Goal: Transaction & Acquisition: Purchase product/service

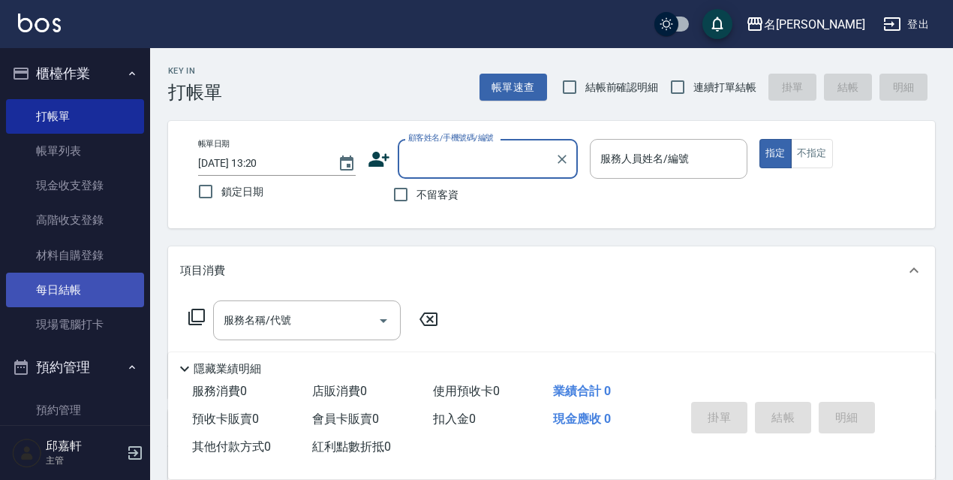
click at [101, 278] on link "每日結帳" at bounding box center [75, 289] width 138 height 35
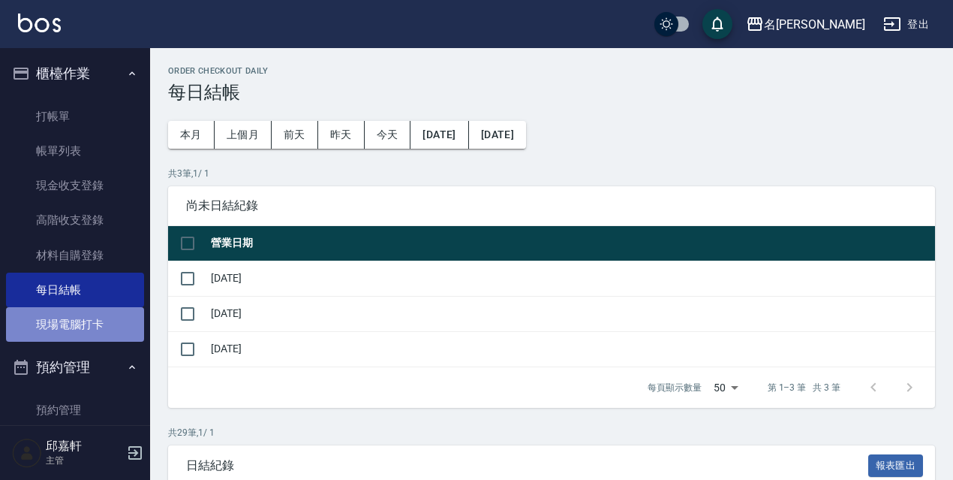
click at [99, 320] on link "現場電腦打卡" at bounding box center [75, 324] width 138 height 35
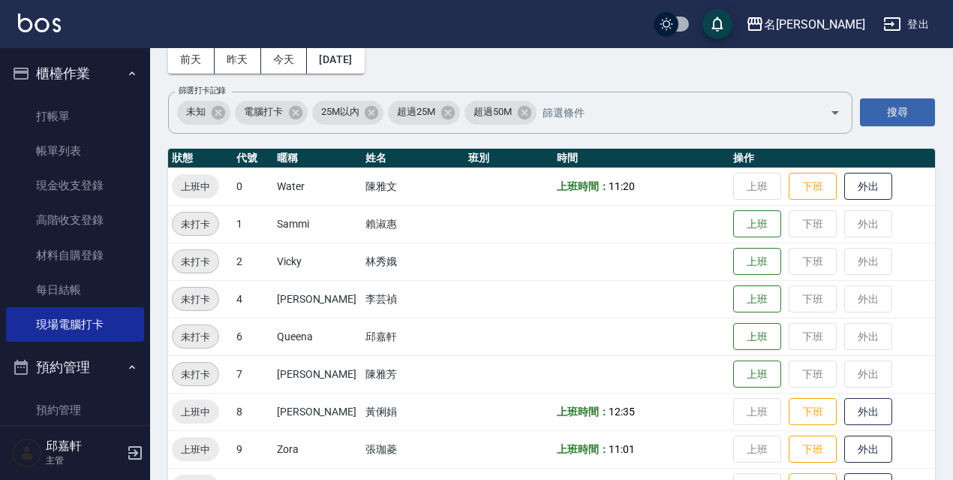
scroll to position [307, 0]
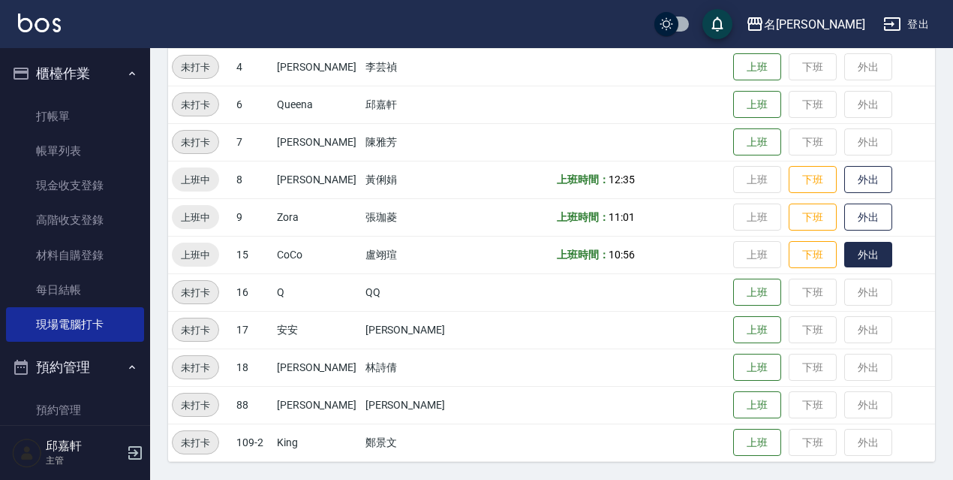
click at [856, 263] on button "外出" at bounding box center [868, 255] width 48 height 26
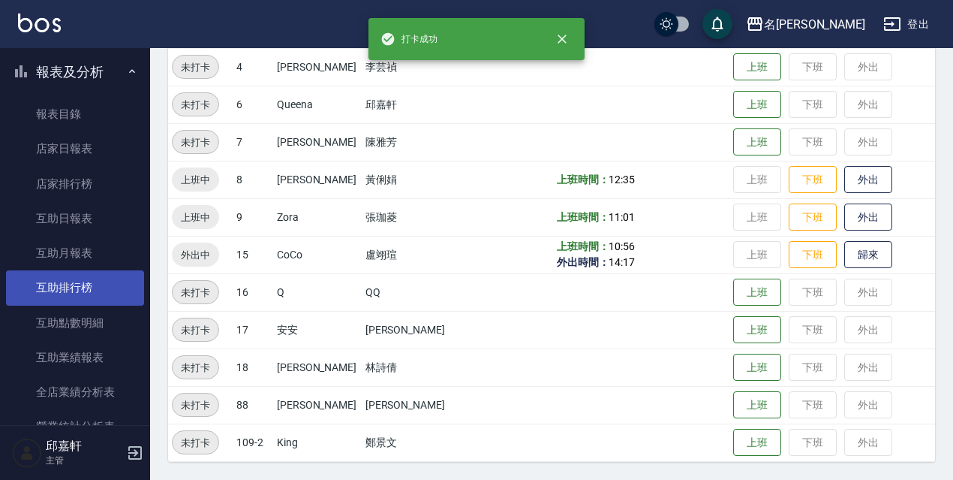
scroll to position [826, 0]
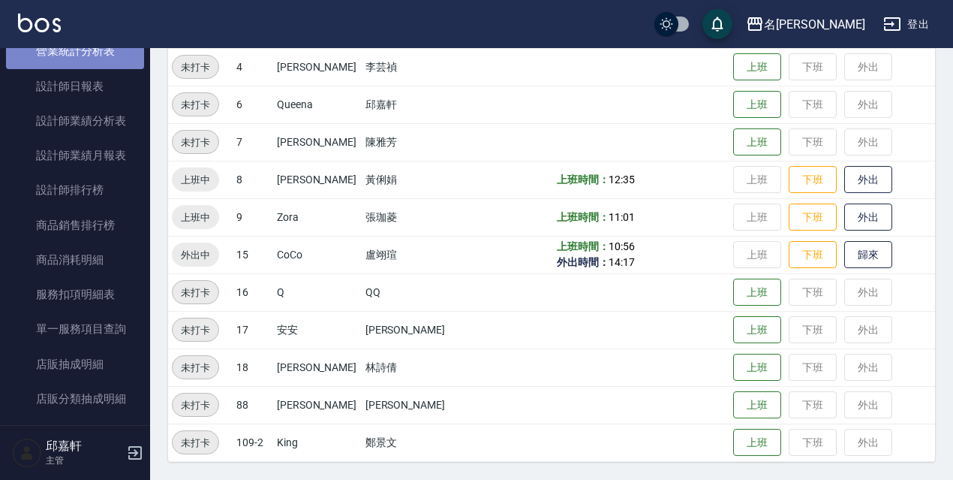
click at [115, 55] on link "營業統計分析表" at bounding box center [75, 51] width 138 height 35
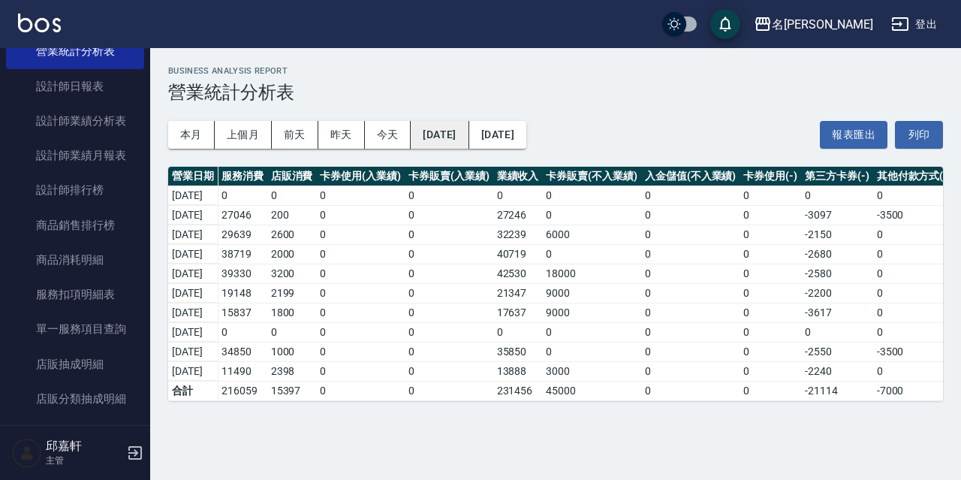
click at [455, 127] on button "[DATE]" at bounding box center [440, 135] width 58 height 28
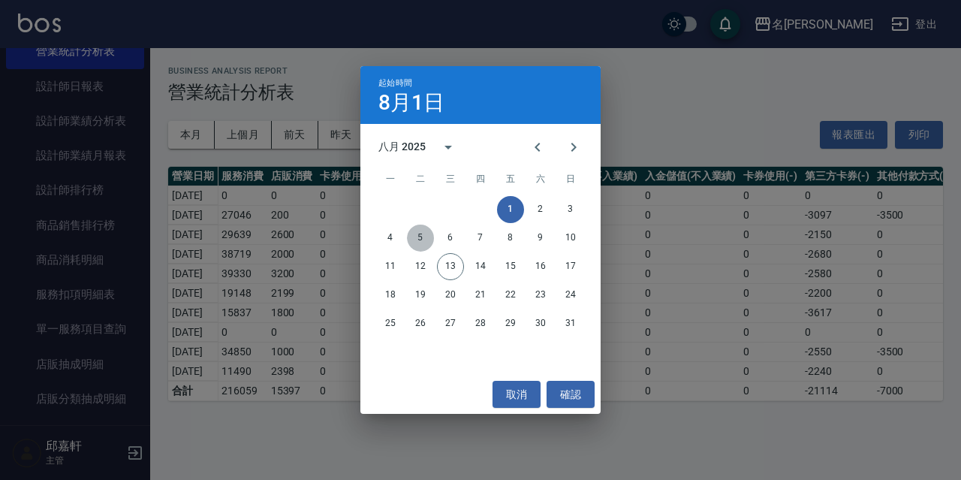
click at [417, 235] on button "5" at bounding box center [420, 237] width 27 height 27
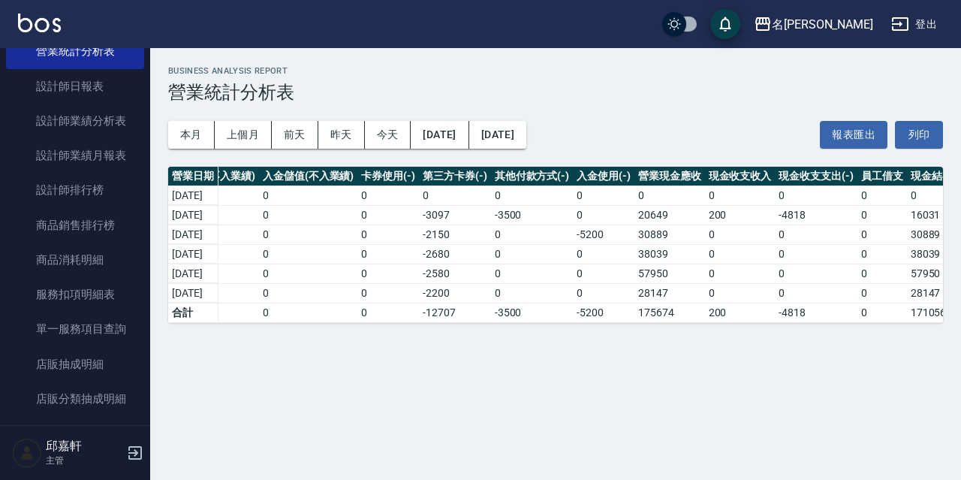
scroll to position [0, 410]
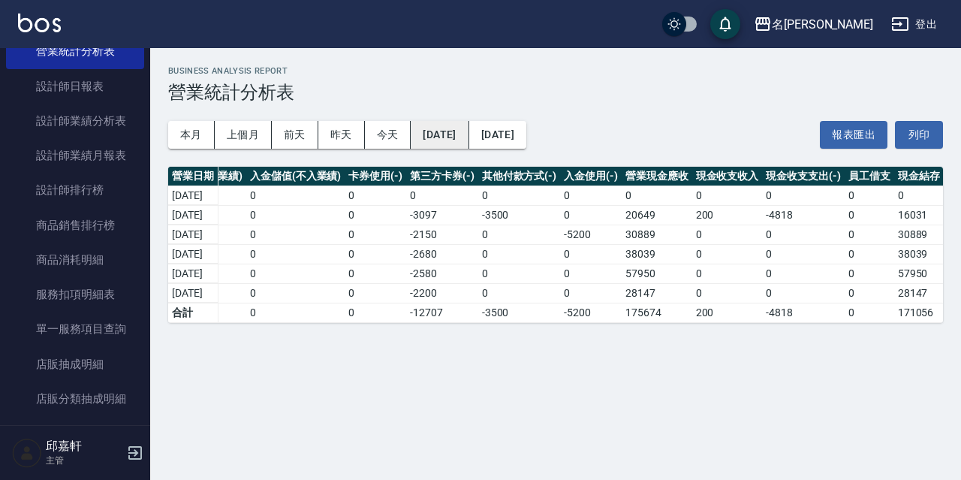
click at [459, 139] on button "[DATE]" at bounding box center [440, 135] width 58 height 28
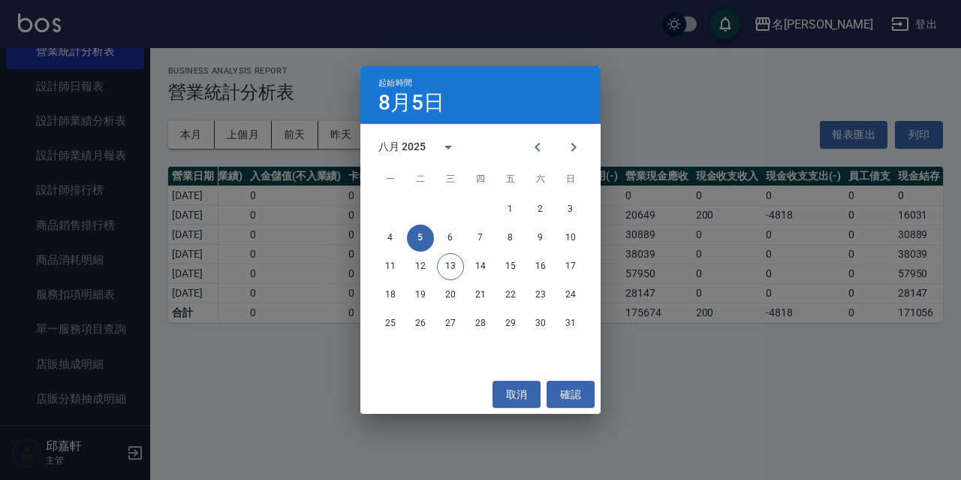
click at [443, 223] on div "1 2 3 4 5 6 7 8 9 10 11 12 13 14 15 16 17 18 19 20 21 22 23 24 25 26 27 28 29 3…" at bounding box center [480, 266] width 240 height 144
click at [444, 227] on button "6" at bounding box center [450, 237] width 27 height 27
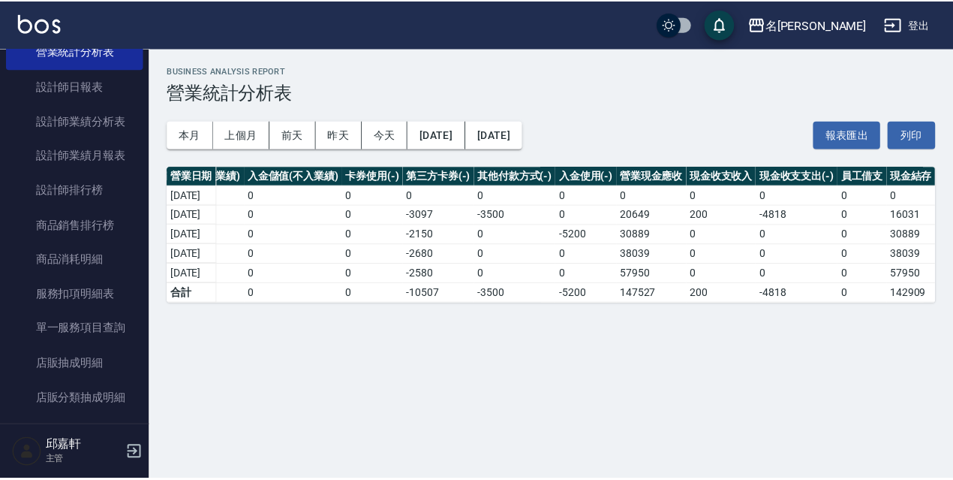
scroll to position [525, 0]
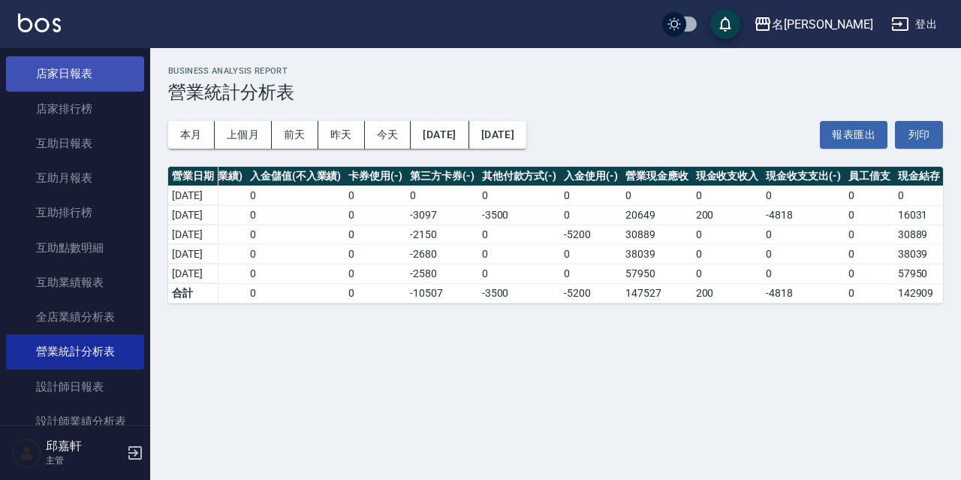
click at [74, 71] on link "店家日報表" at bounding box center [75, 73] width 138 height 35
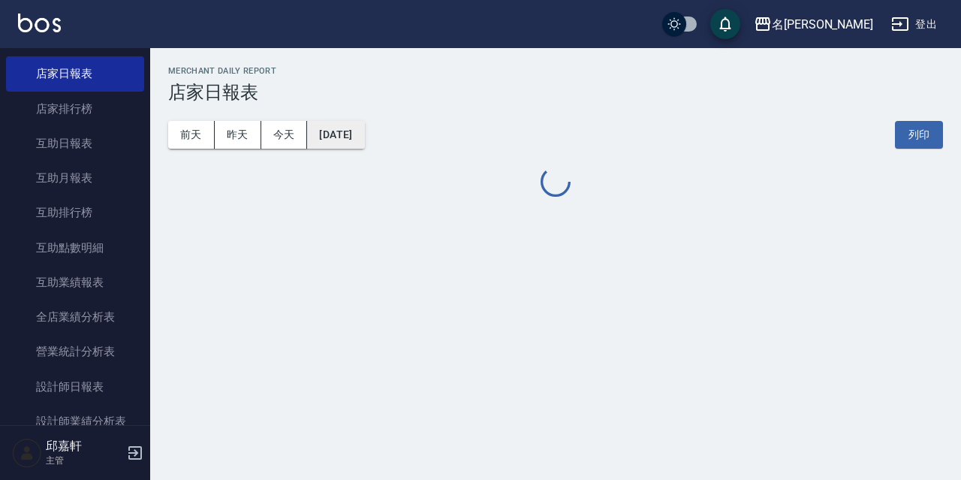
click at [364, 132] on button "[DATE]" at bounding box center [335, 135] width 57 height 28
click at [357, 136] on button "[DATE]" at bounding box center [335, 135] width 57 height 28
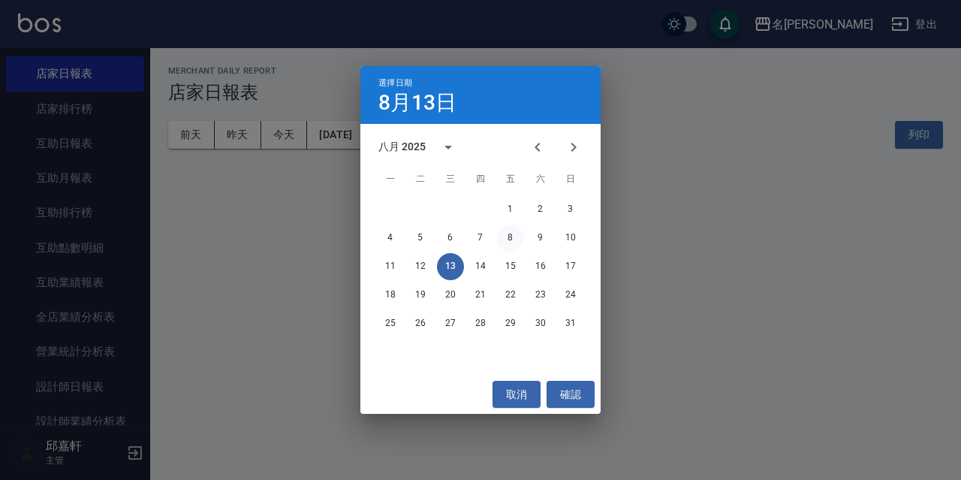
click at [503, 239] on button "8" at bounding box center [510, 237] width 27 height 27
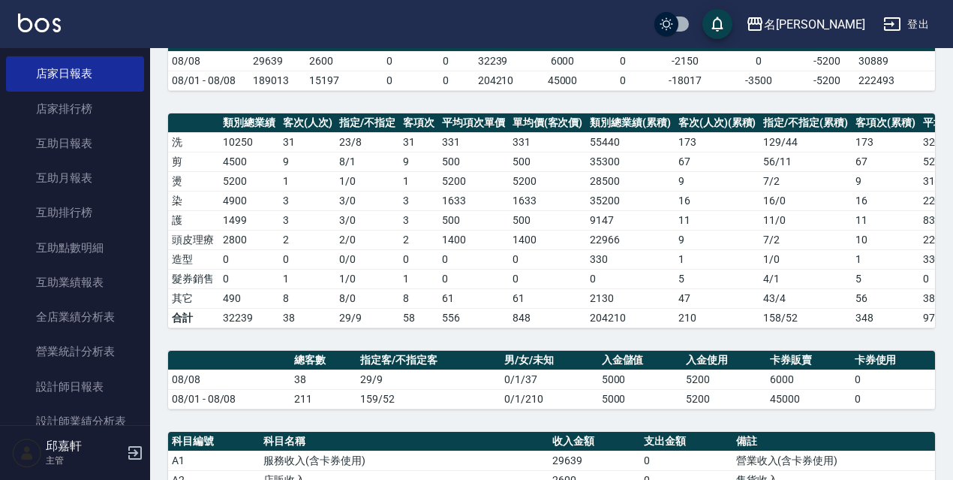
scroll to position [525, 0]
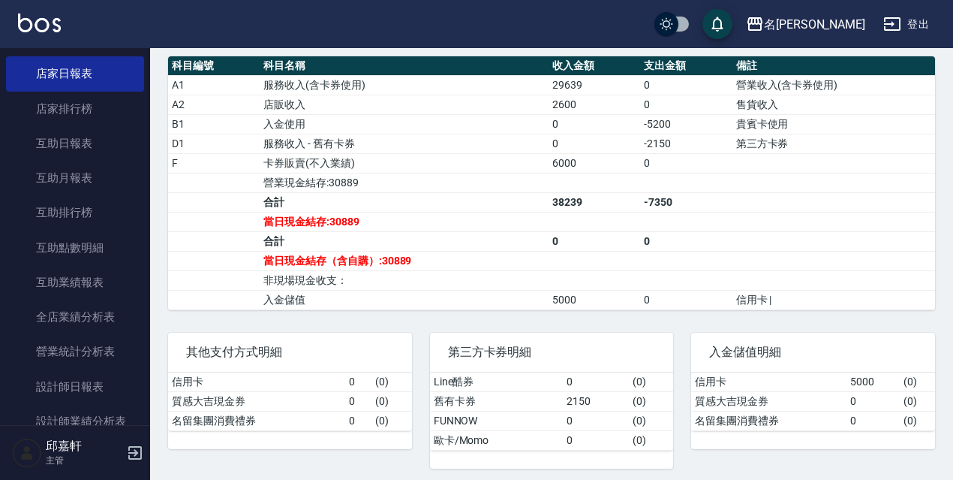
click at [913, 17] on button "登出" at bounding box center [906, 25] width 58 height 28
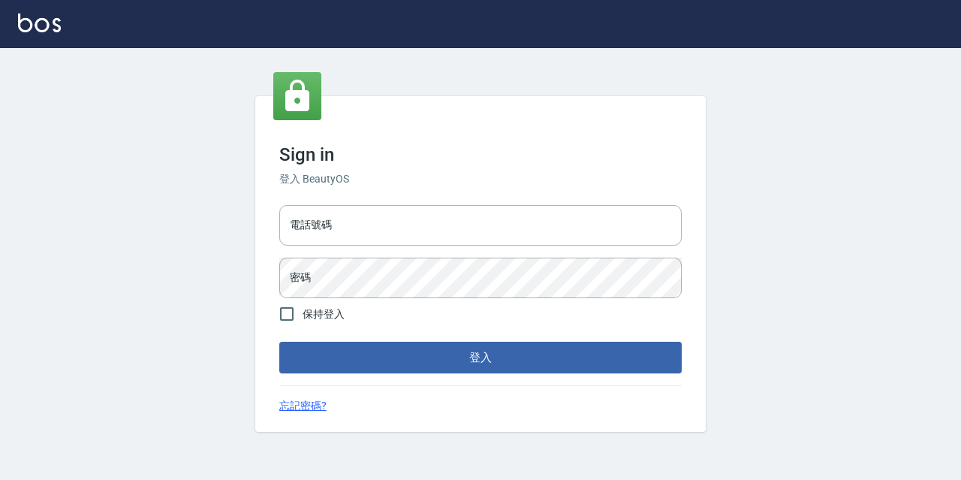
click at [300, 212] on div "電話號碼 電話號碼" at bounding box center [480, 225] width 402 height 41
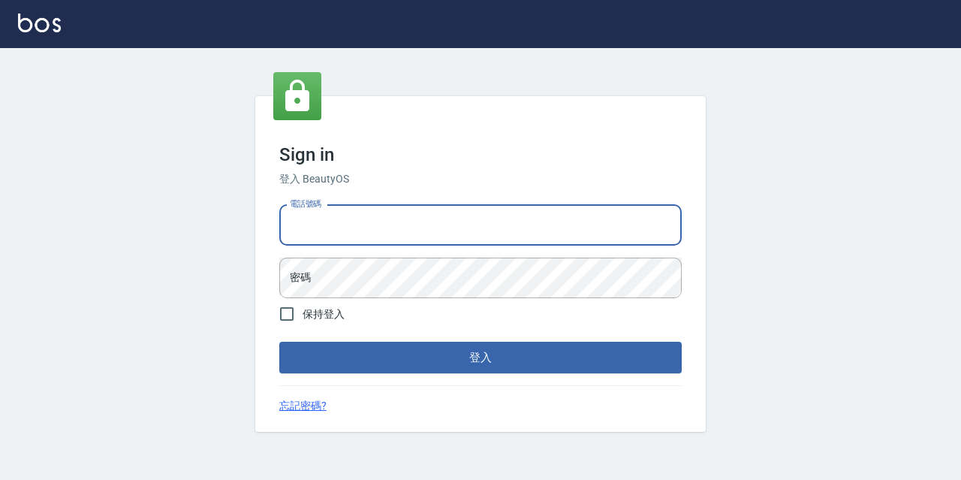
type input "0977888999"
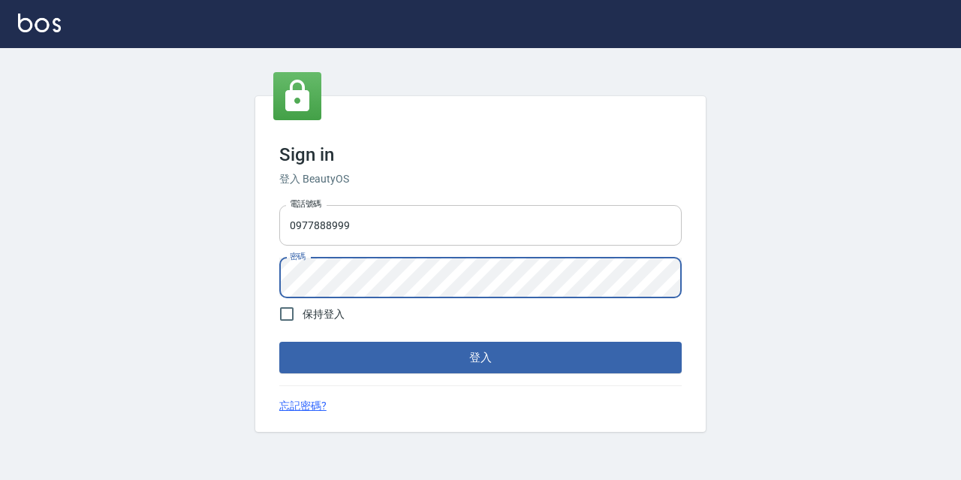
click at [279, 342] on button "登入" at bounding box center [480, 358] width 402 height 32
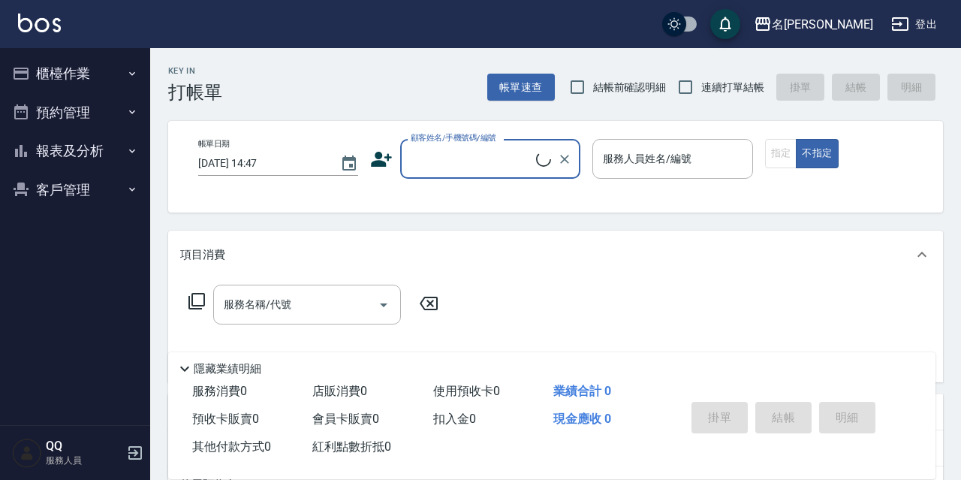
click at [125, 59] on button "櫃檯作業" at bounding box center [75, 73] width 138 height 39
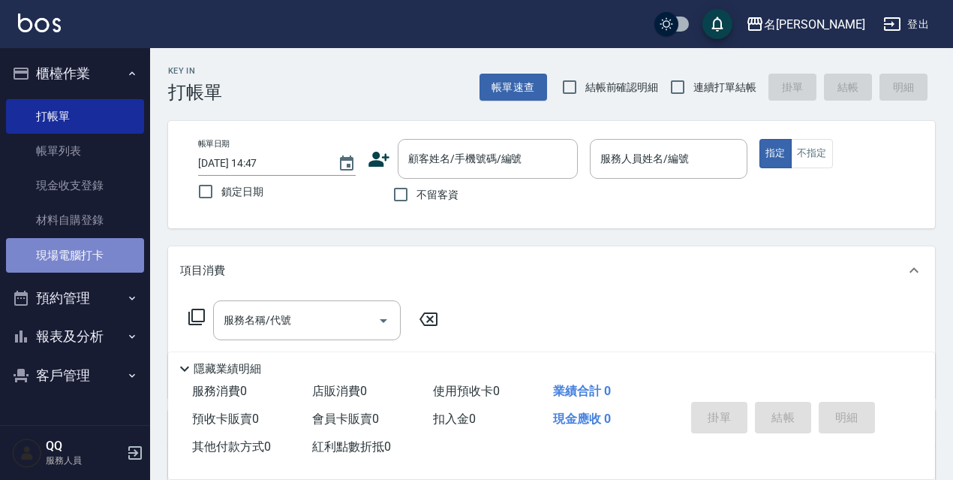
click at [116, 243] on link "現場電腦打卡" at bounding box center [75, 255] width 138 height 35
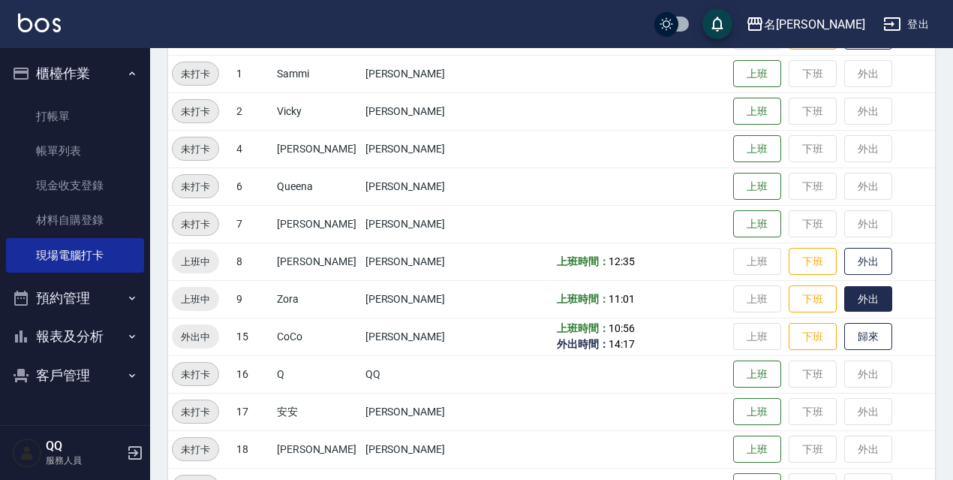
scroll to position [307, 0]
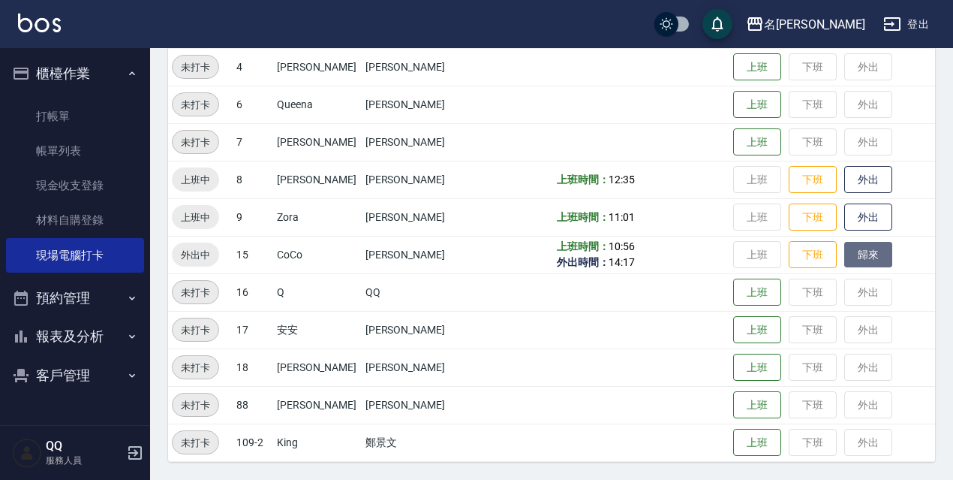
click at [852, 261] on button "歸來" at bounding box center [868, 255] width 48 height 26
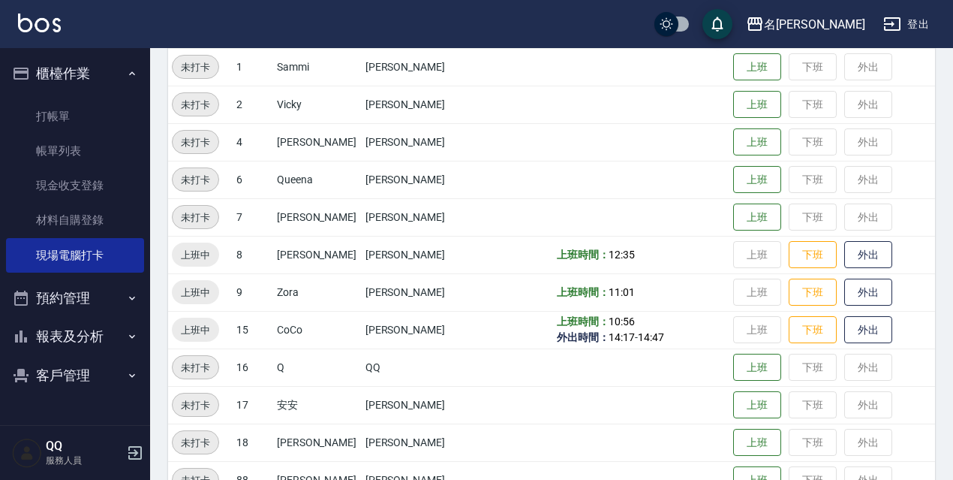
scroll to position [0, 0]
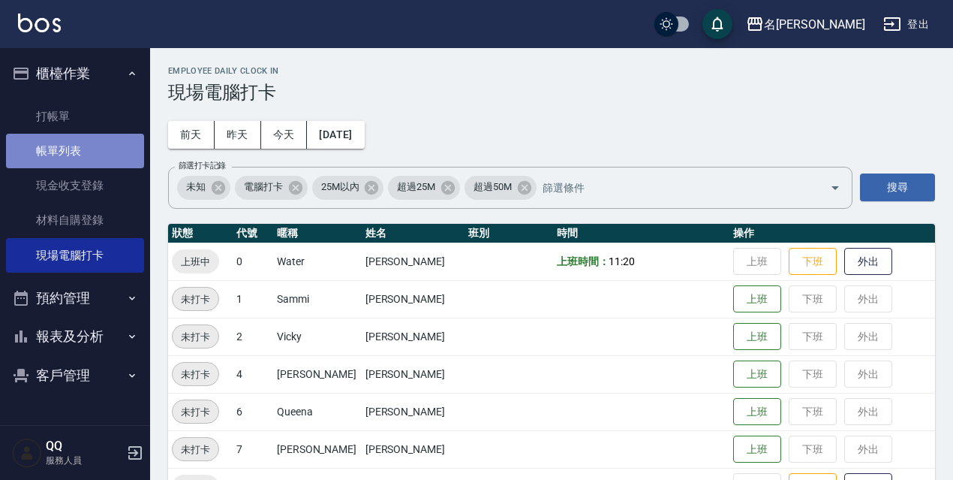
click at [96, 160] on link "帳單列表" at bounding box center [75, 151] width 138 height 35
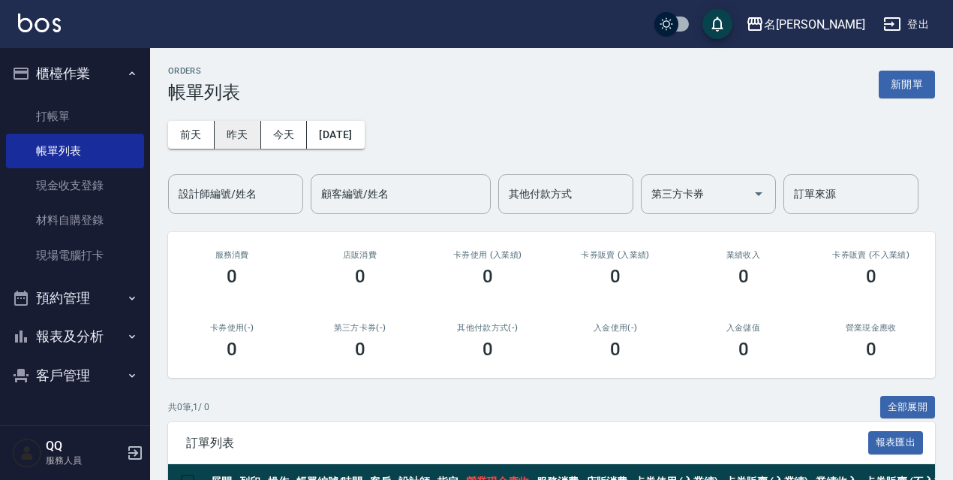
click at [239, 135] on button "昨天" at bounding box center [238, 135] width 47 height 28
click at [187, 131] on button "前天" at bounding box center [191, 135] width 47 height 28
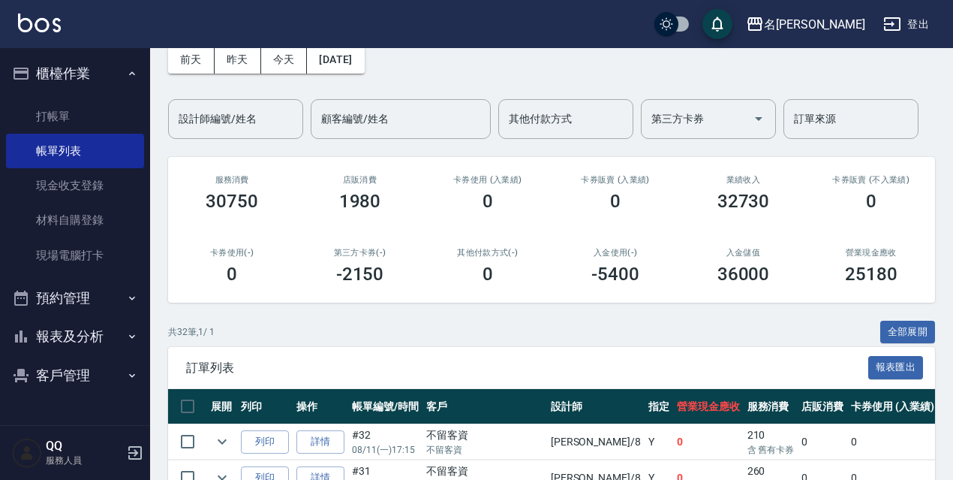
scroll to position [150, 0]
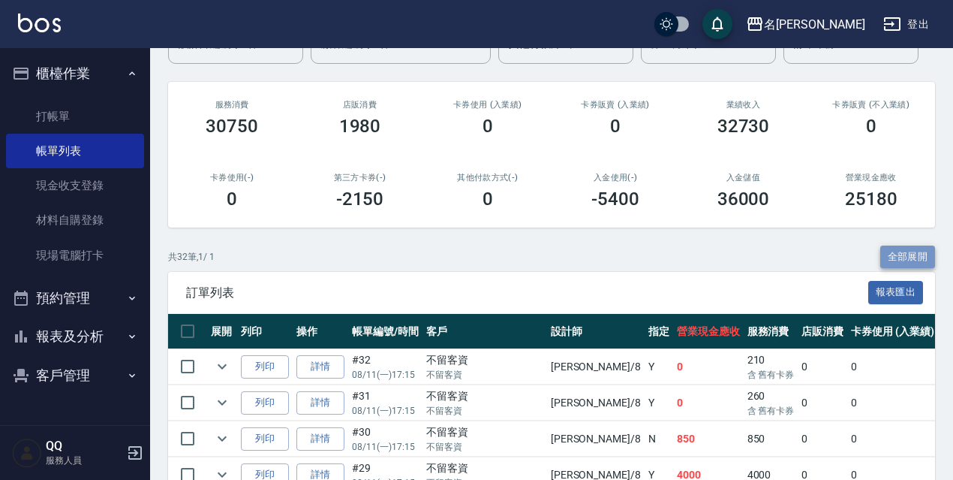
click at [919, 263] on button "全部展開" at bounding box center [908, 256] width 56 height 23
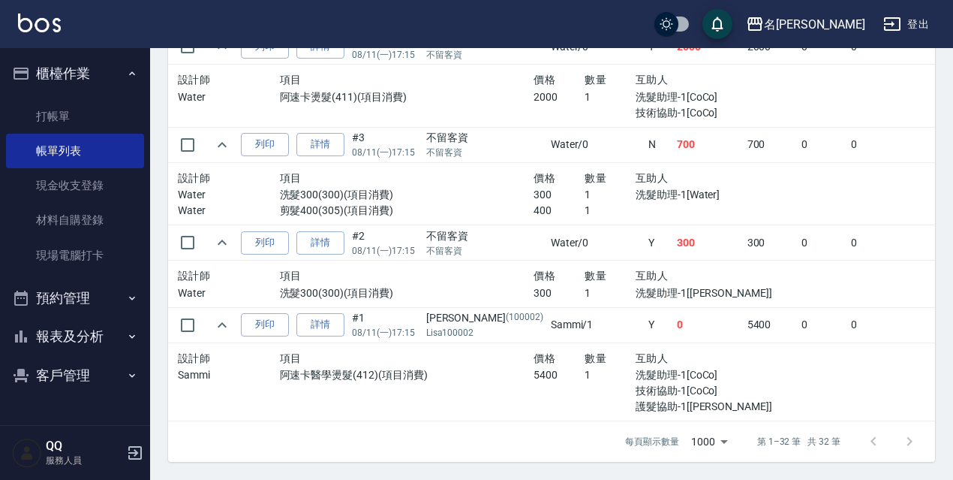
drag, startPoint x: 772, startPoint y: 333, endPoint x: 807, endPoint y: 345, distance: 37.3
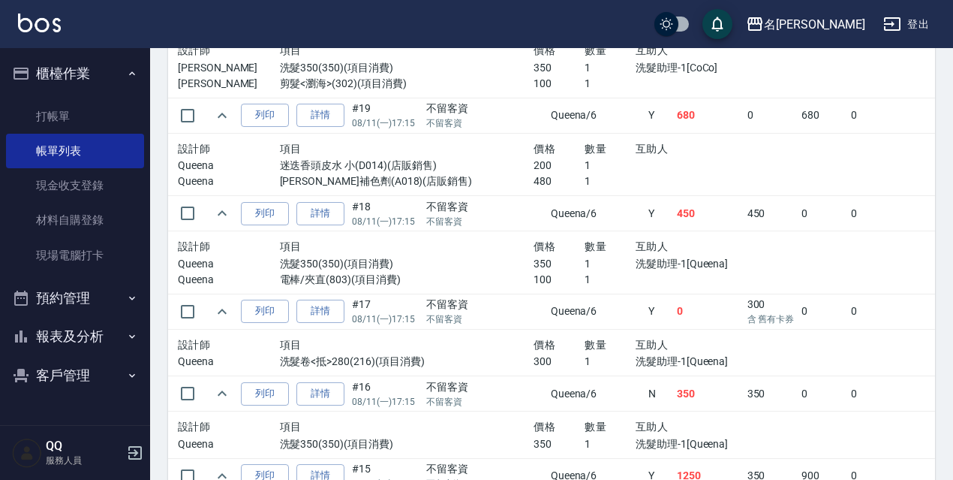
scroll to position [1536, 0]
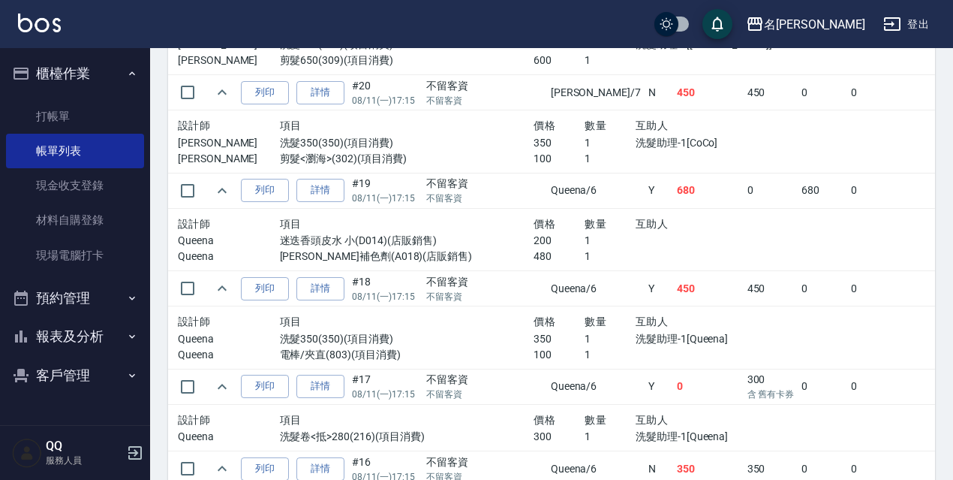
drag, startPoint x: 607, startPoint y: 257, endPoint x: 618, endPoint y: 287, distance: 31.1
drag, startPoint x: 618, startPoint y: 287, endPoint x: 610, endPoint y: 280, distance: 10.1
click at [673, 280] on td "450" at bounding box center [708, 288] width 71 height 35
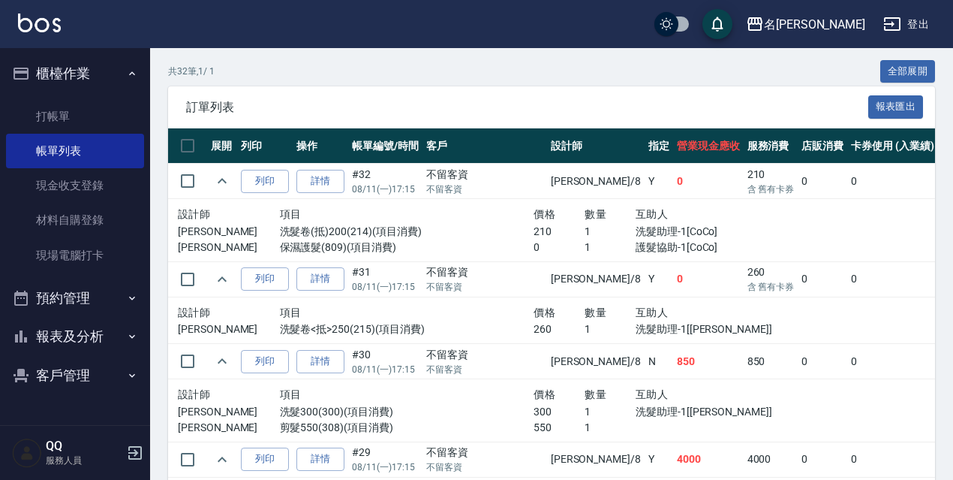
scroll to position [110, 0]
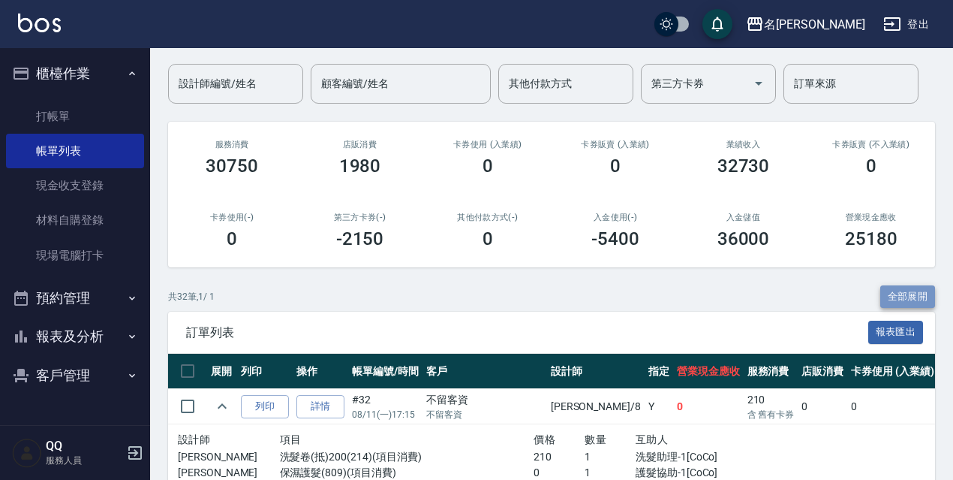
click at [910, 299] on button "全部展開" at bounding box center [908, 296] width 56 height 23
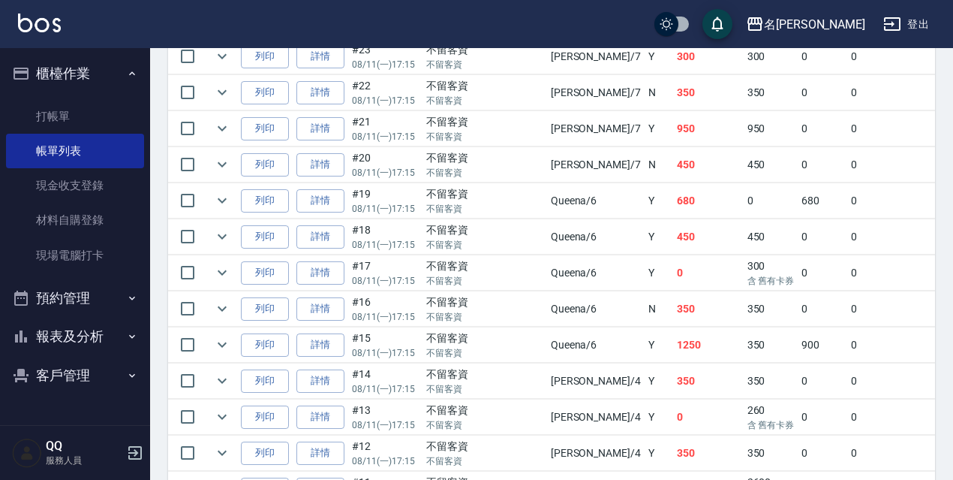
scroll to position [1242, 0]
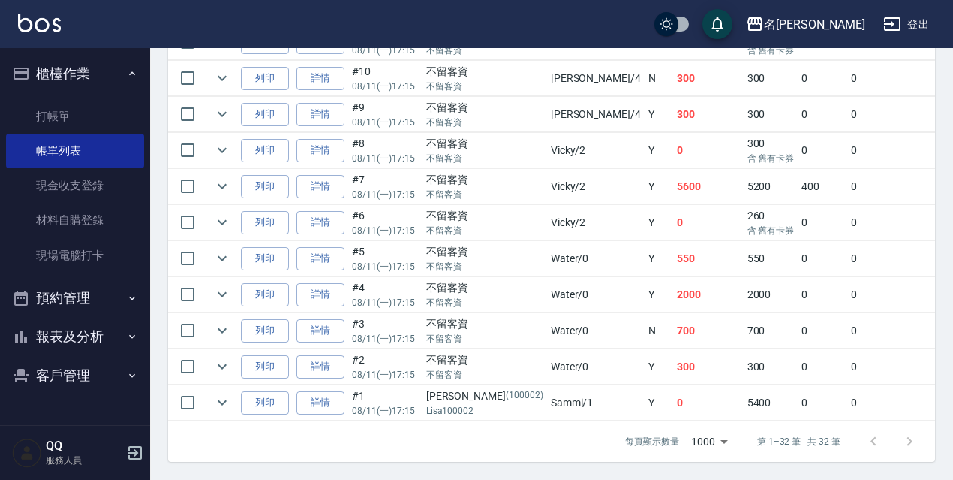
drag, startPoint x: 640, startPoint y: 366, endPoint x: 624, endPoint y: 434, distance: 70.1
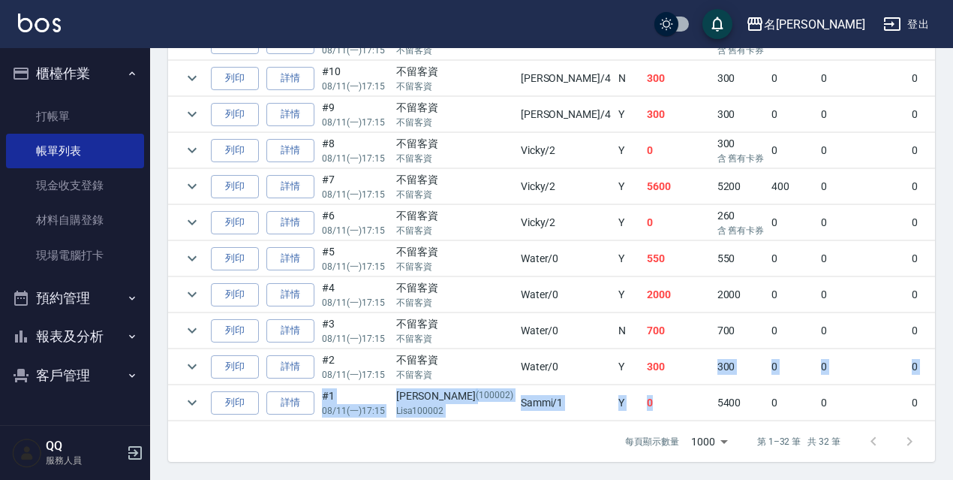
scroll to position [0, 60]
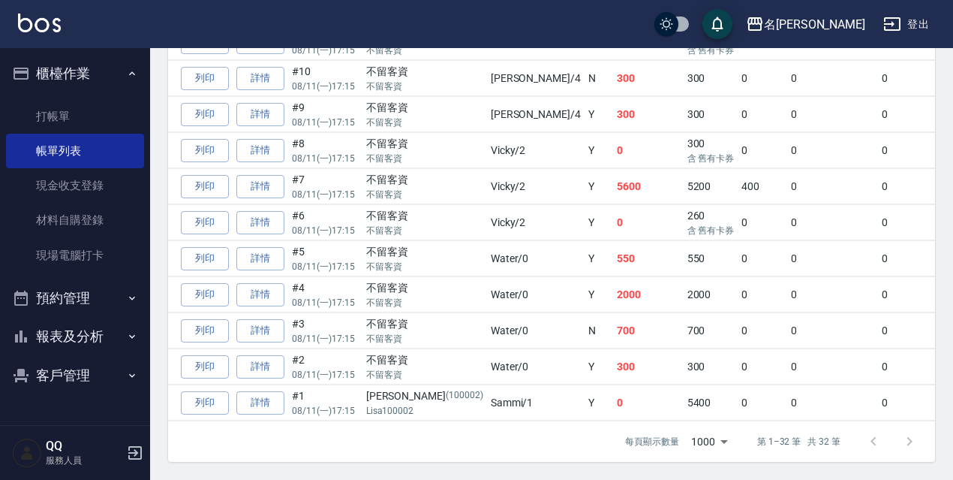
click at [585, 351] on td "Y" at bounding box center [599, 366] width 29 height 35
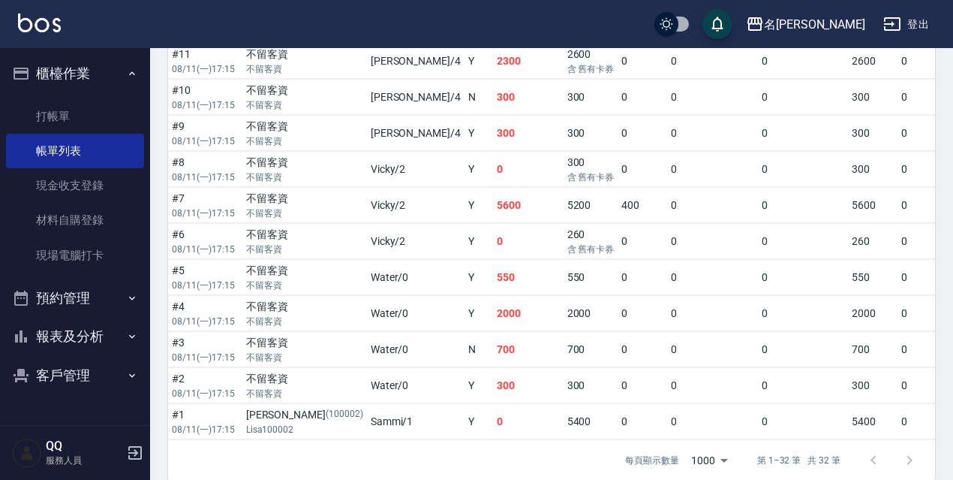
scroll to position [1182, 0]
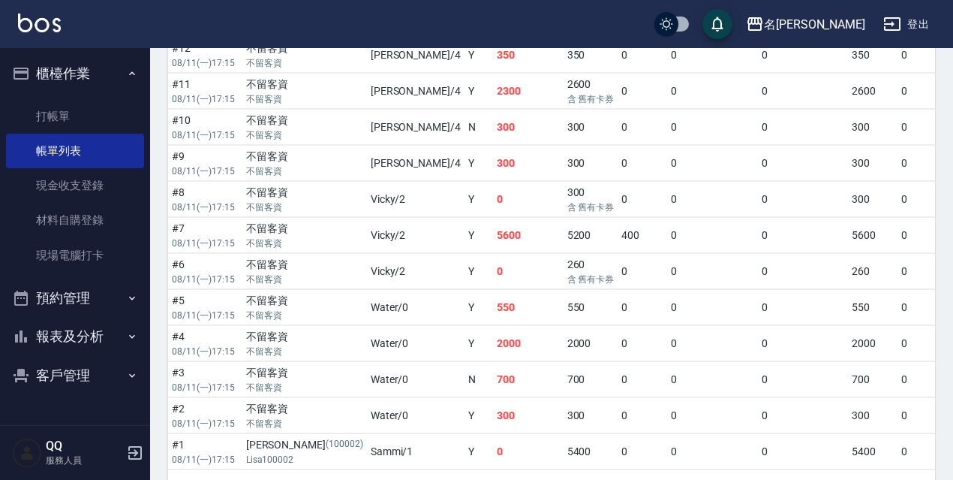
click at [112, 335] on button "報表及分析" at bounding box center [75, 336] width 138 height 39
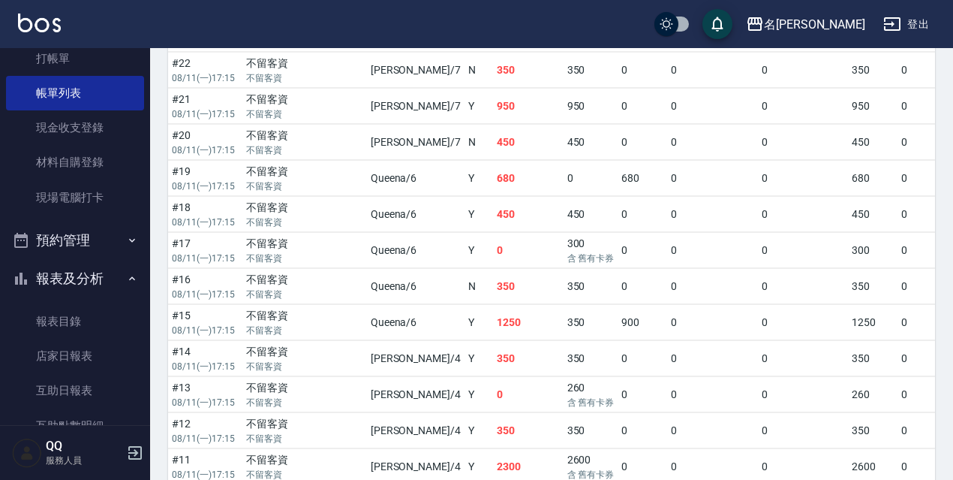
scroll to position [582, 0]
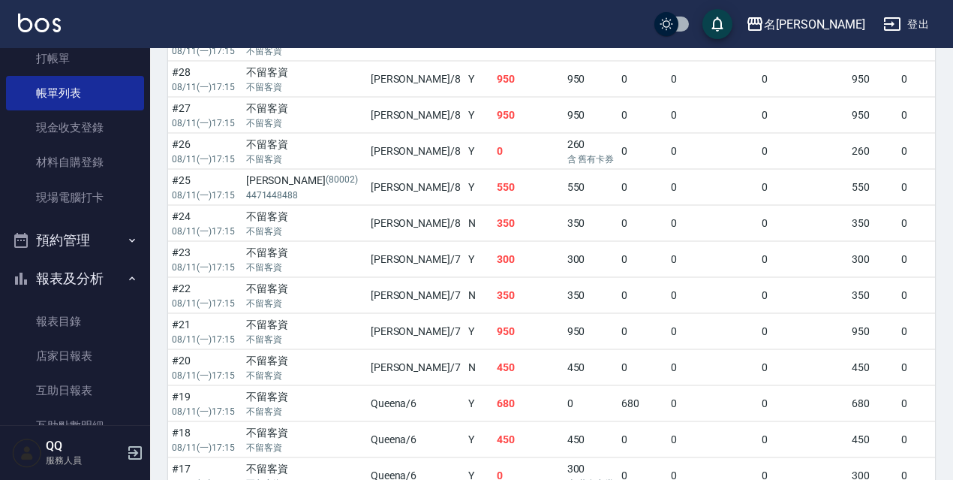
click at [918, 8] on div "名留伊通 登出" at bounding box center [476, 24] width 953 height 48
click at [919, 22] on button "登出" at bounding box center [906, 25] width 58 height 28
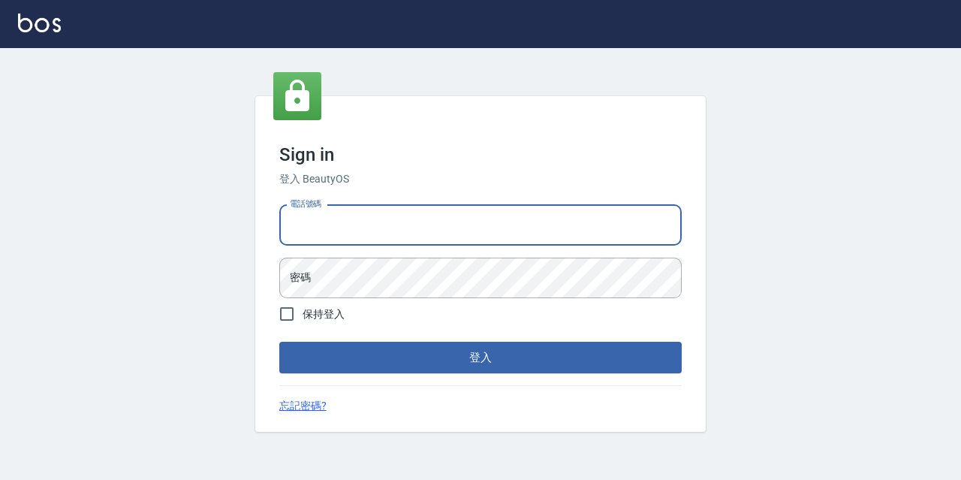
type input "0967388409"
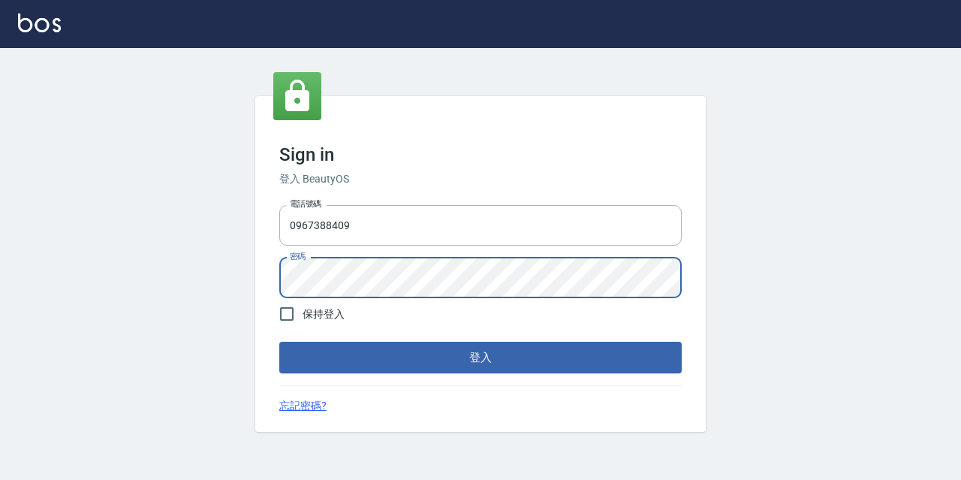
click at [279, 342] on button "登入" at bounding box center [480, 358] width 402 height 32
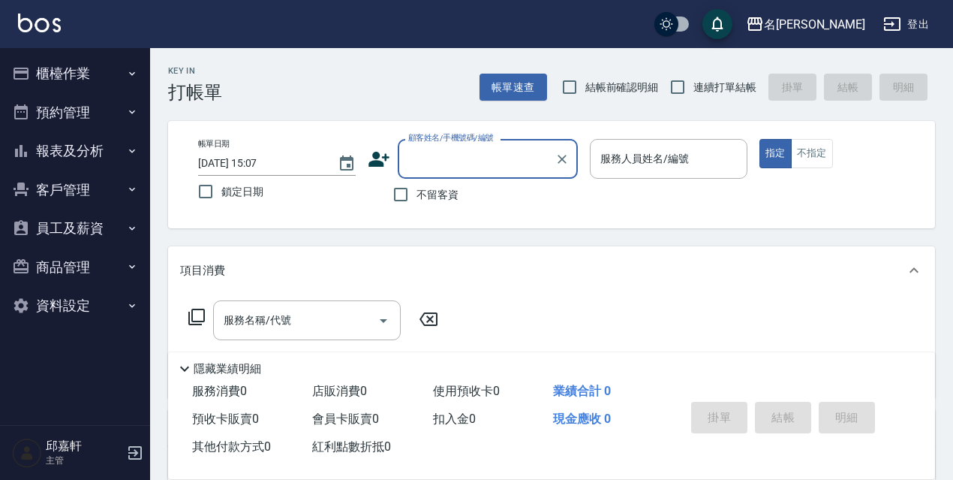
click at [92, 153] on button "報表及分析" at bounding box center [75, 150] width 138 height 39
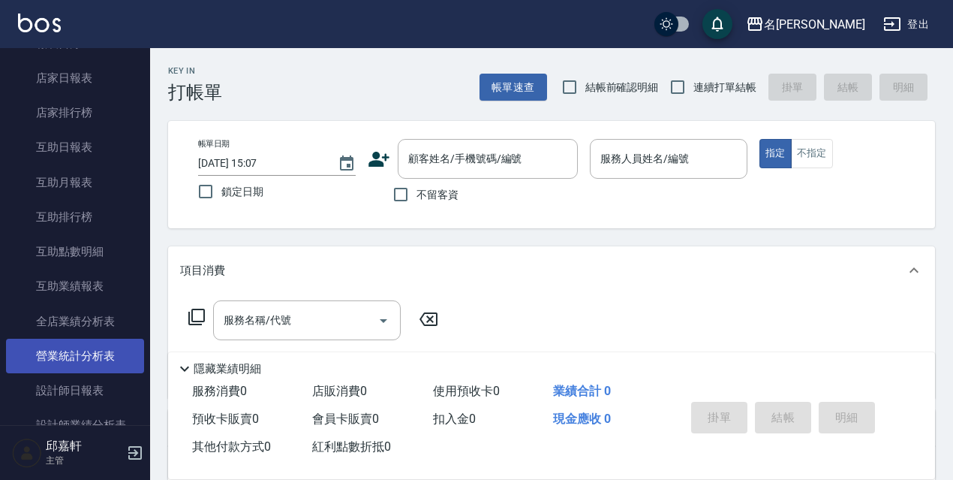
scroll to position [225, 0]
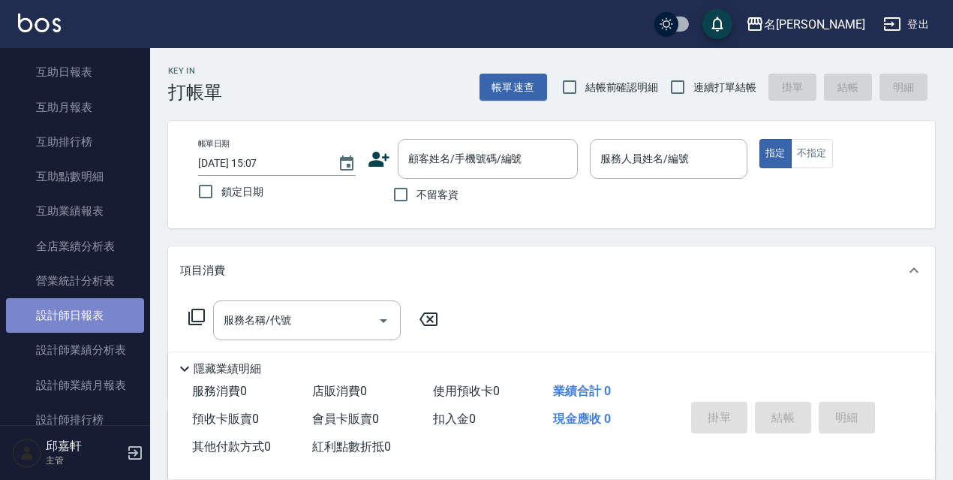
click at [95, 324] on link "設計師日報表" at bounding box center [75, 315] width 138 height 35
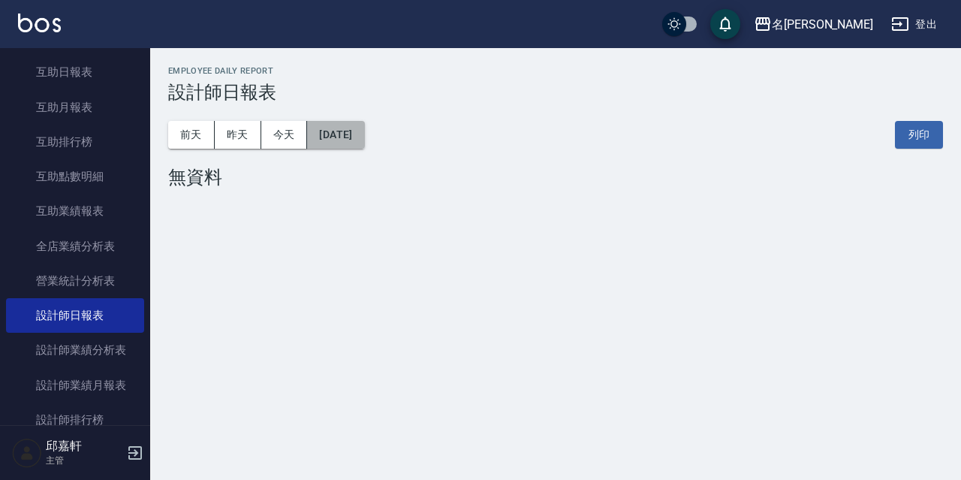
click at [345, 142] on button "[DATE]" at bounding box center [335, 135] width 57 height 28
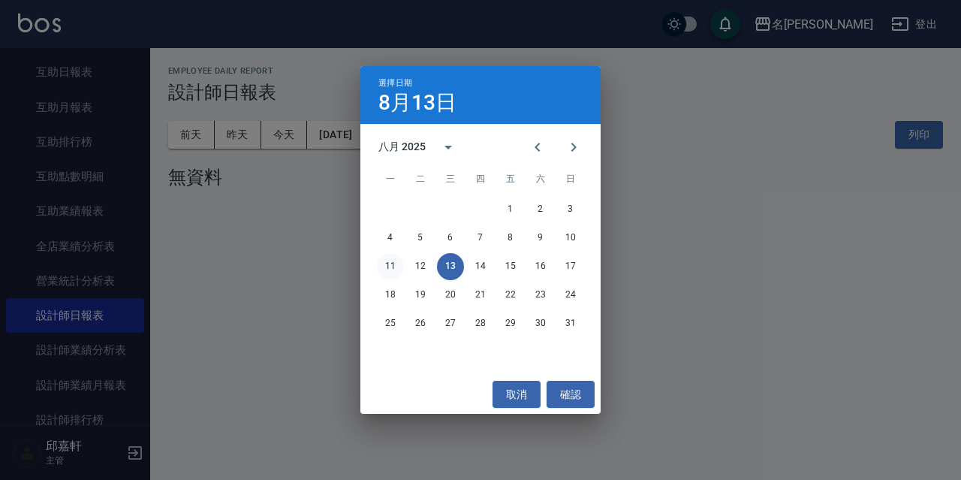
click at [381, 261] on button "11" at bounding box center [390, 266] width 27 height 27
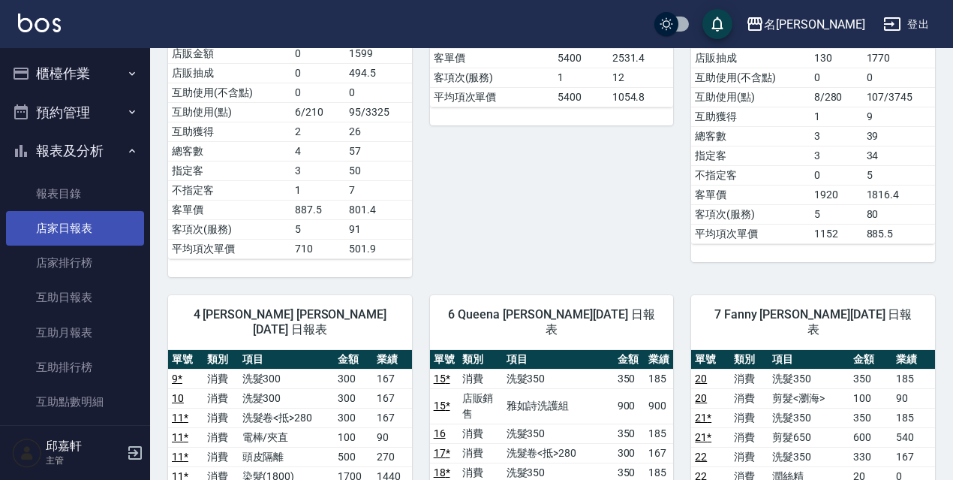
click at [80, 237] on link "店家日報表" at bounding box center [75, 228] width 138 height 35
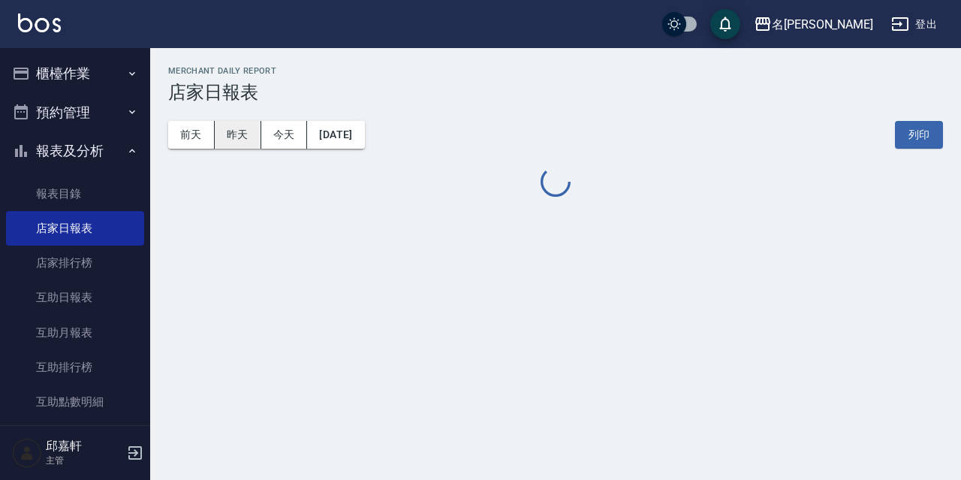
click at [245, 140] on button "昨天" at bounding box center [238, 135] width 47 height 28
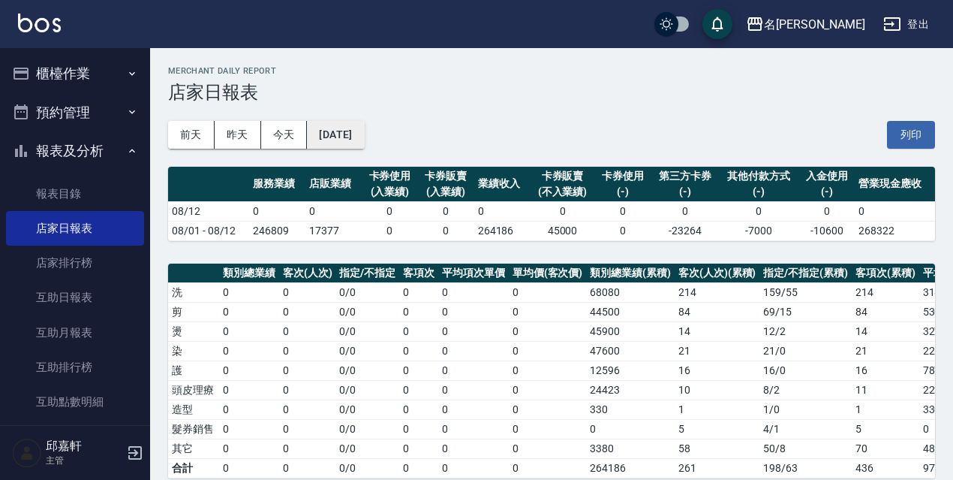
click at [364, 143] on button "[DATE]" at bounding box center [335, 135] width 57 height 28
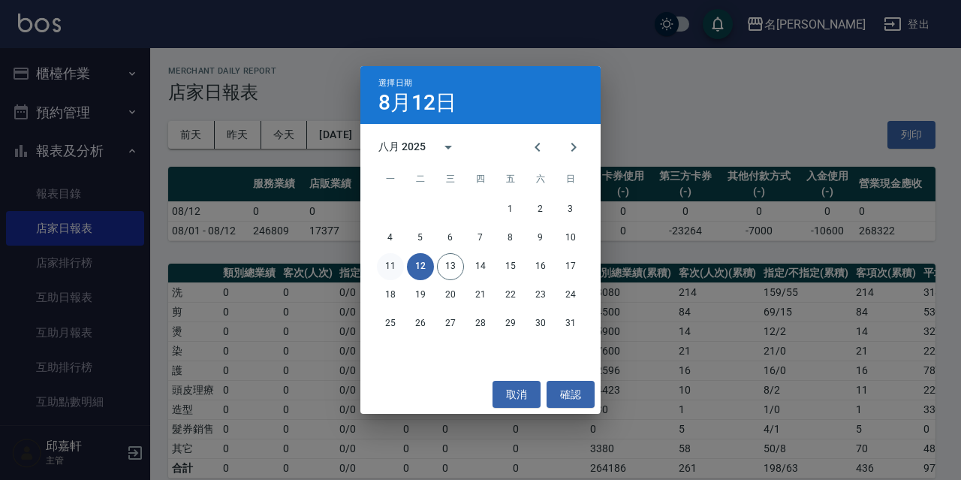
click at [384, 269] on button "11" at bounding box center [390, 266] width 27 height 27
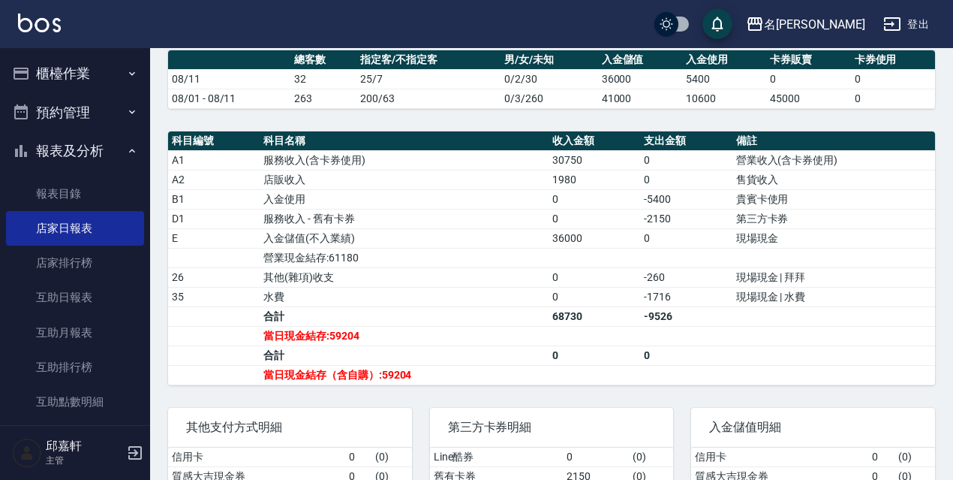
scroll to position [300, 0]
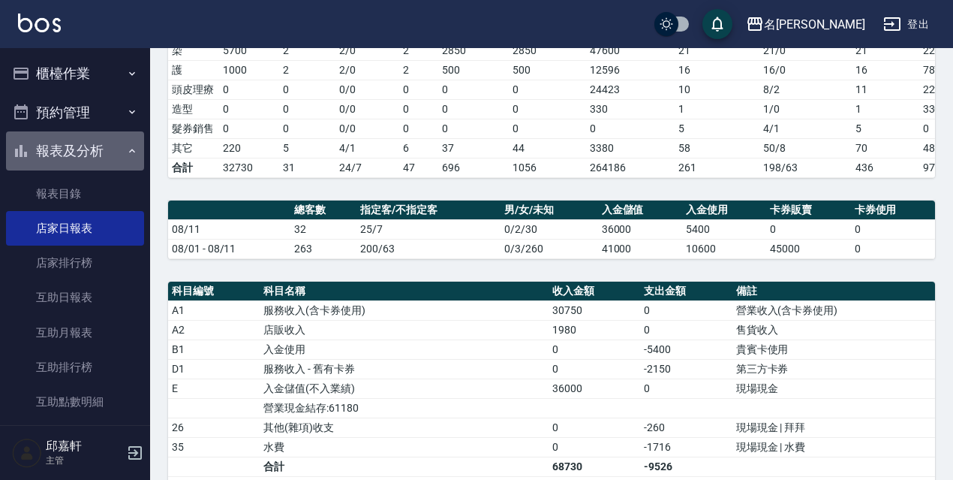
drag, startPoint x: 98, startPoint y: 146, endPoint x: 96, endPoint y: 133, distance: 13.0
click at [98, 146] on button "報表及分析" at bounding box center [75, 150] width 138 height 39
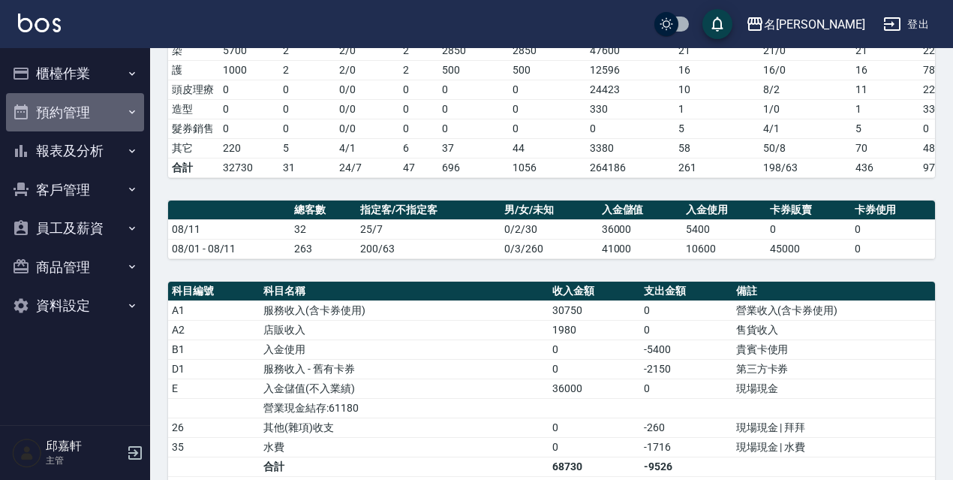
click at [96, 112] on button "預約管理" at bounding box center [75, 112] width 138 height 39
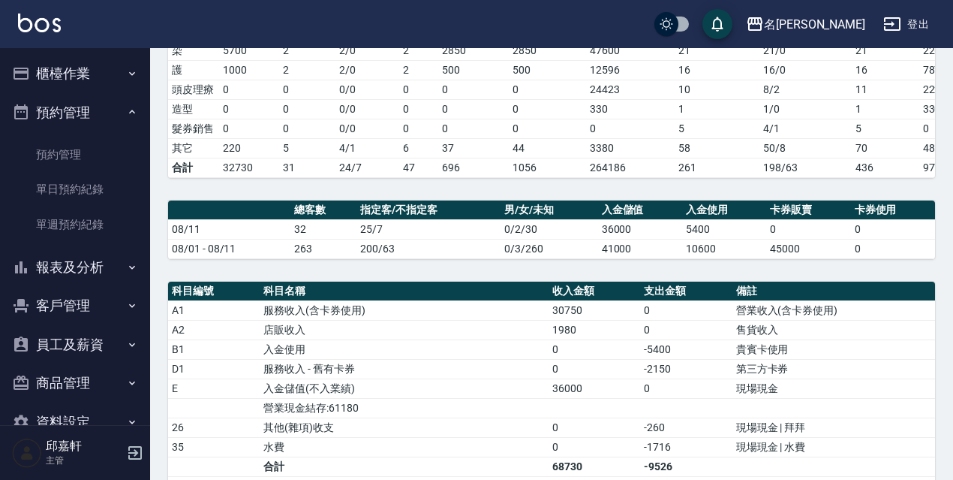
click at [126, 114] on icon "button" at bounding box center [132, 112] width 12 height 12
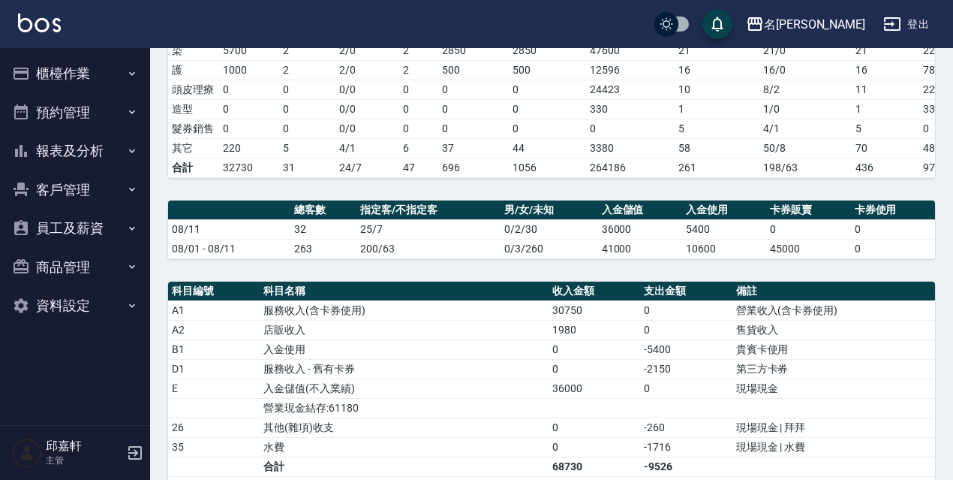
click at [56, 77] on button "櫃檯作業" at bounding box center [75, 73] width 138 height 39
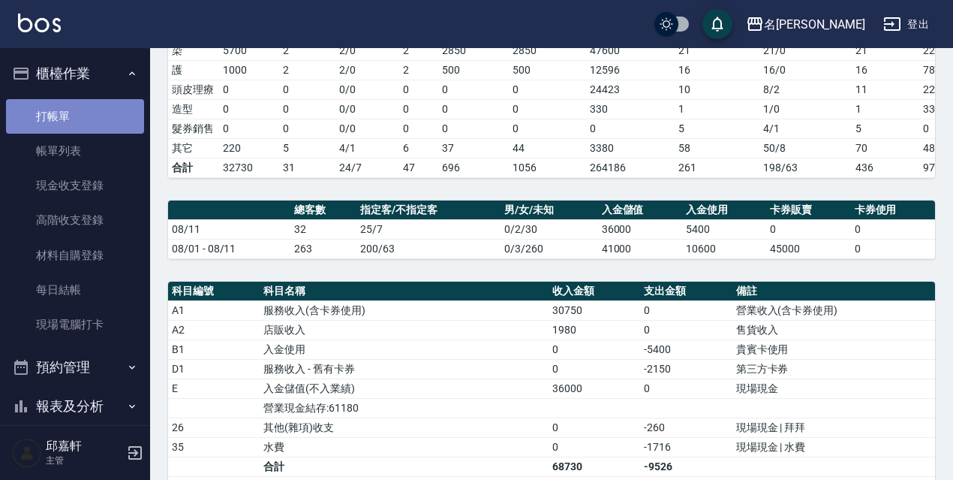
click at [81, 115] on link "打帳單" at bounding box center [75, 116] width 138 height 35
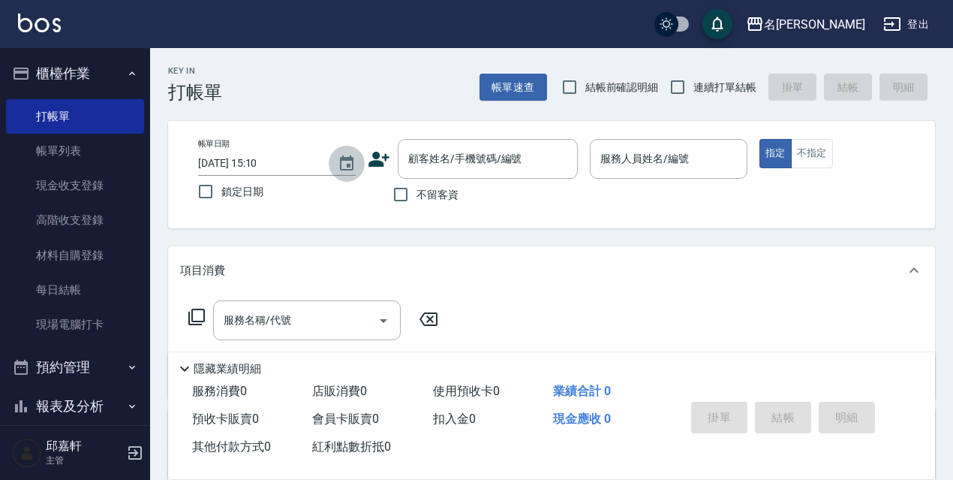
click at [340, 166] on icon "Choose date, selected date is 2025-08-13" at bounding box center [347, 164] width 18 height 18
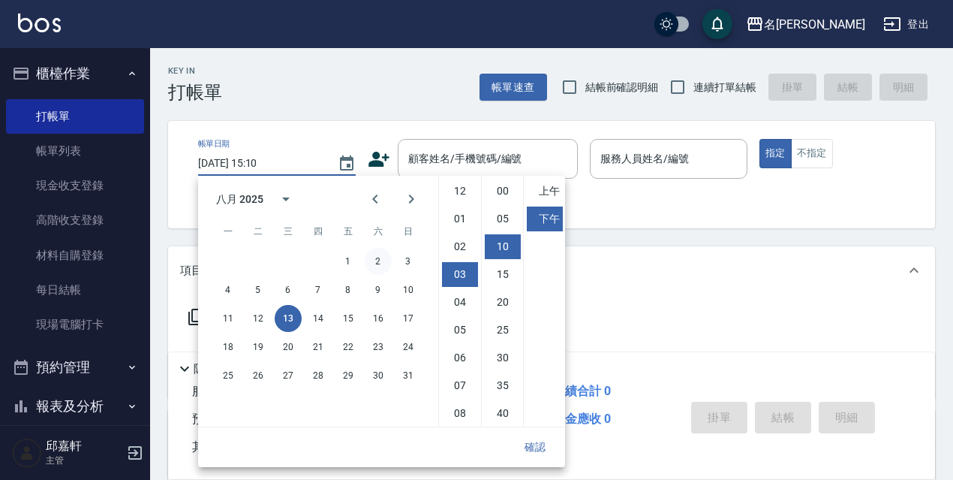
scroll to position [56, 0]
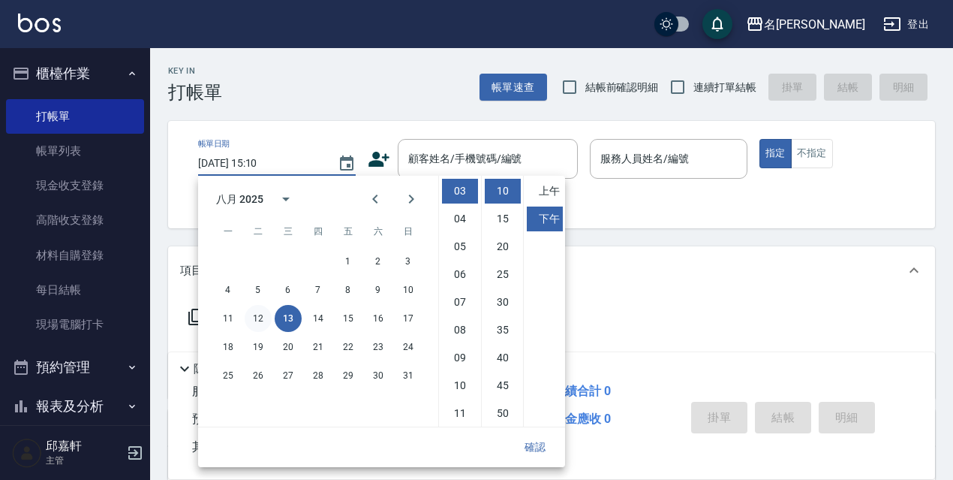
drag, startPoint x: 269, startPoint y: 315, endPoint x: 277, endPoint y: 314, distance: 8.3
click at [269, 315] on button "12" at bounding box center [258, 318] width 27 height 27
type input "2025/08/12 15:10"
click at [555, 443] on button "確認" at bounding box center [535, 447] width 48 height 28
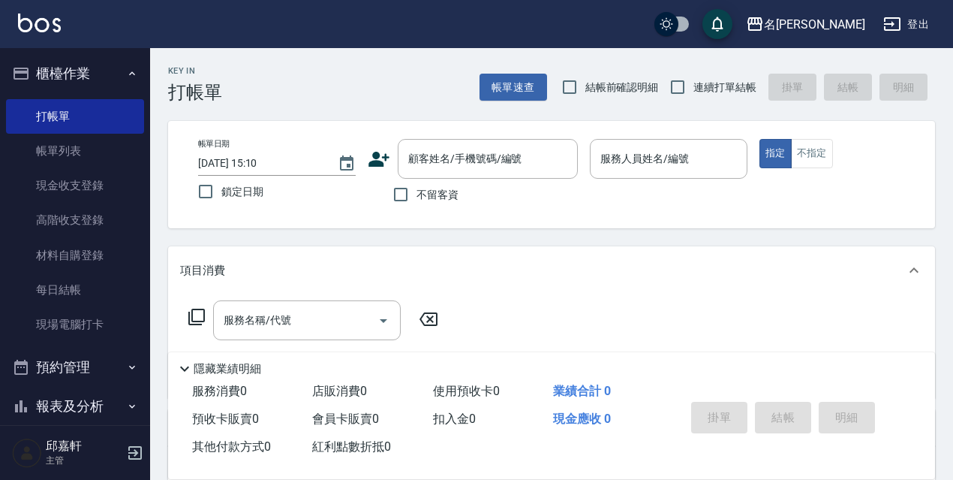
click at [240, 182] on label "鎖定日期" at bounding box center [267, 192] width 154 height 32
click at [221, 182] on input "鎖定日期" at bounding box center [206, 192] width 32 height 32
checkbox input "true"
click at [449, 175] on div "顧客姓名/手機號碼/編號" at bounding box center [488, 159] width 180 height 40
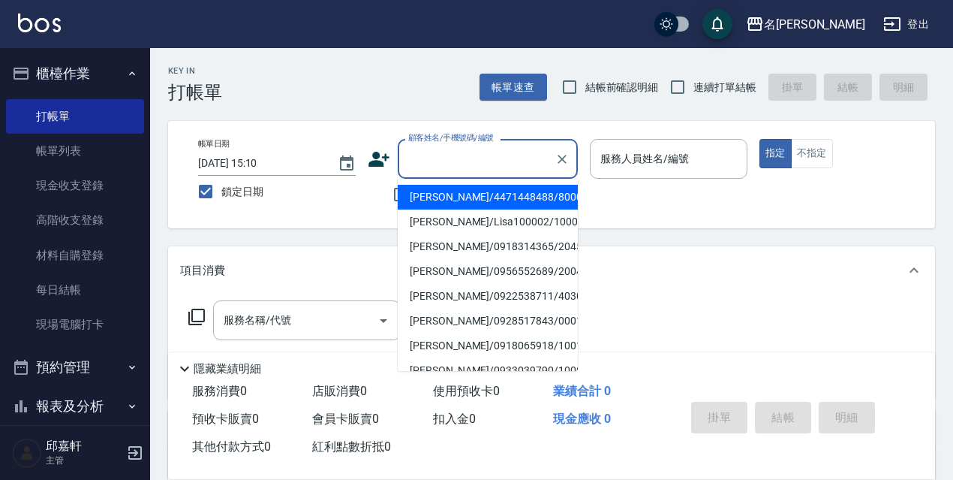
click at [441, 195] on li "張靜慧/4471448488/80002" at bounding box center [488, 197] width 180 height 25
type input "張靜慧/4471448488/80002"
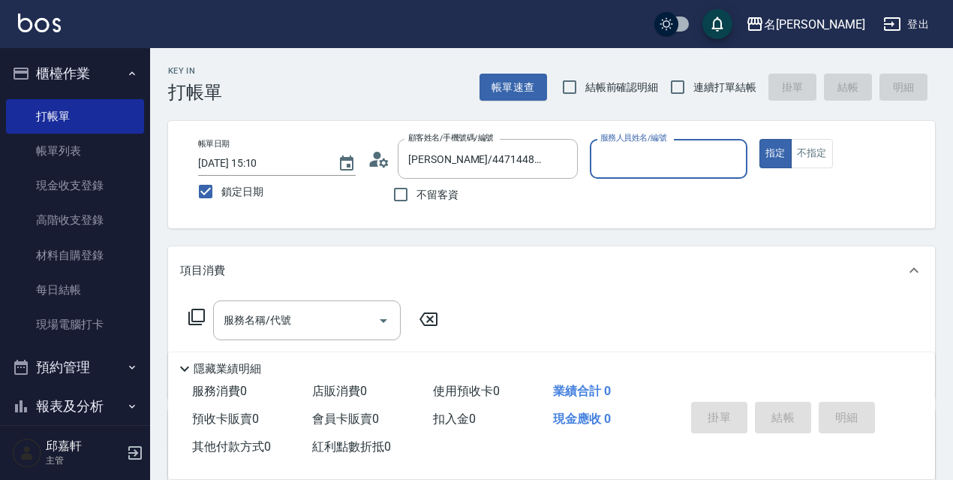
type input "Cindy-8"
click at [566, 152] on button "Clear" at bounding box center [562, 159] width 21 height 21
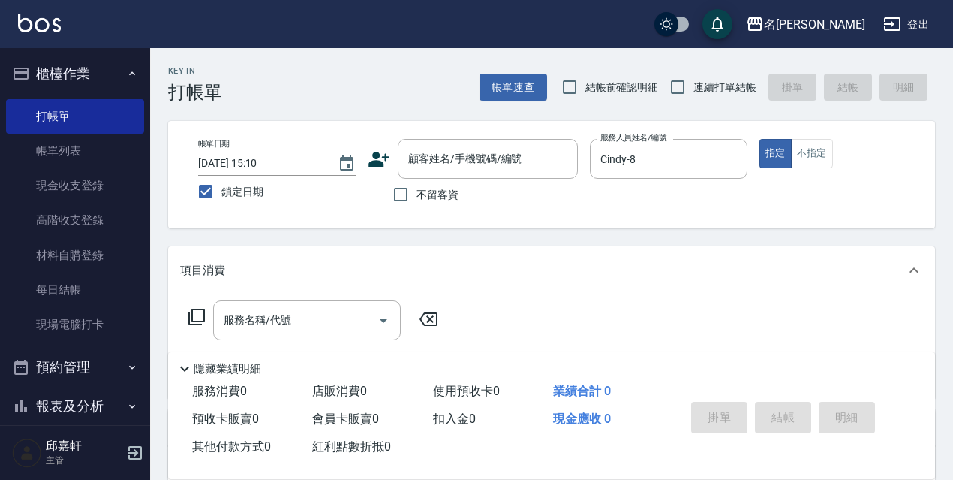
click at [436, 197] on span "不留客資" at bounding box center [438, 195] width 42 height 16
click at [417, 197] on input "不留客資" at bounding box center [401, 195] width 32 height 32
checkbox input "true"
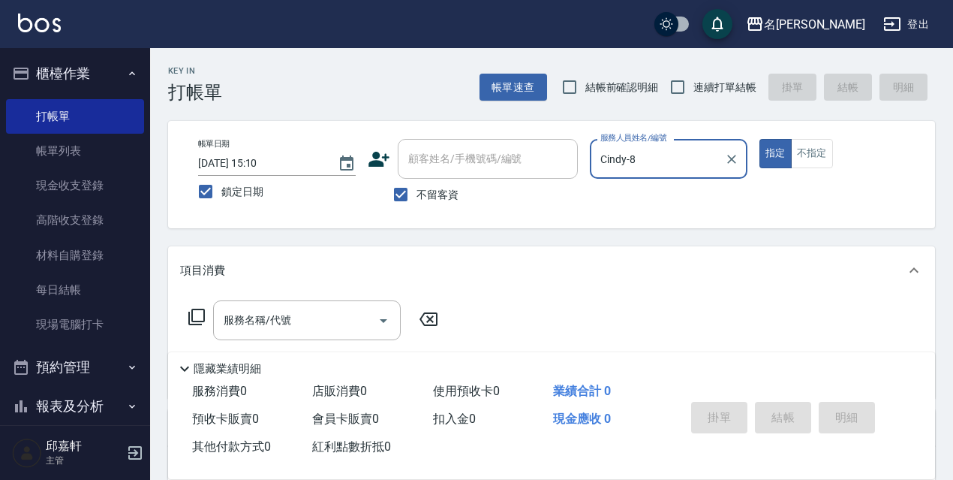
click at [644, 80] on span "結帳前確認明細" at bounding box center [622, 88] width 74 height 16
click at [585, 80] on input "結帳前確認明細" at bounding box center [570, 87] width 32 height 32
checkbox input "true"
click at [703, 80] on span "連續打單結帳" at bounding box center [725, 88] width 63 height 16
click at [694, 80] on input "連續打單結帳" at bounding box center [678, 87] width 32 height 32
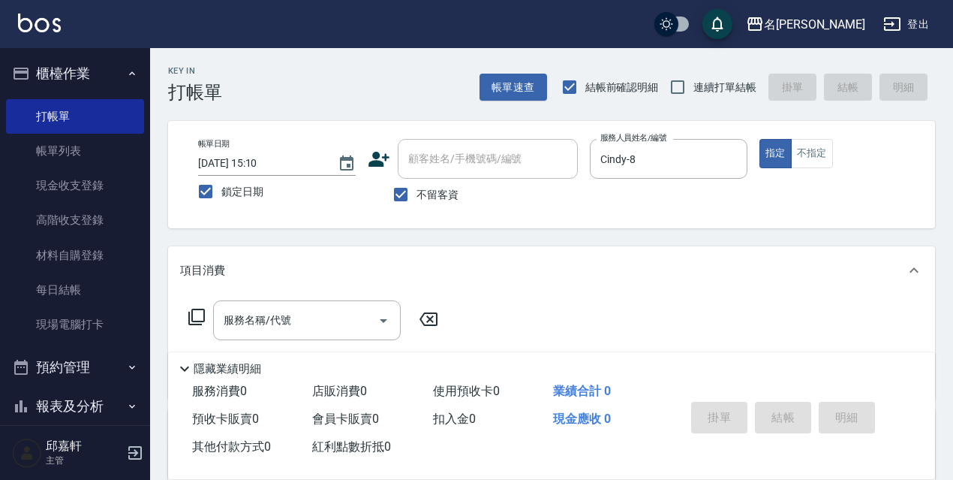
checkbox input "true"
click at [667, 181] on p at bounding box center [669, 187] width 158 height 16
click at [723, 162] on button "Clear" at bounding box center [731, 159] width 21 height 21
type input "Water-0"
type button "true"
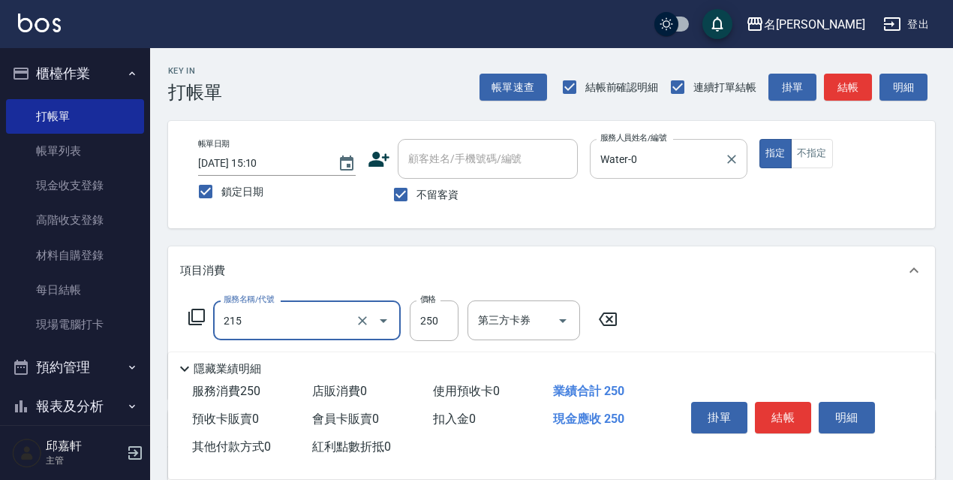
type input "洗髮卷<抵>250(215)"
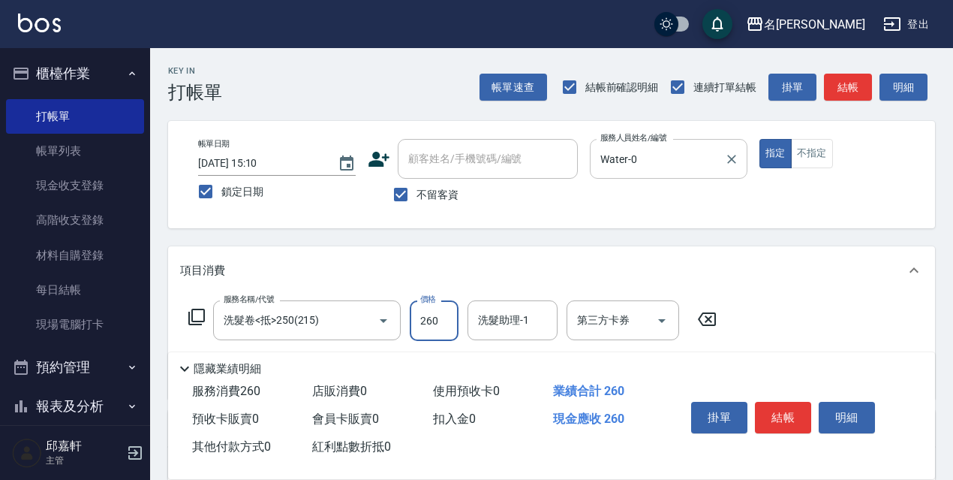
type input "260"
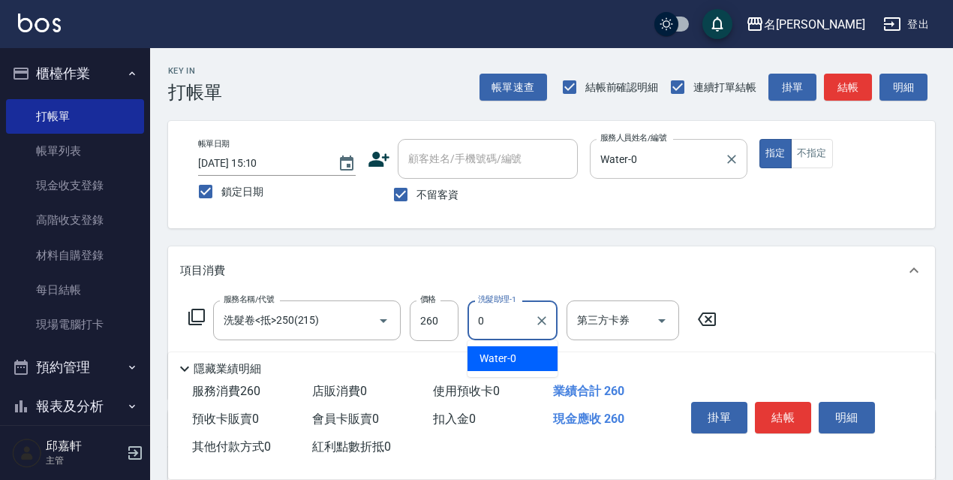
type input "Water-0"
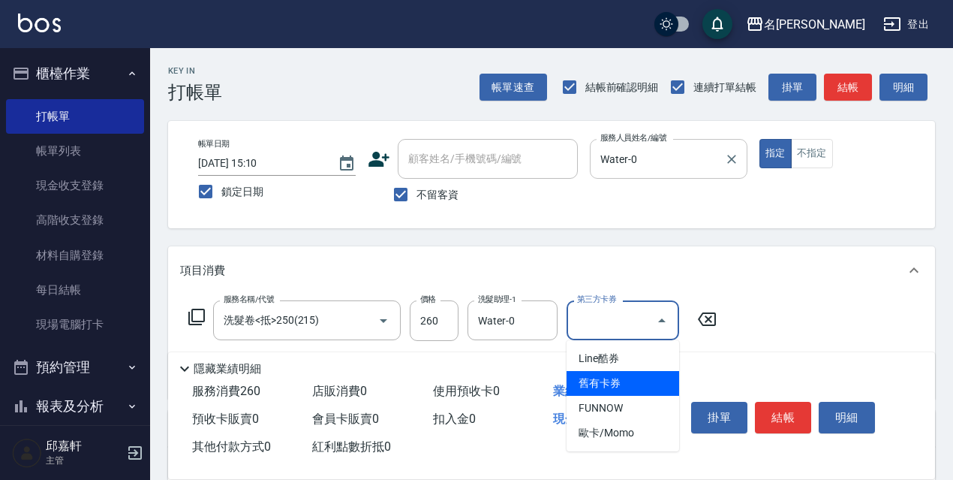
type input "舊有卡券"
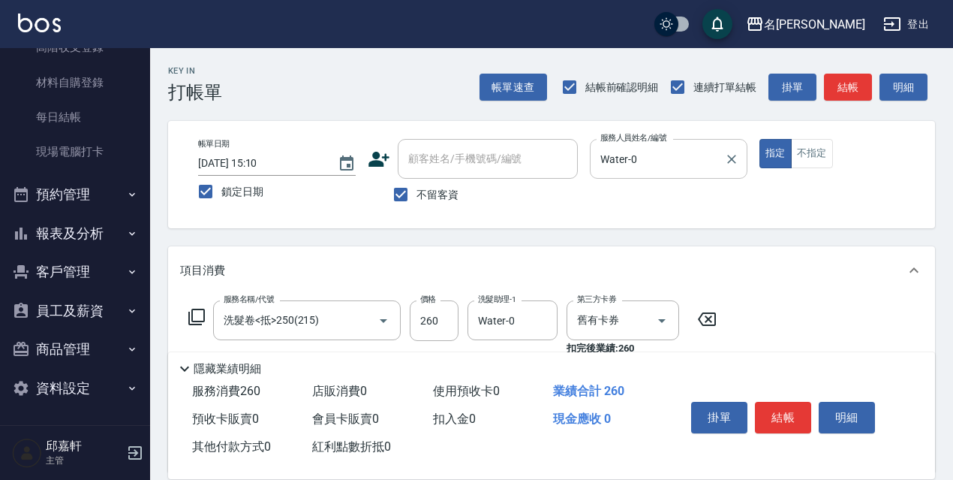
scroll to position [225, 0]
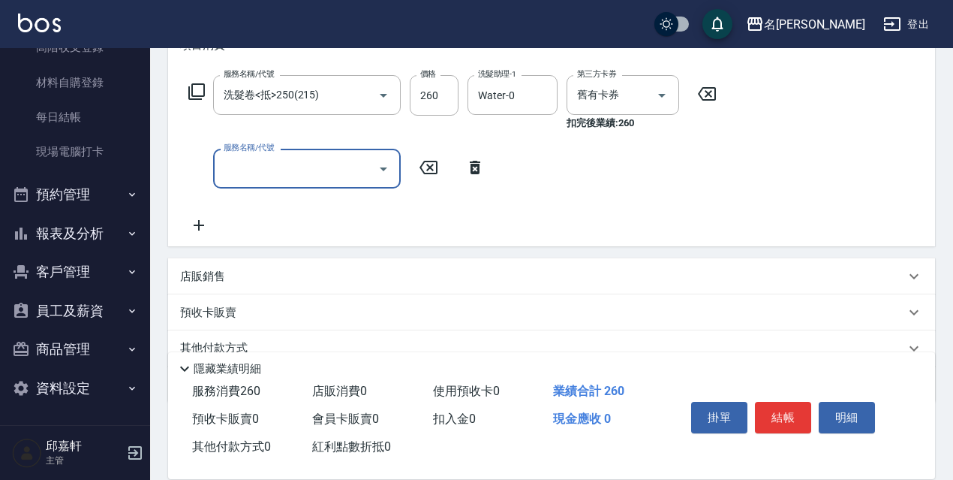
click at [224, 277] on p "店販銷售" at bounding box center [202, 277] width 45 height 16
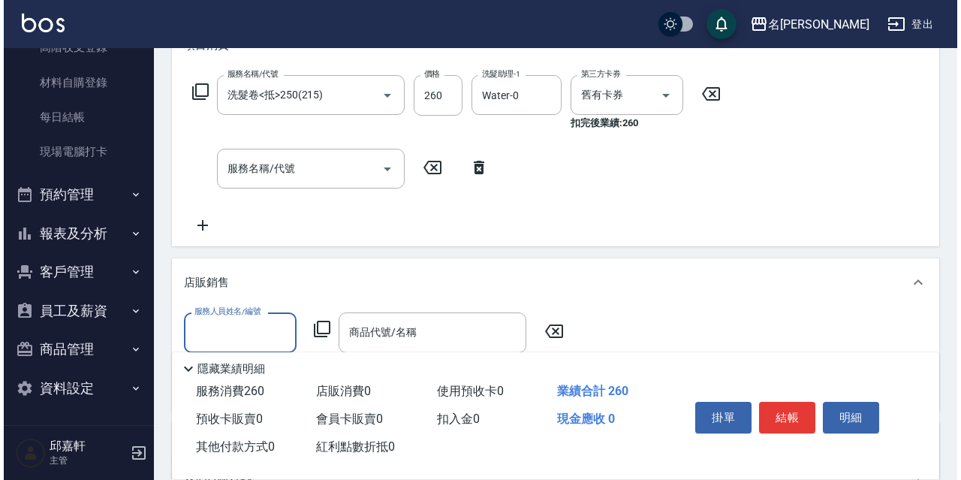
scroll to position [300, 0]
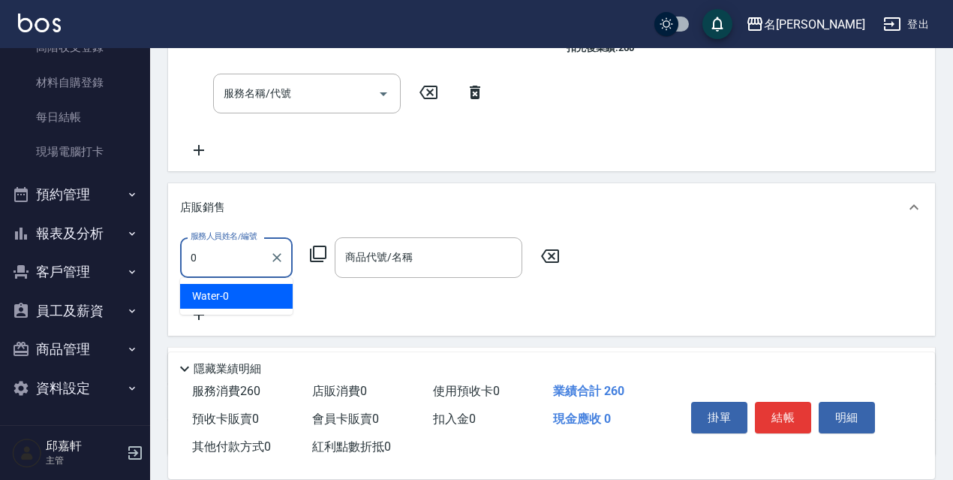
type input "Water-0"
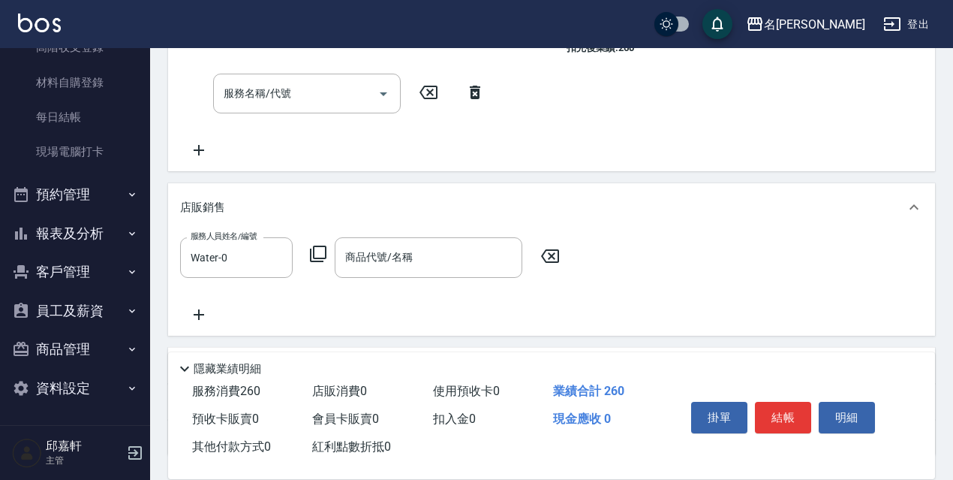
click at [317, 262] on icon at bounding box center [318, 253] width 17 height 17
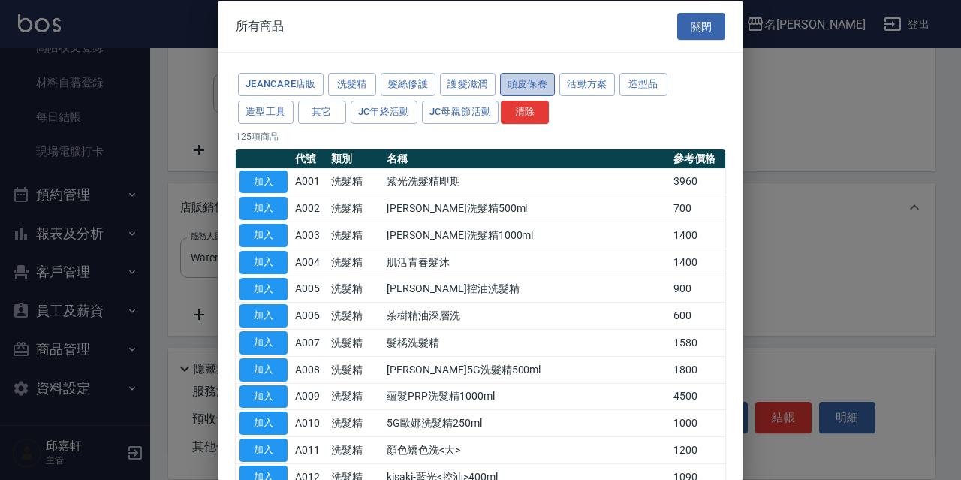
click at [522, 90] on button "頭皮保養" at bounding box center [528, 84] width 56 height 23
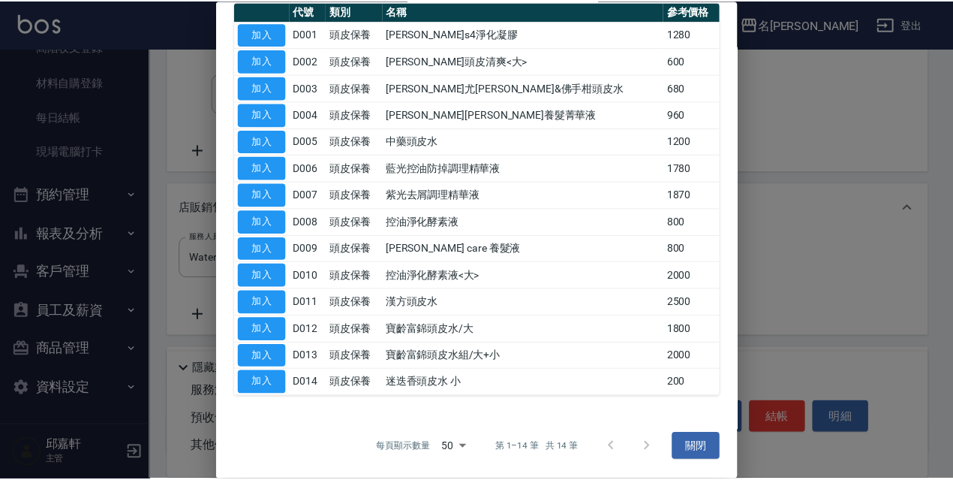
scroll to position [146, 0]
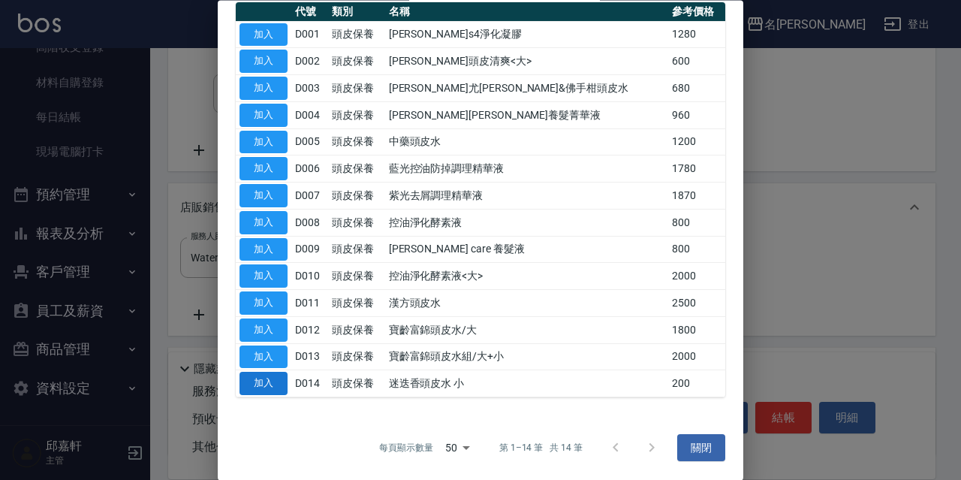
click at [272, 390] on button "加入" at bounding box center [263, 383] width 48 height 23
type input "迷迭香頭皮水 小"
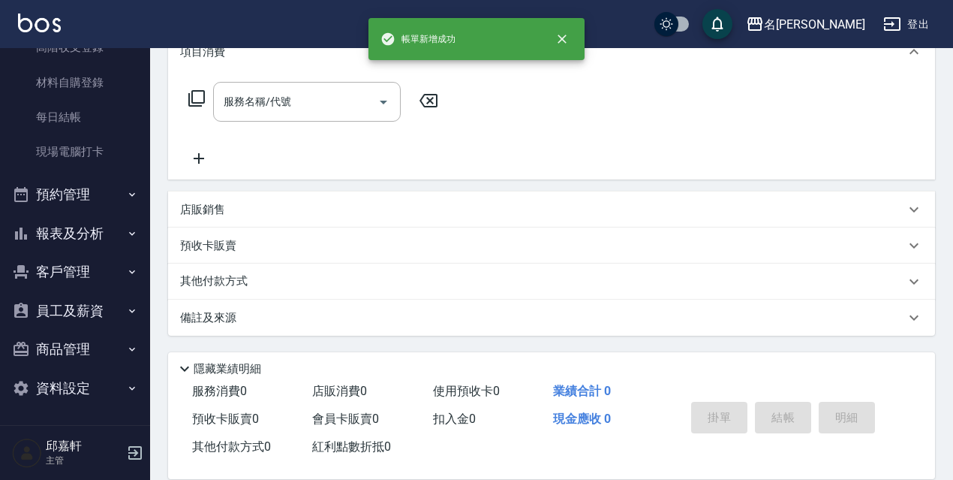
scroll to position [0, 0]
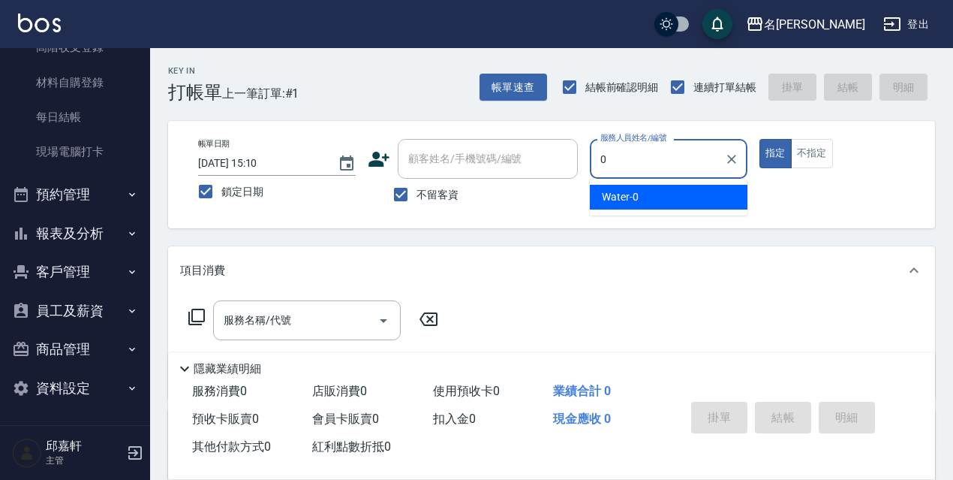
type input "Water-0"
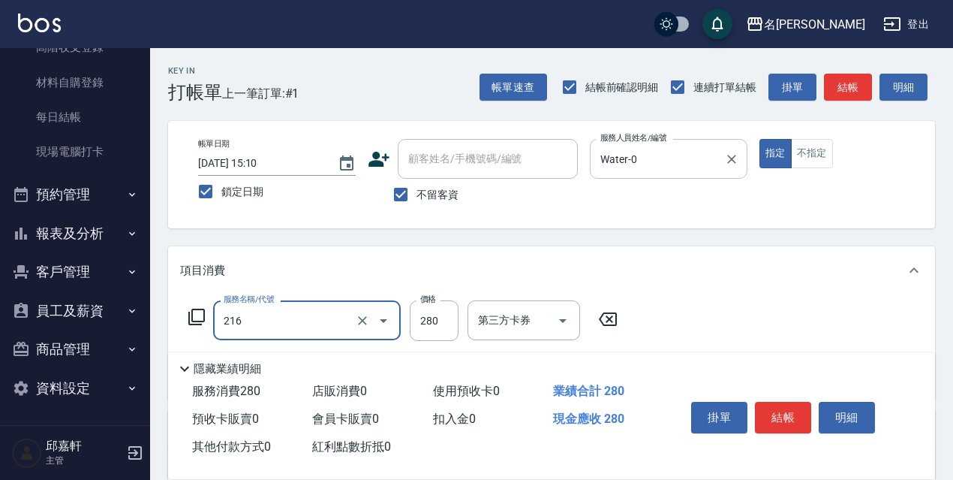
type input "洗髮卷<抵>280(216)"
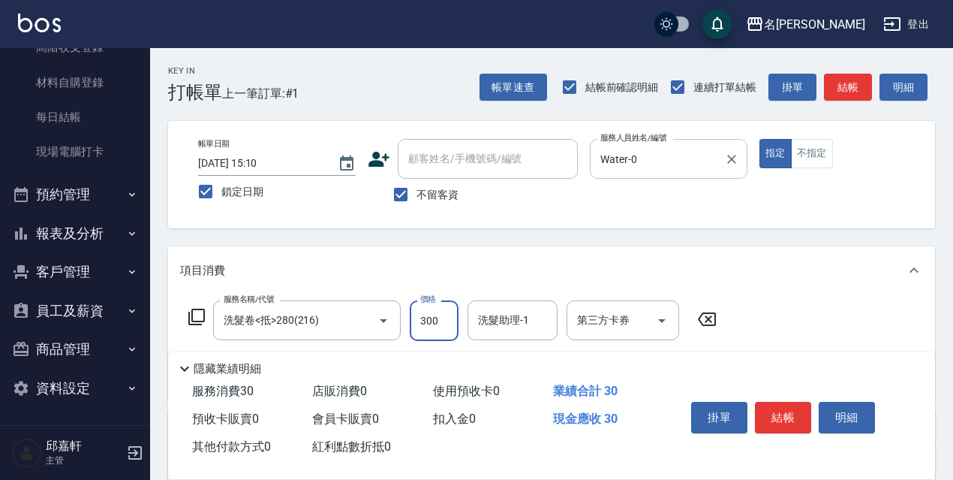
type input "300"
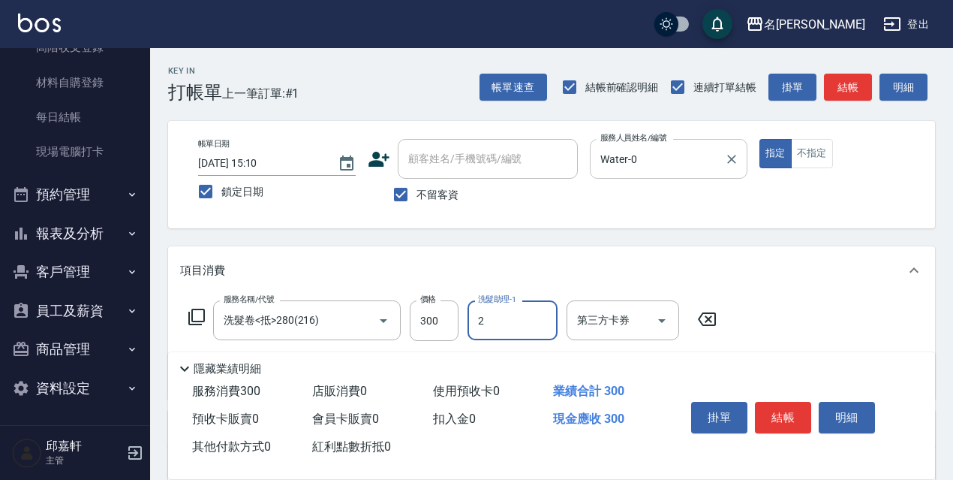
type input "Vicky-2"
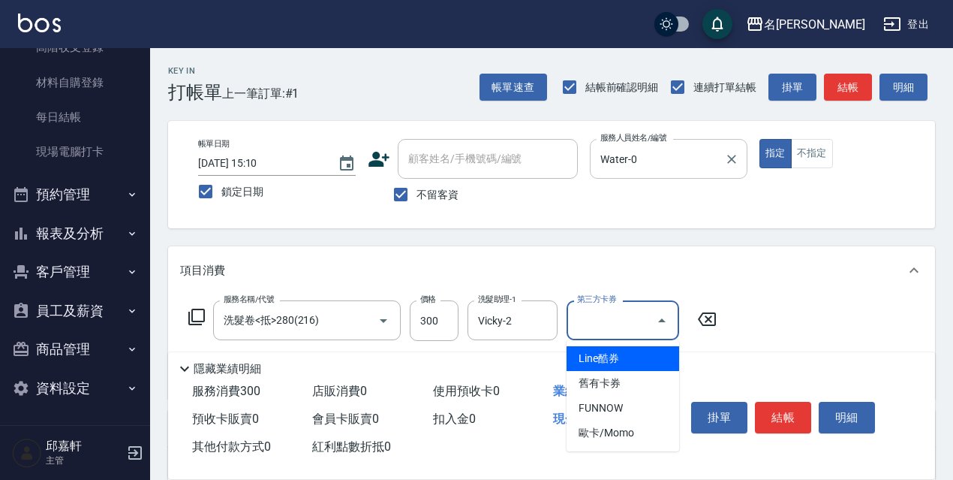
type input "舊有卡券"
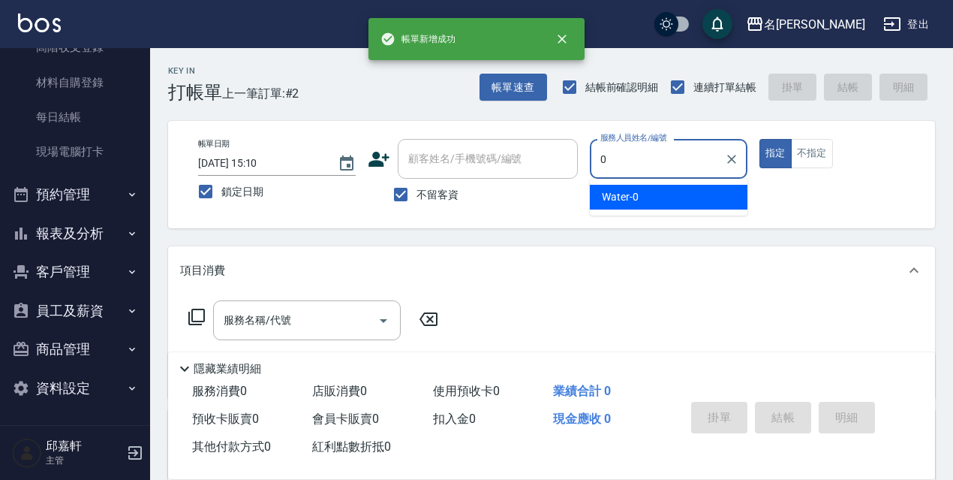
type input "Water-0"
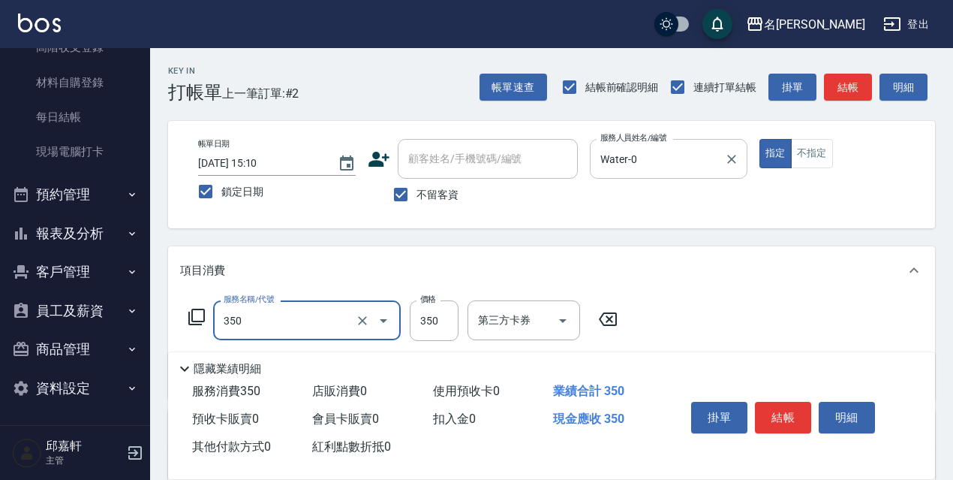
type input "洗髮350(350)"
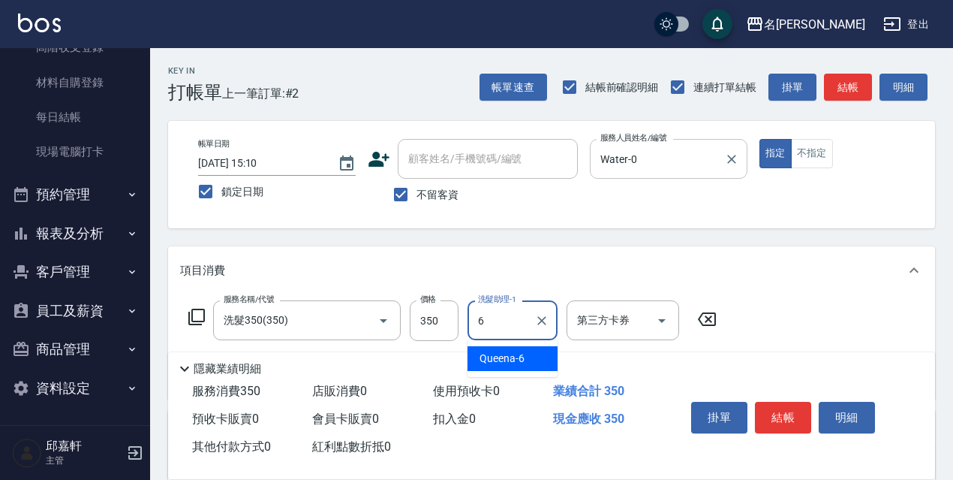
type input "Queena-6"
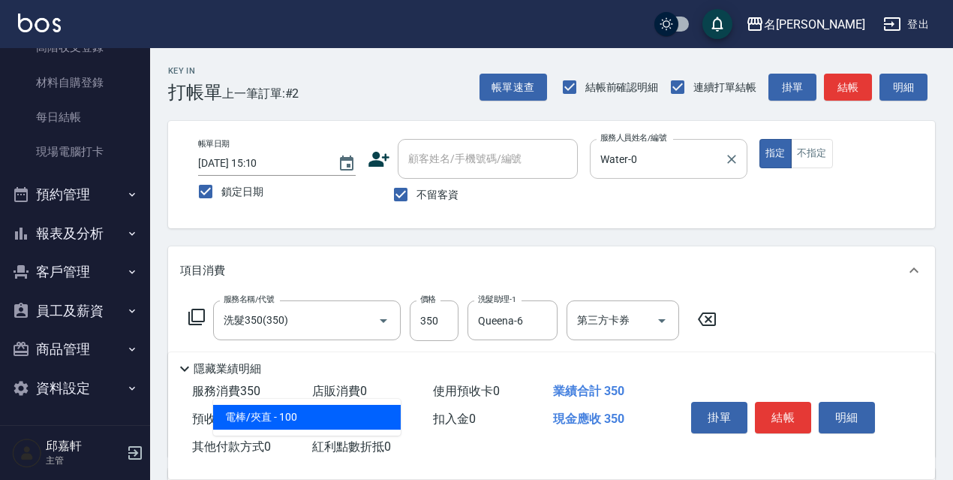
type input "電棒/夾直(803)"
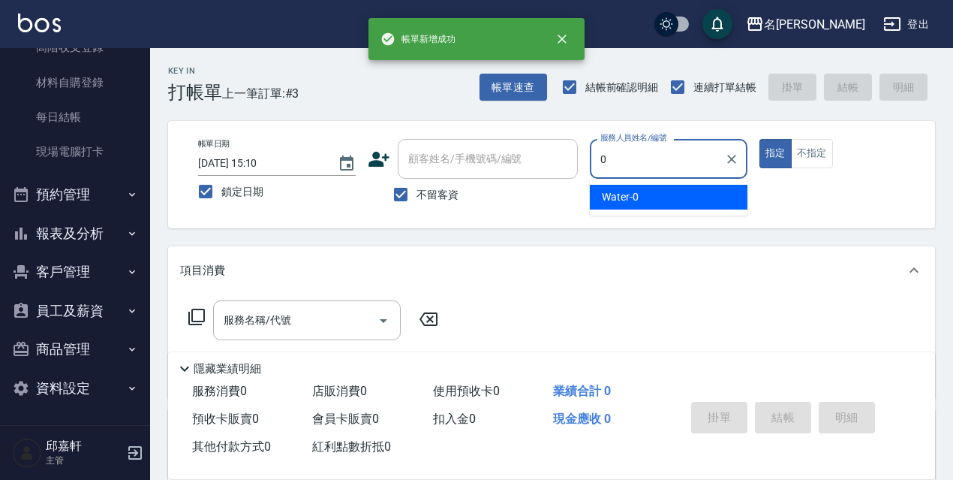
type input "Water-0"
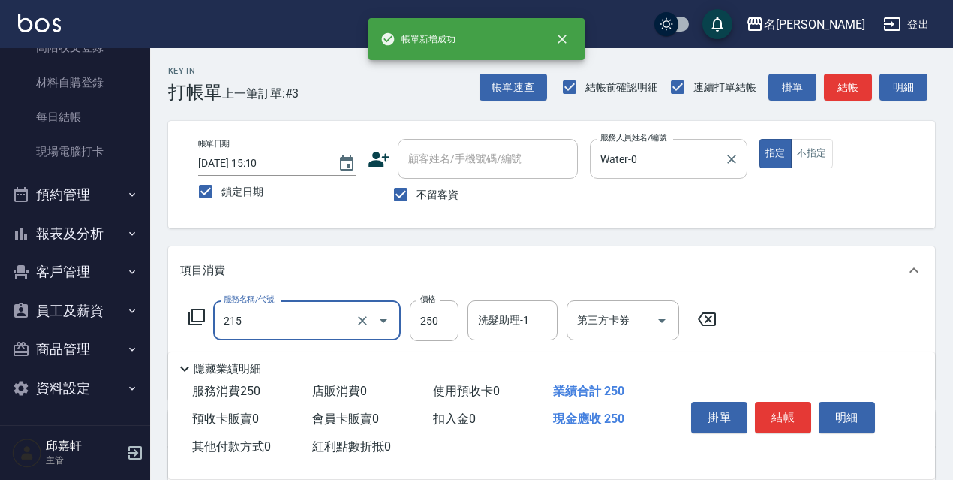
type input "215"
type input "2"
type input "洗髮卷<抵>250(215)"
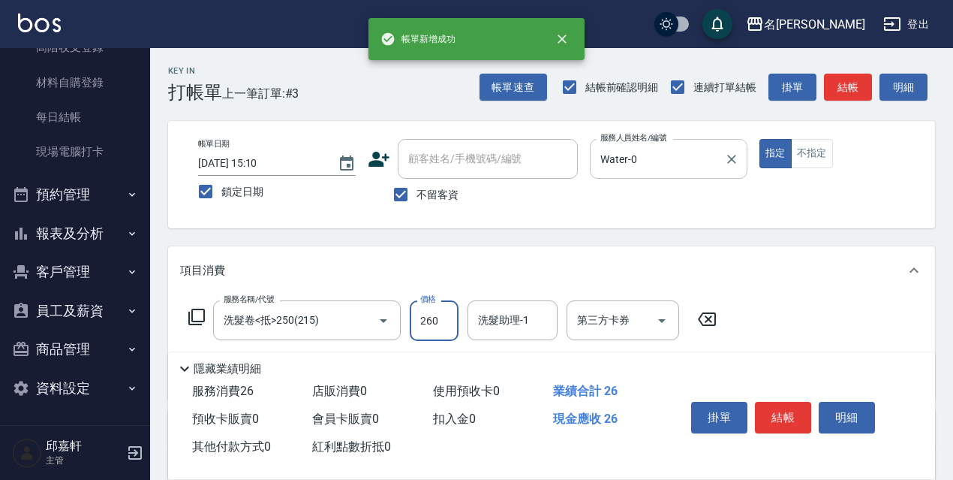
type input "260"
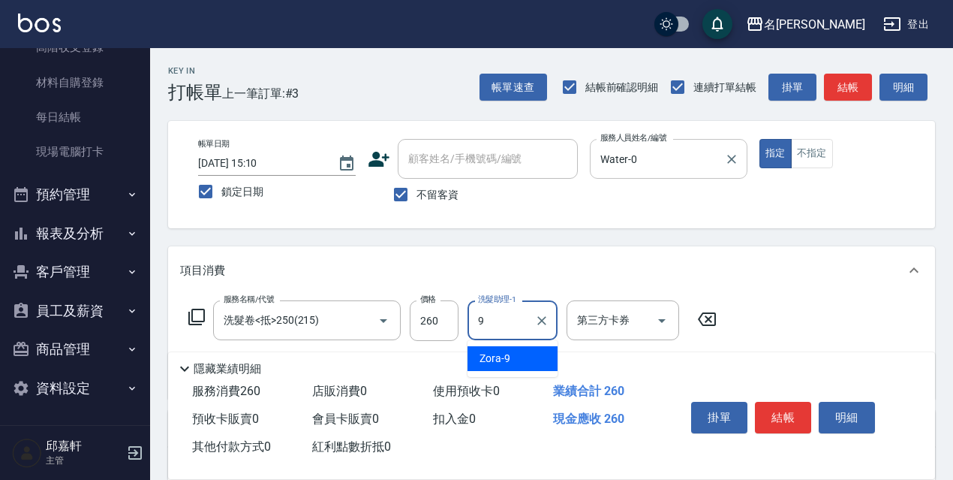
type input "Zora-9"
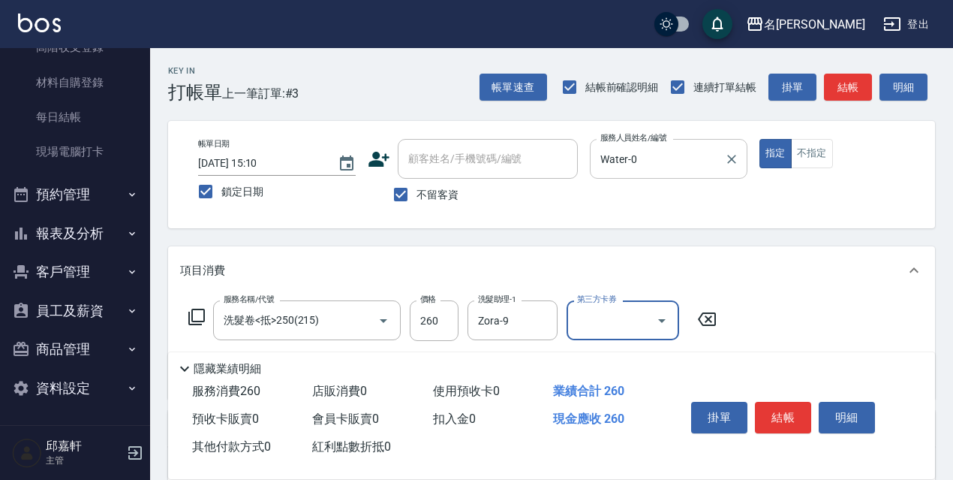
type input "舊有卡券"
type input "剪髮550(308)"
type input "染髮(2800)(507)"
type input "3000"
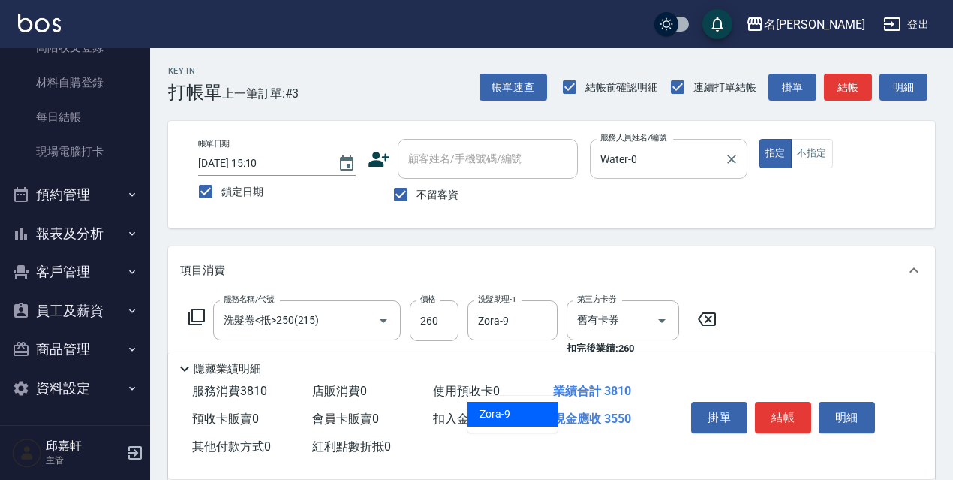
type input "Zora-9"
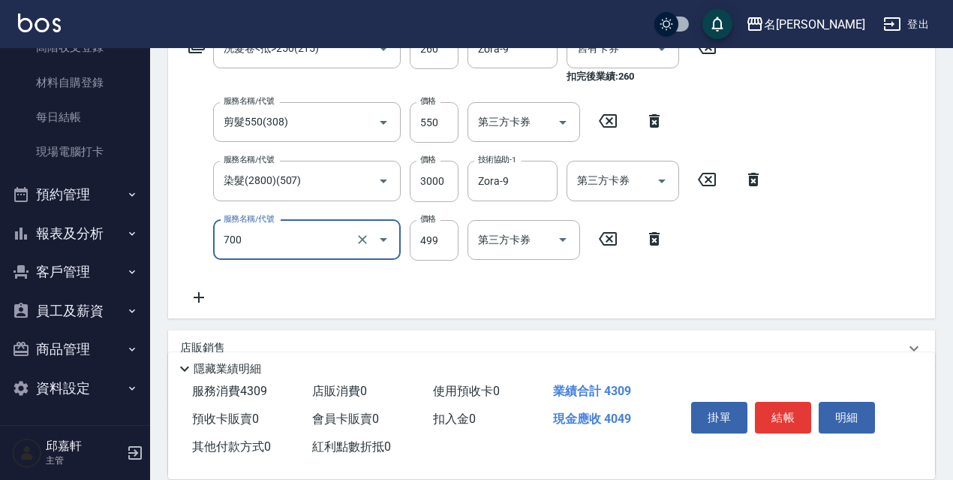
type input "頭皮隔離(700)"
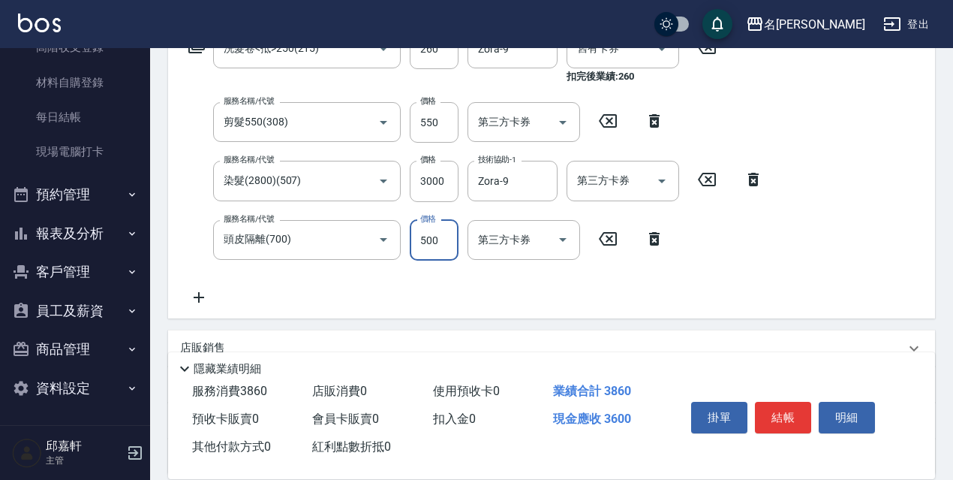
type input "500"
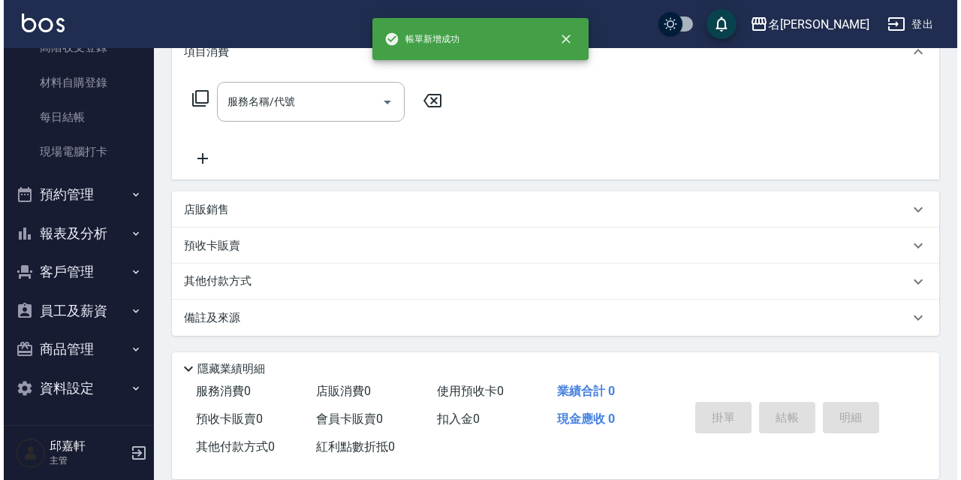
scroll to position [0, 0]
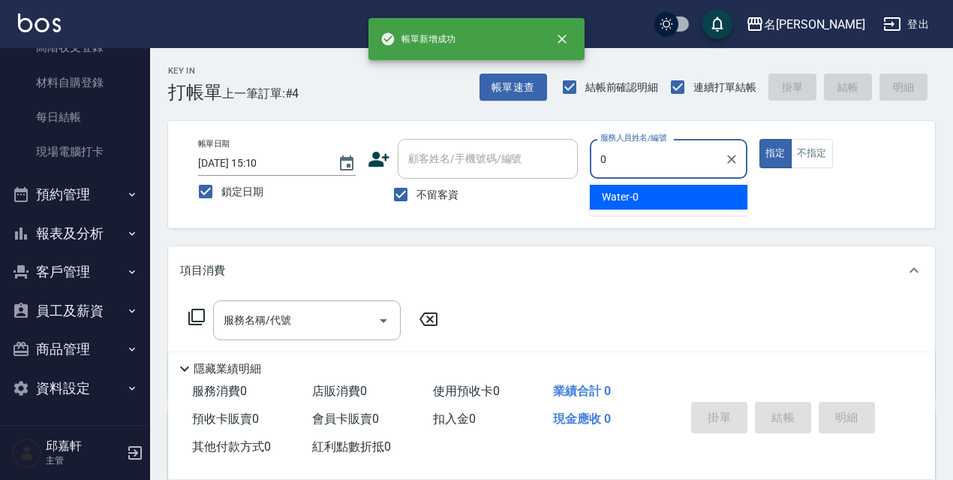
type input "Water-0"
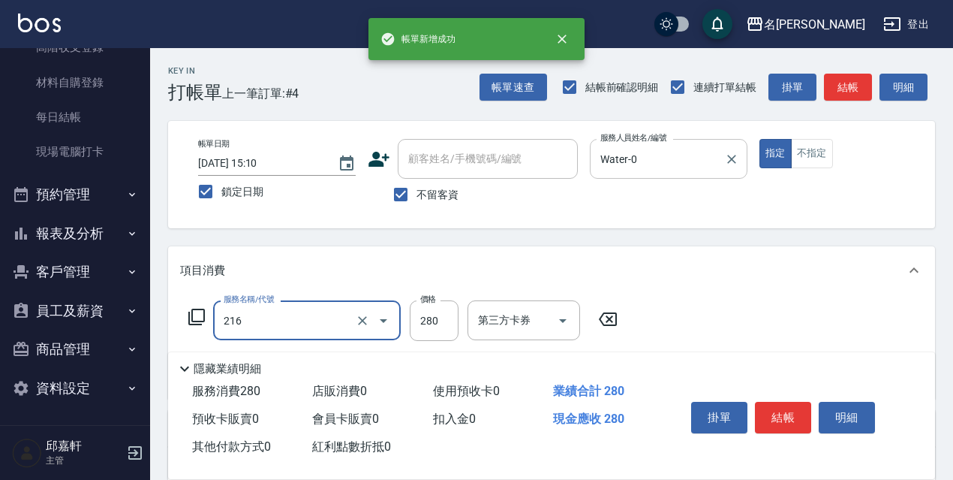
type input "洗髮卷<抵>280(216)"
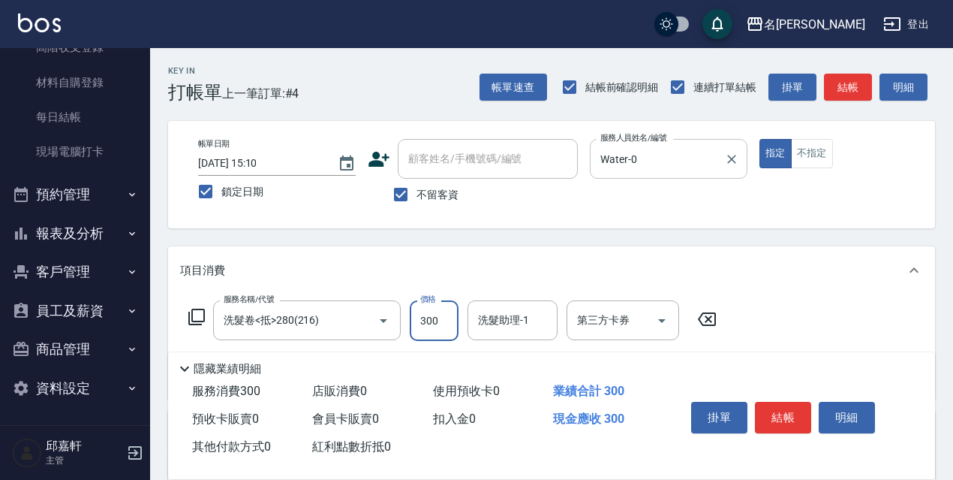
type input "300"
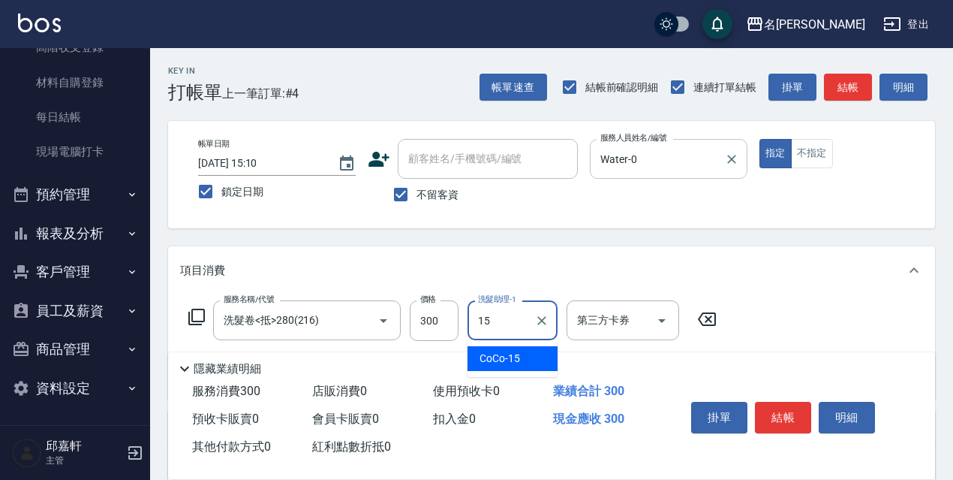
type input "CoCo-15"
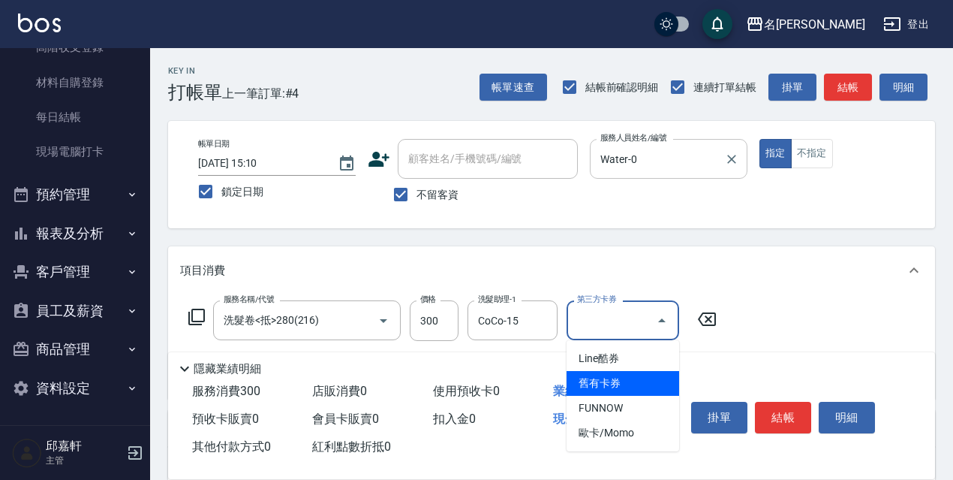
type input "舊有卡券"
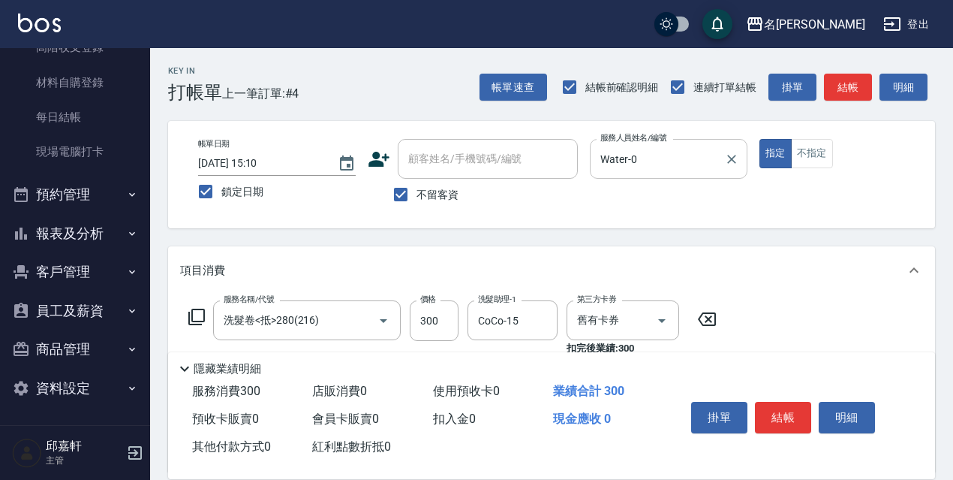
click at [198, 307] on div "服務名稱/代號 洗髮卷<抵>280(216) 服務名稱/代號 價格 300 價格 洗髮助理-1 CoCo-15 洗髮助理-1 第三方卡券 舊有卡券 第三方卡券…" at bounding box center [453, 328] width 546 height 56
click at [194, 316] on icon at bounding box center [197, 317] width 18 height 18
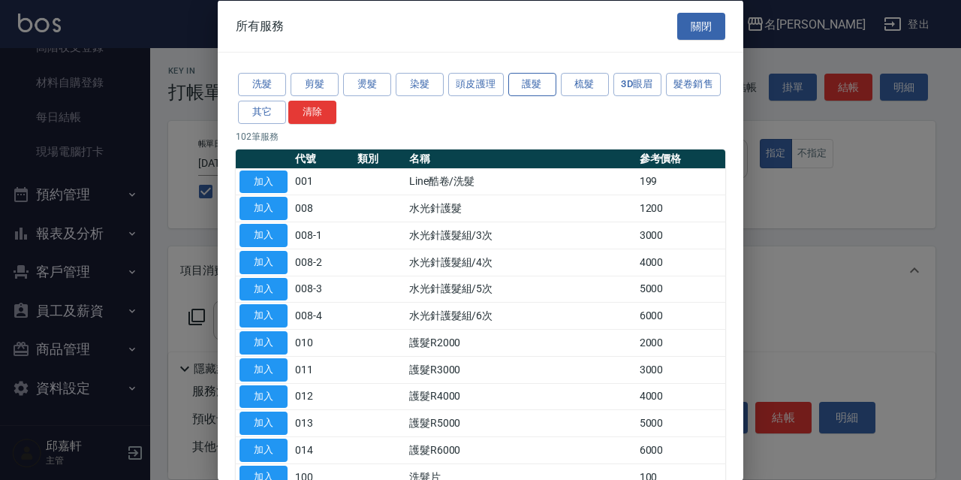
click at [533, 86] on button "護髮" at bounding box center [532, 84] width 48 height 23
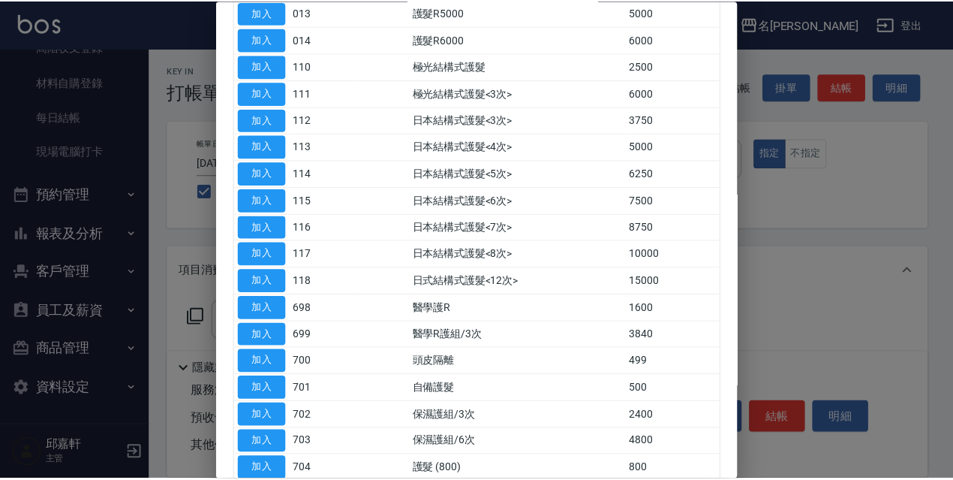
scroll to position [233, 0]
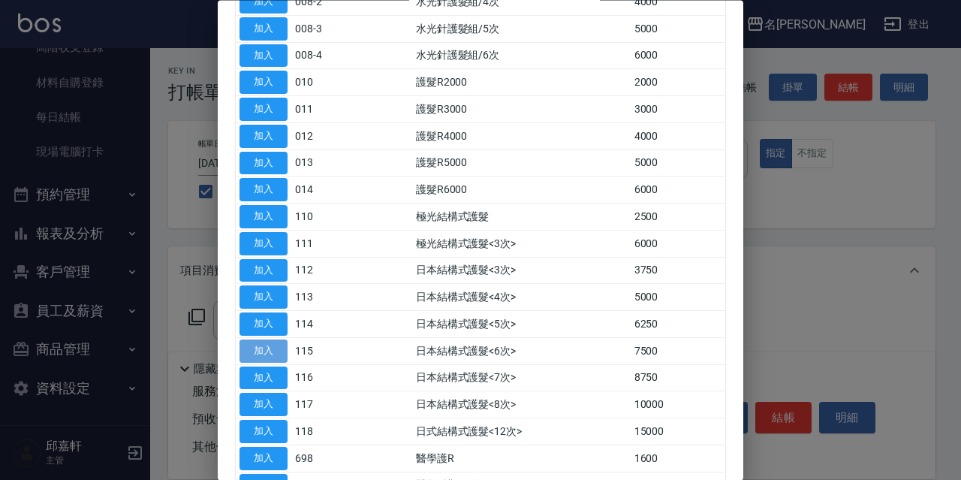
click at [269, 354] on button "加入" at bounding box center [263, 350] width 48 height 23
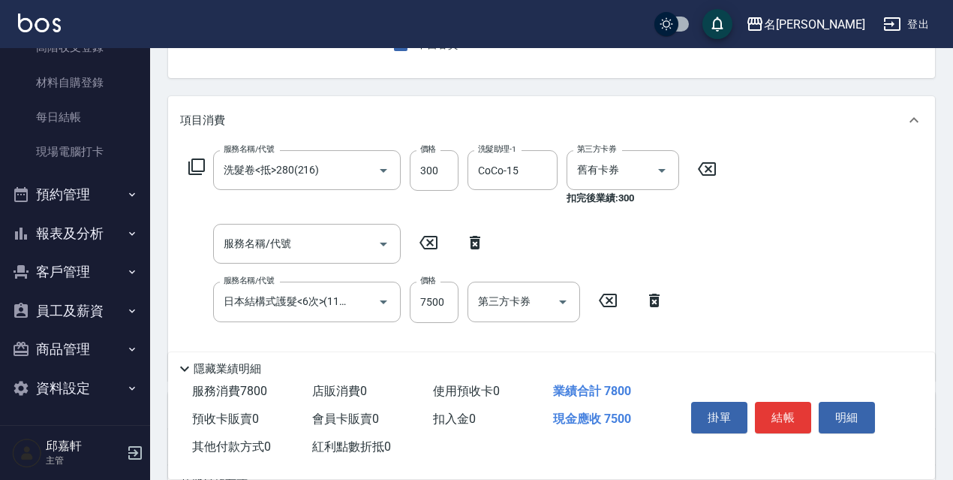
scroll to position [351, 0]
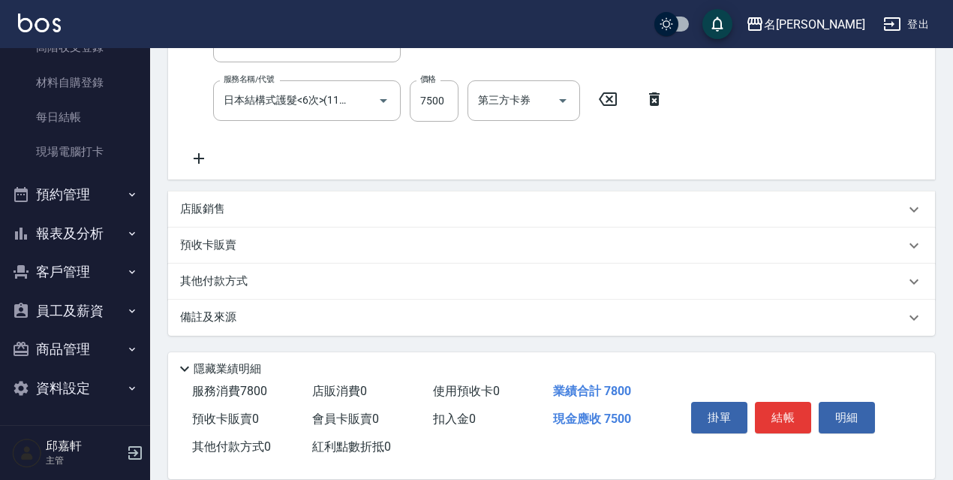
click at [231, 200] on div "店販銷售" at bounding box center [551, 209] width 767 height 36
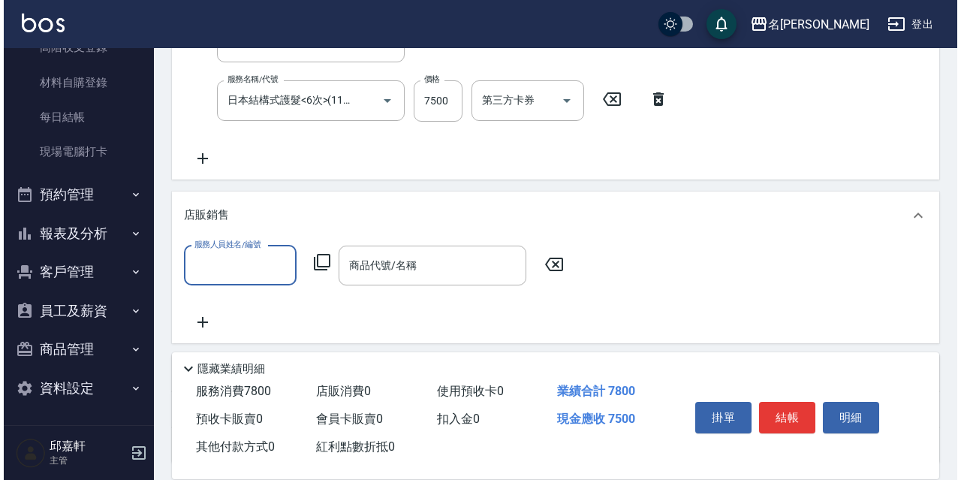
scroll to position [0, 0]
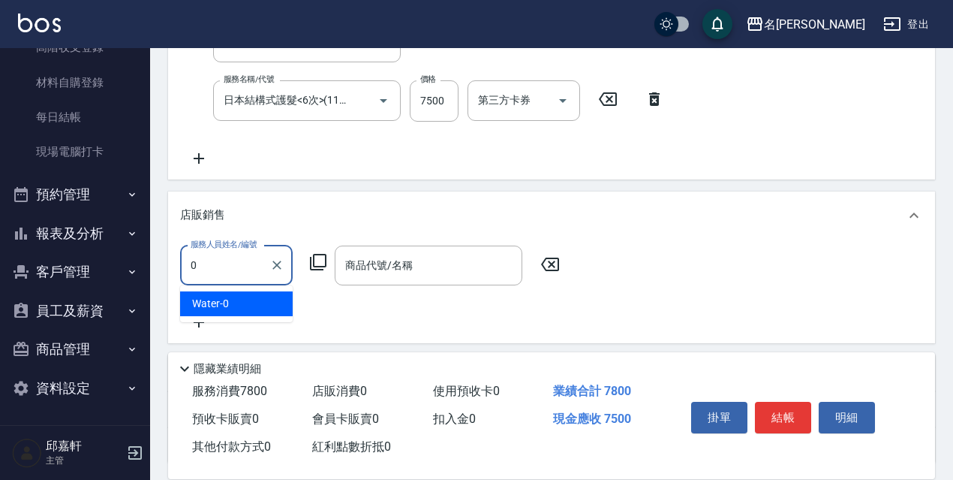
type input "Water-0"
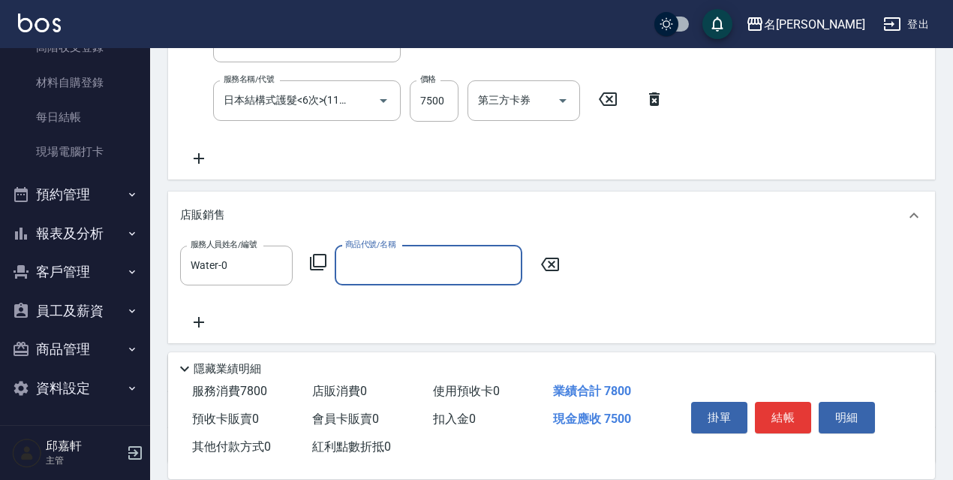
click at [313, 266] on icon at bounding box center [318, 262] width 18 height 18
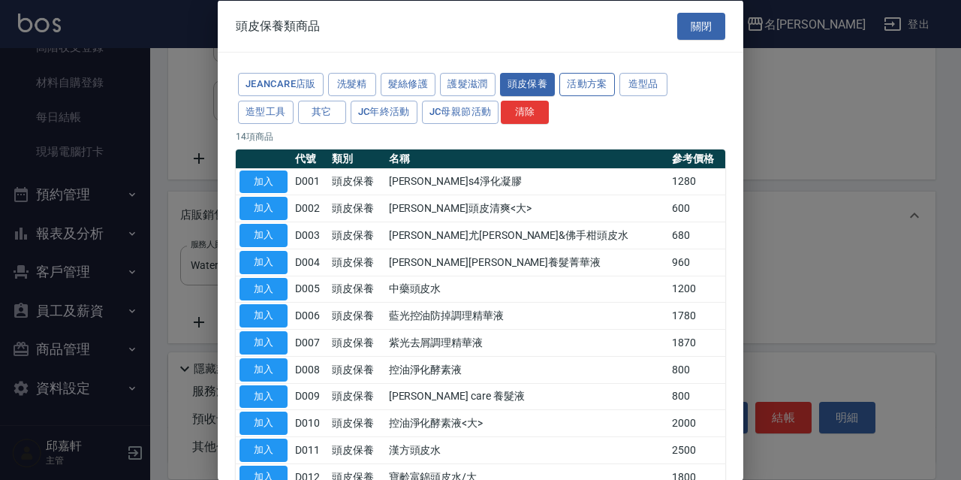
click at [585, 83] on button "活動方案" at bounding box center [587, 84] width 56 height 23
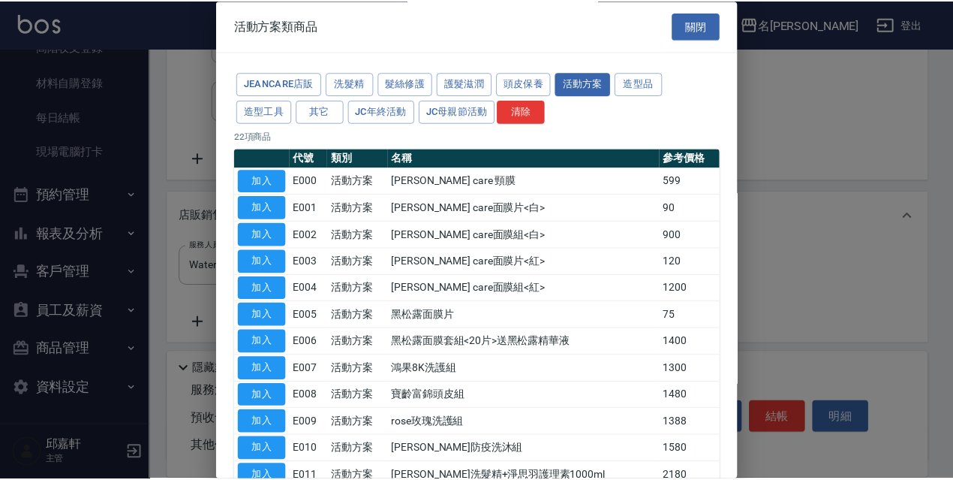
scroll to position [361, 0]
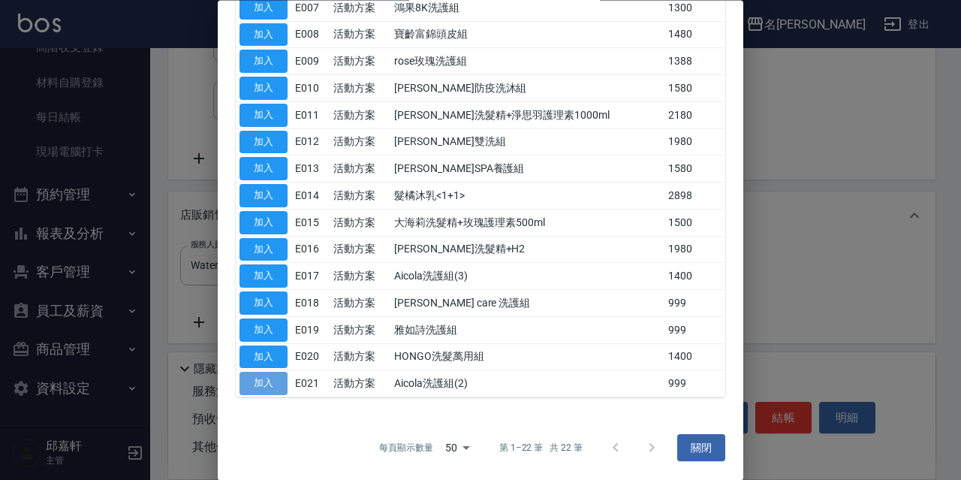
click at [277, 385] on button "加入" at bounding box center [263, 383] width 48 height 23
type input "Aicola洗護組(2)"
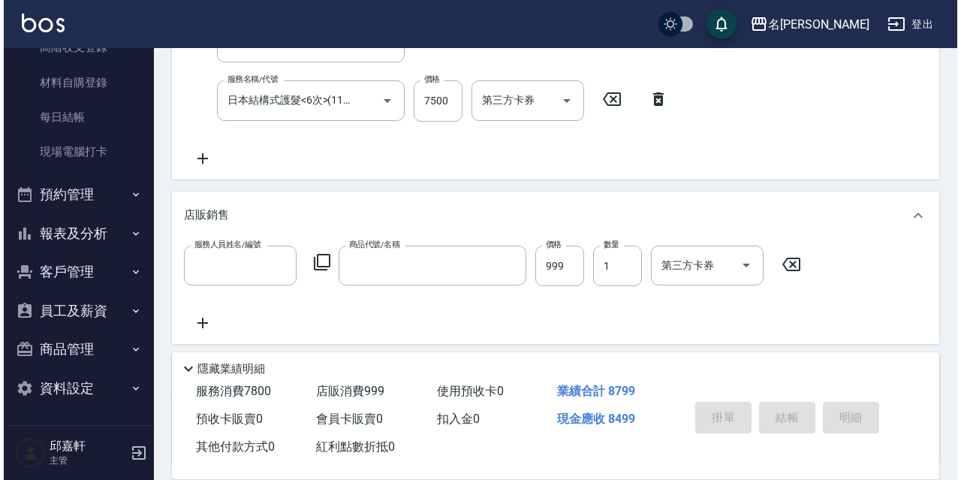
scroll to position [0, 0]
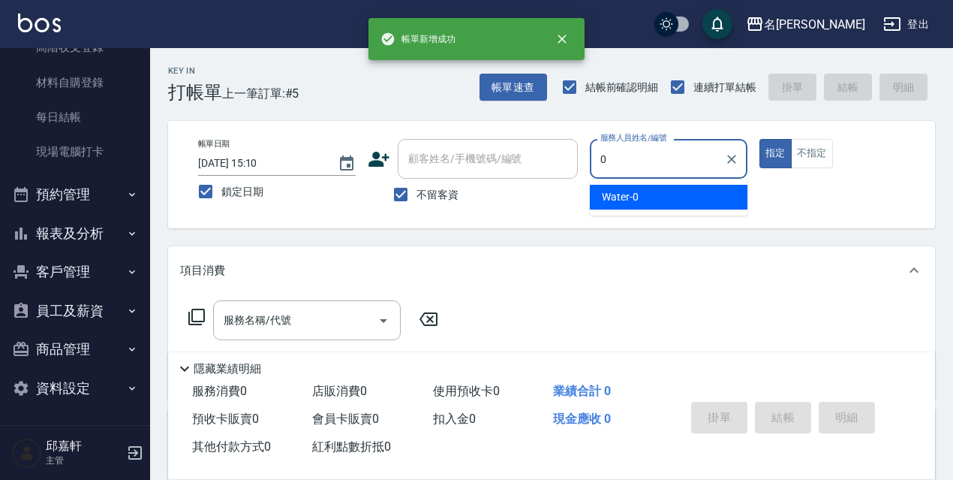
type input "Water-0"
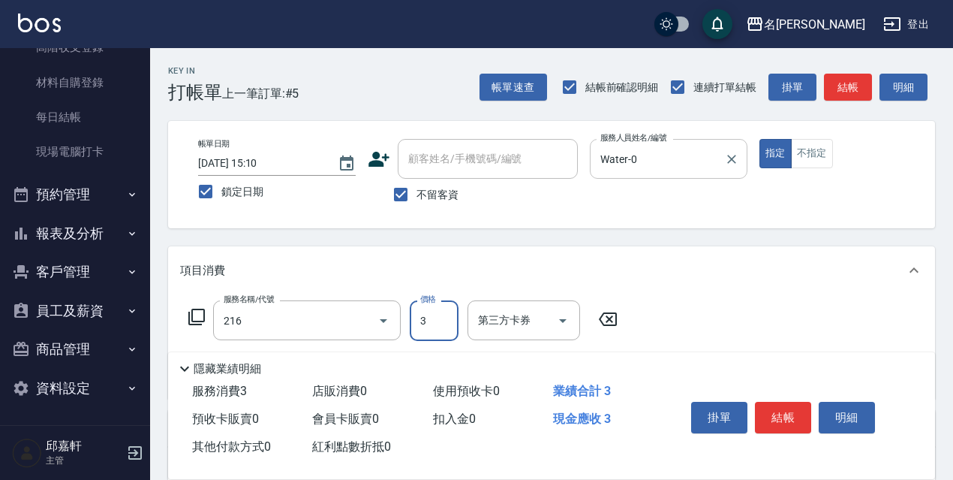
type input "洗髮卷<抵>280(216)"
type input "300"
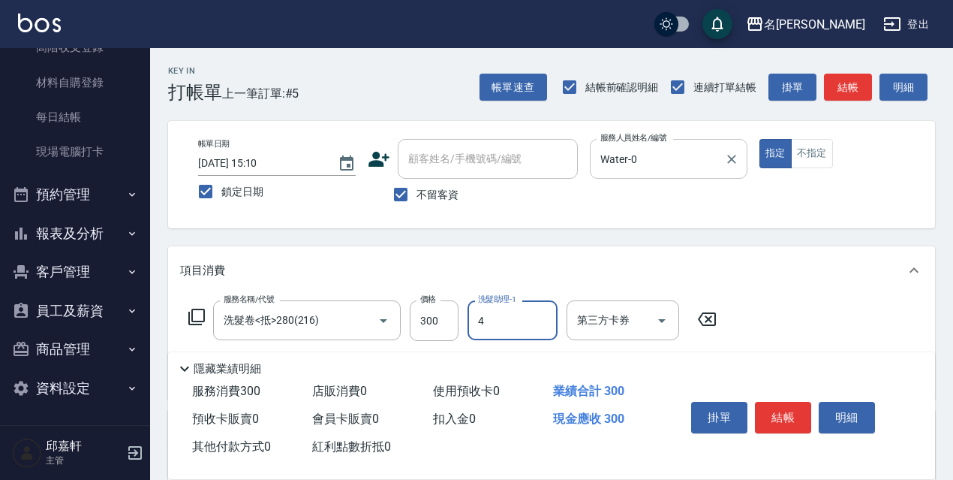
type input "小禎-4"
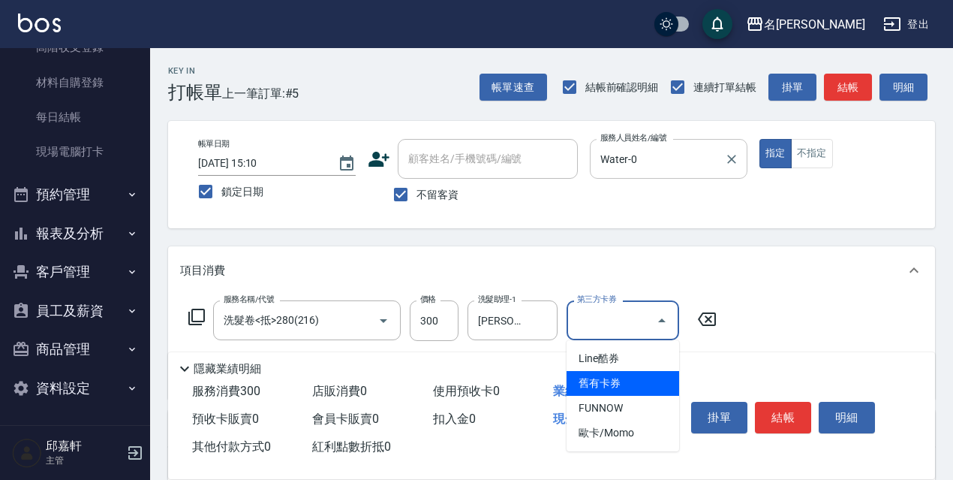
type input "舊有卡券"
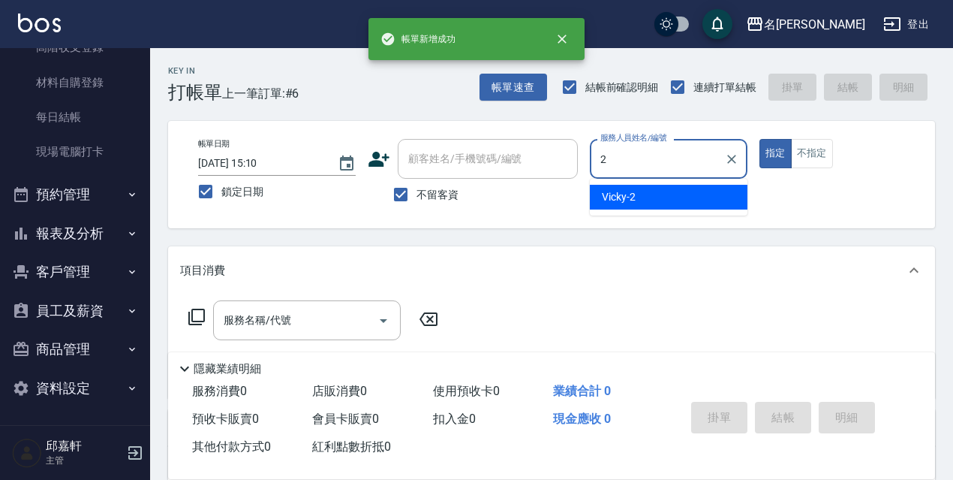
type input "Vicky-2"
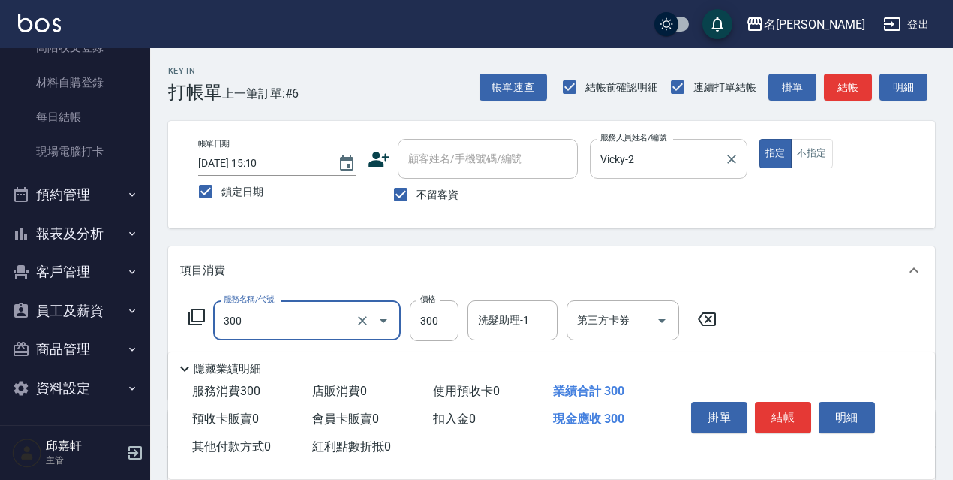
type input "洗髮300(300)"
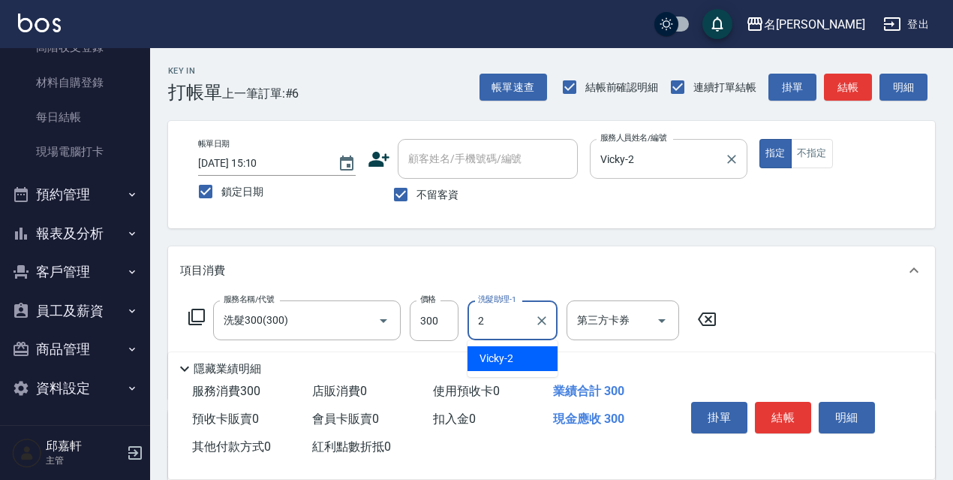
type input "Vicky-2"
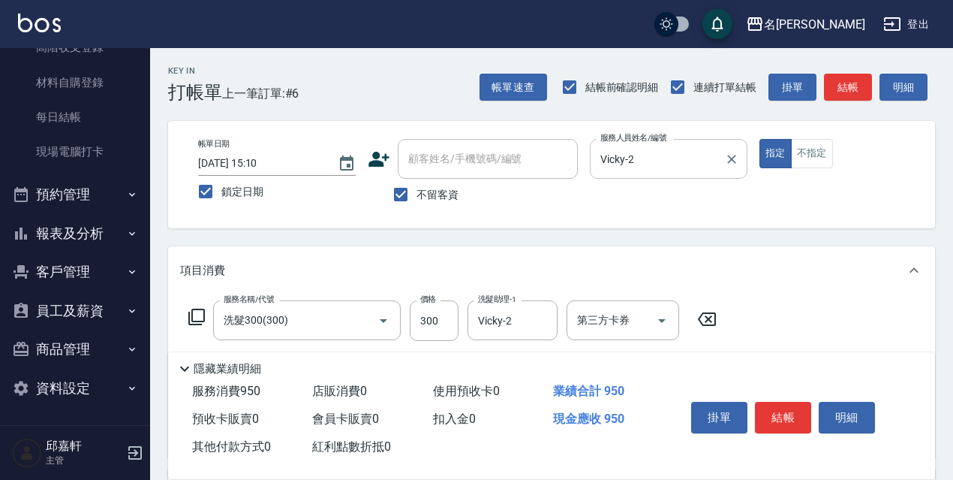
type input "剪髮650(309)"
type input "700"
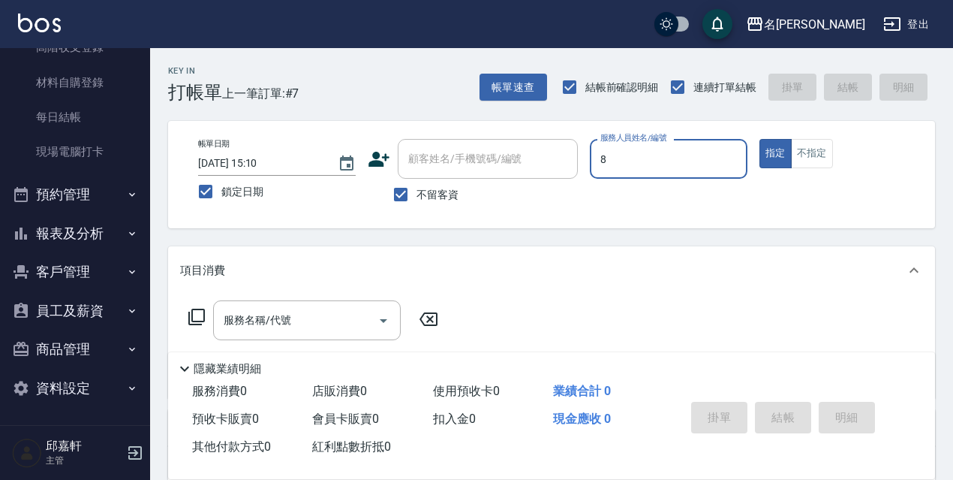
type input "Cindy-8"
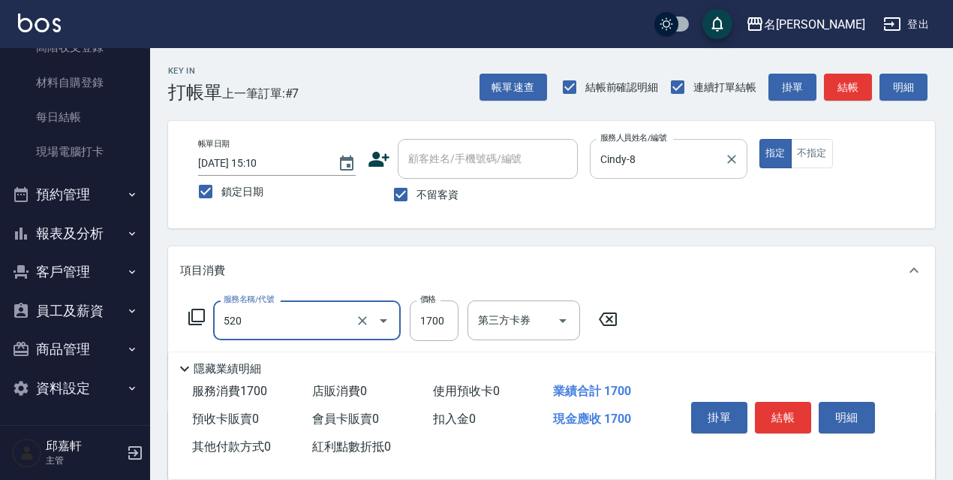
type input "中藥頭皮護理(520)"
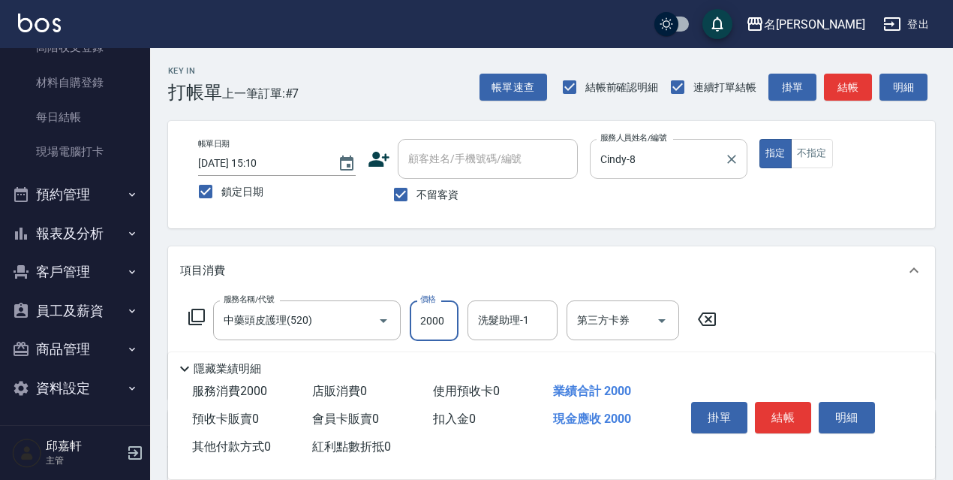
type input "2000"
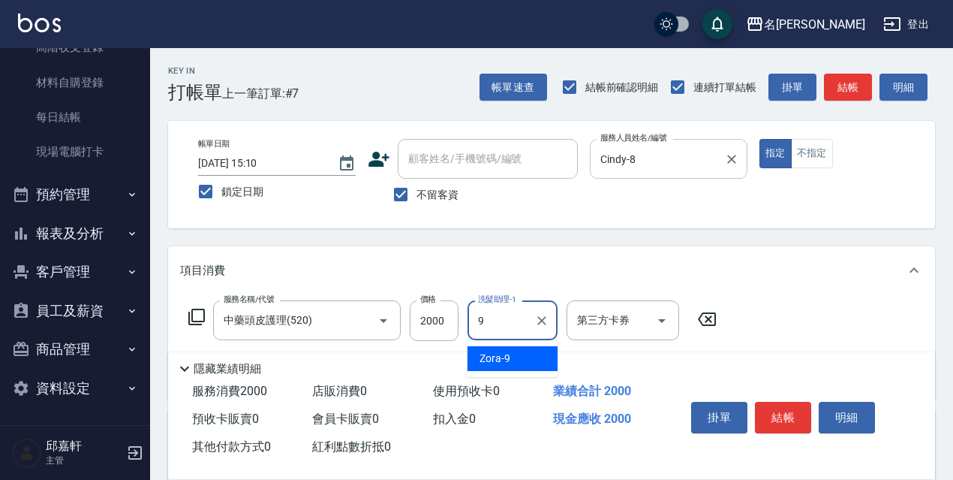
type input "Zora-9"
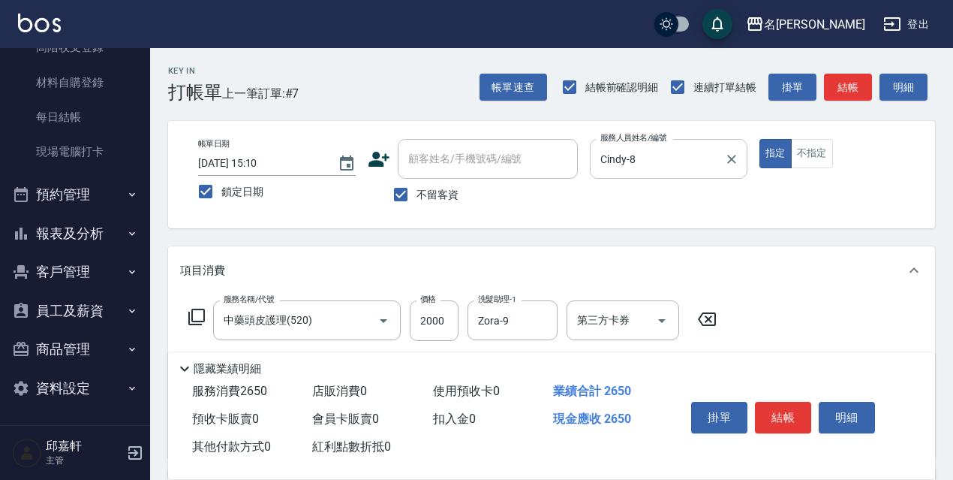
type input "剪髮650(309)"
type input "700"
click at [195, 322] on icon at bounding box center [196, 316] width 17 height 17
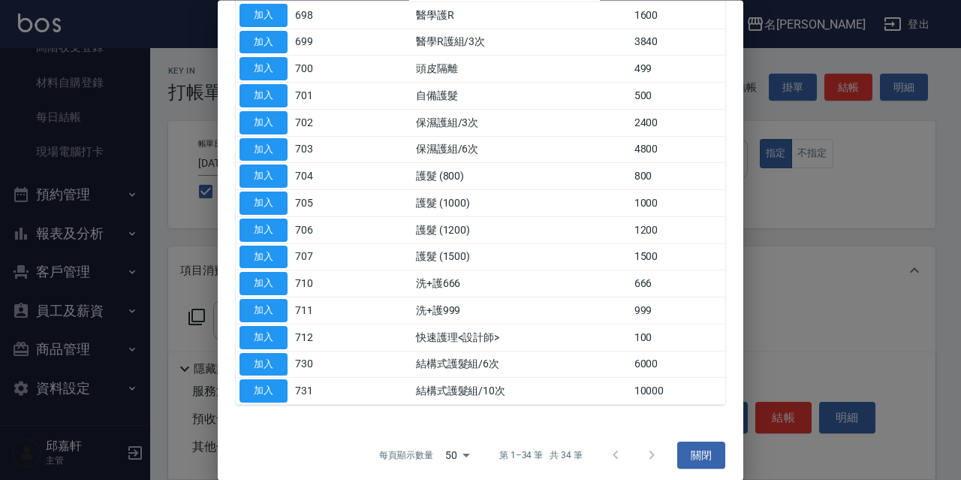
scroll to position [600, 0]
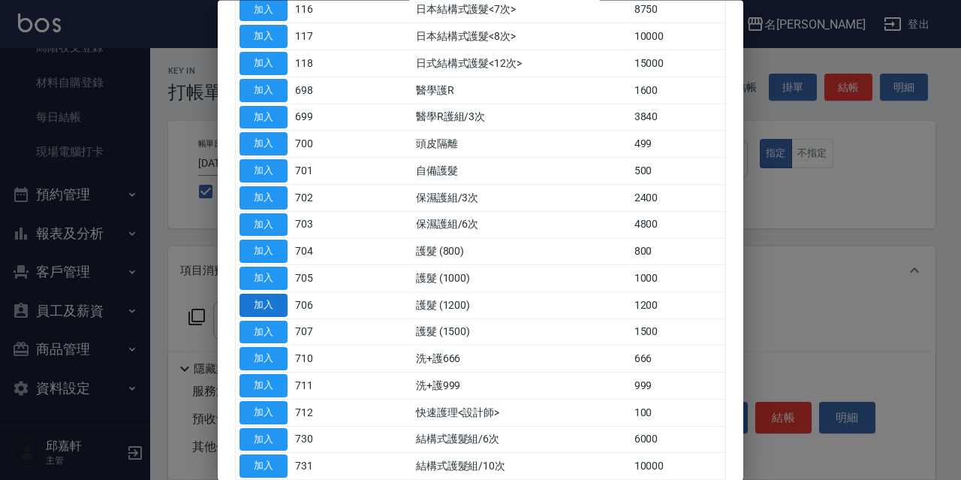
click at [278, 307] on button "加入" at bounding box center [263, 304] width 48 height 23
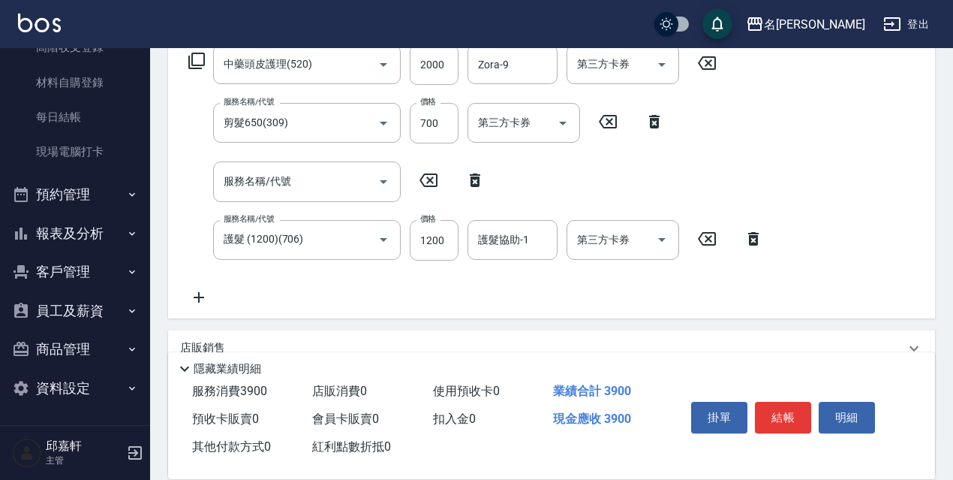
scroll to position [395, 0]
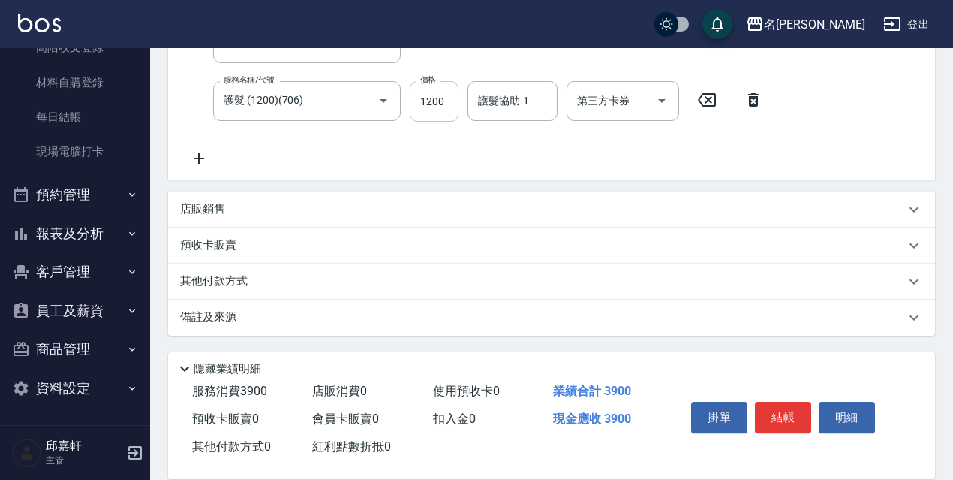
drag, startPoint x: 442, startPoint y: 115, endPoint x: 466, endPoint y: 113, distance: 24.1
click at [444, 114] on div "Key In 打帳單 上一筆訂單:#7 帳單速查 結帳前確認明細 連續打單結帳 掛單 結帳 明細 帳單日期 2025/08/12 15:10 鎖定日期 顧客姓…" at bounding box center [551, 66] width 803 height 826
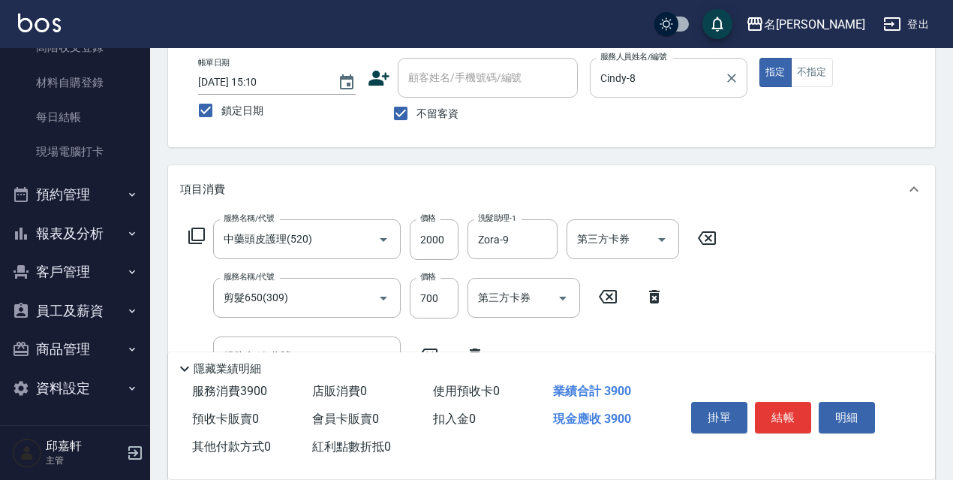
scroll to position [156, 0]
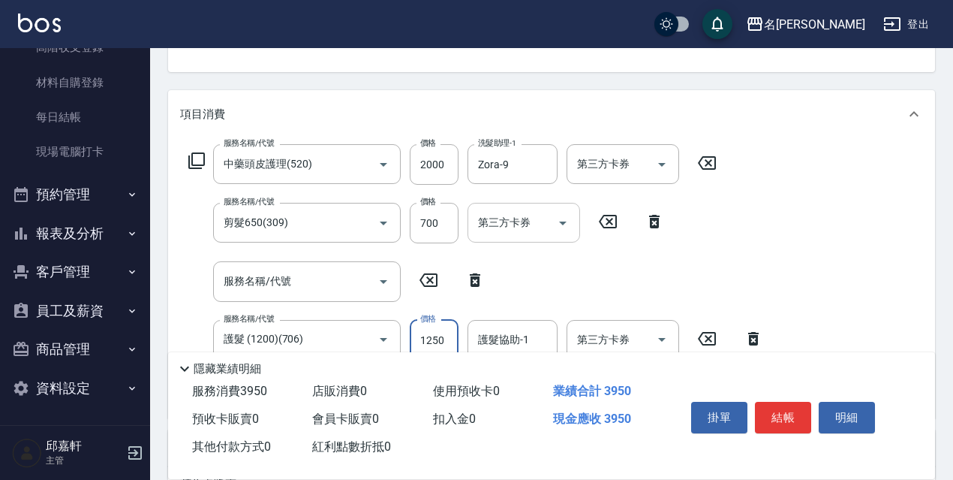
type input "1250"
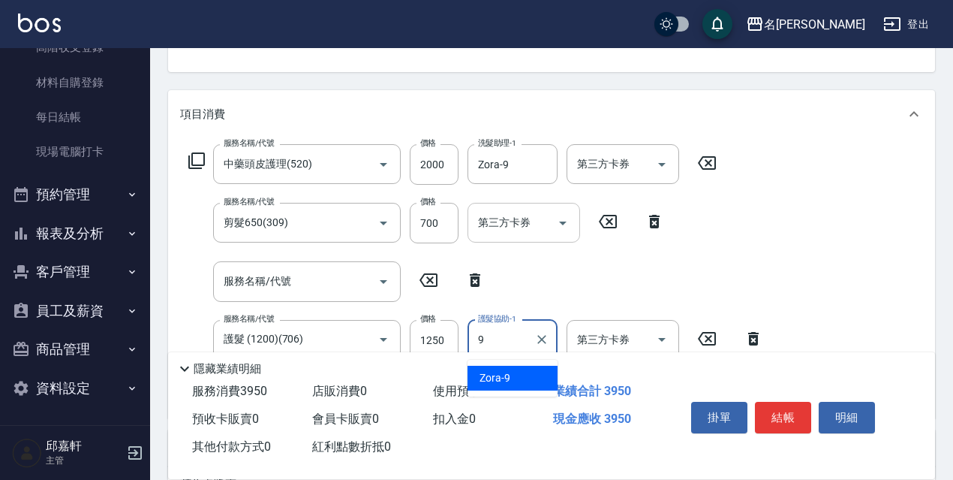
type input "Zora-9"
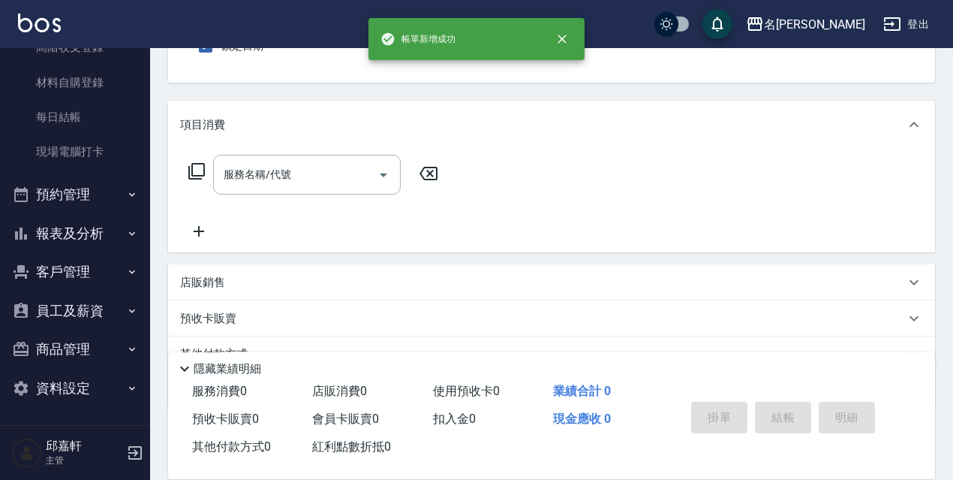
scroll to position [71, 0]
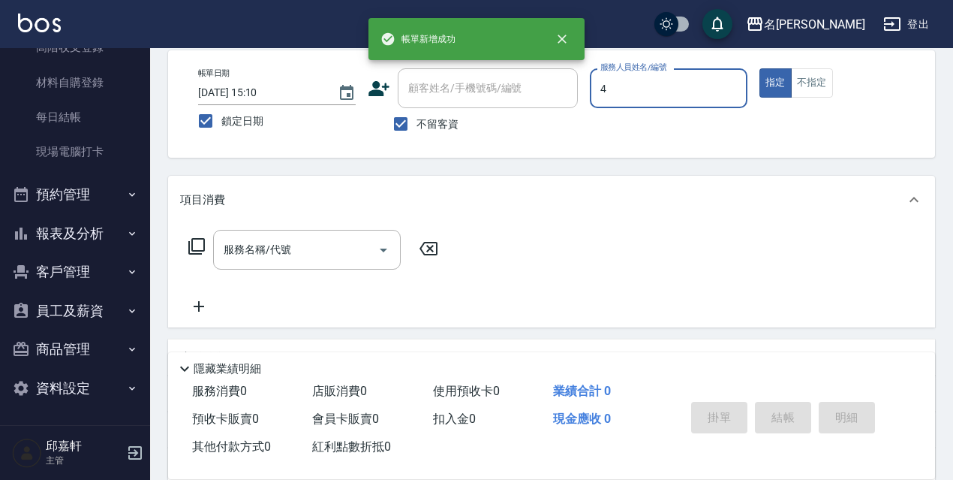
type input "小禎-4"
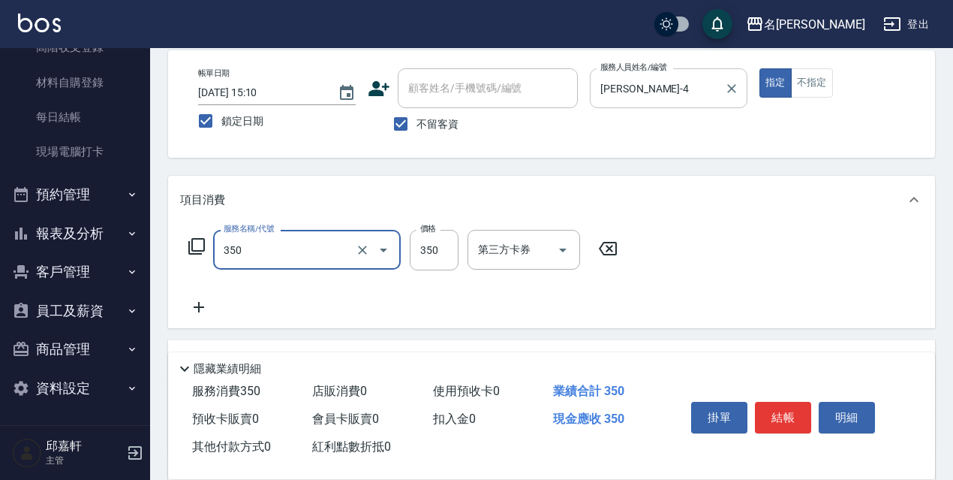
type input "洗髮350(350)"
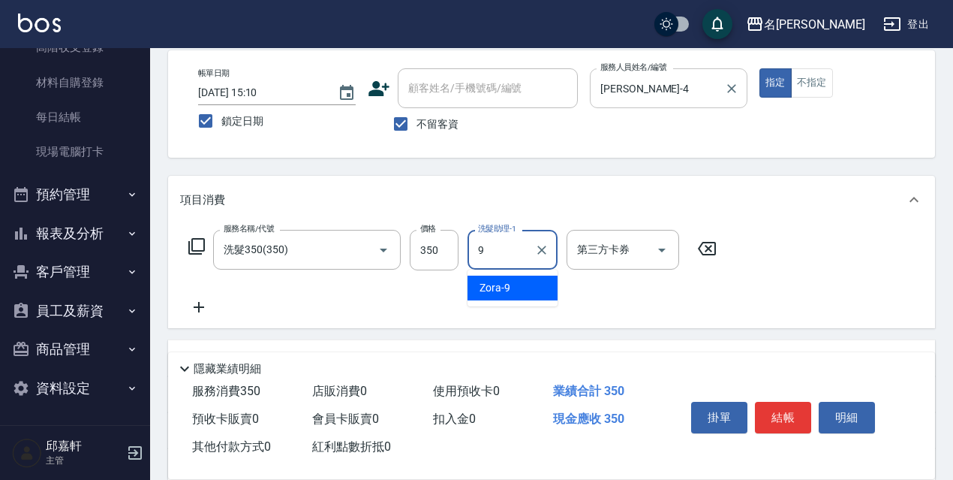
type input "Zora-9"
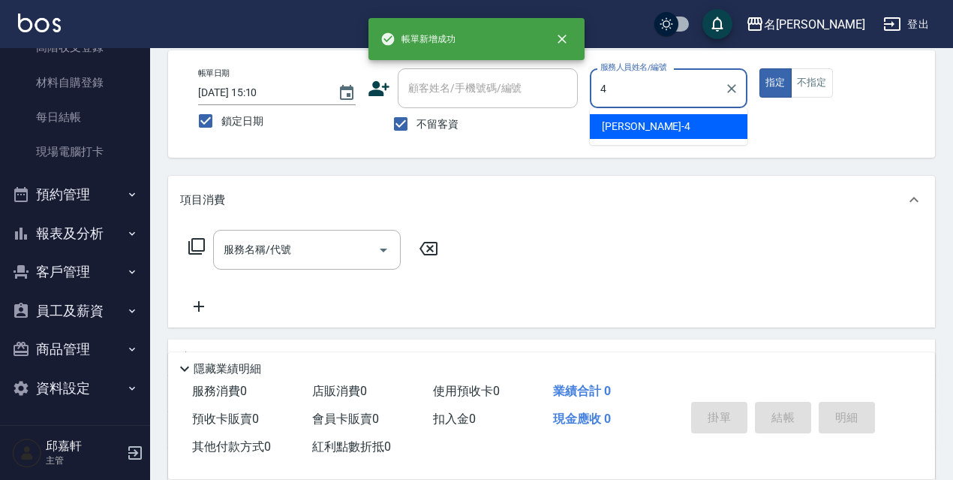
type input "小禎-4"
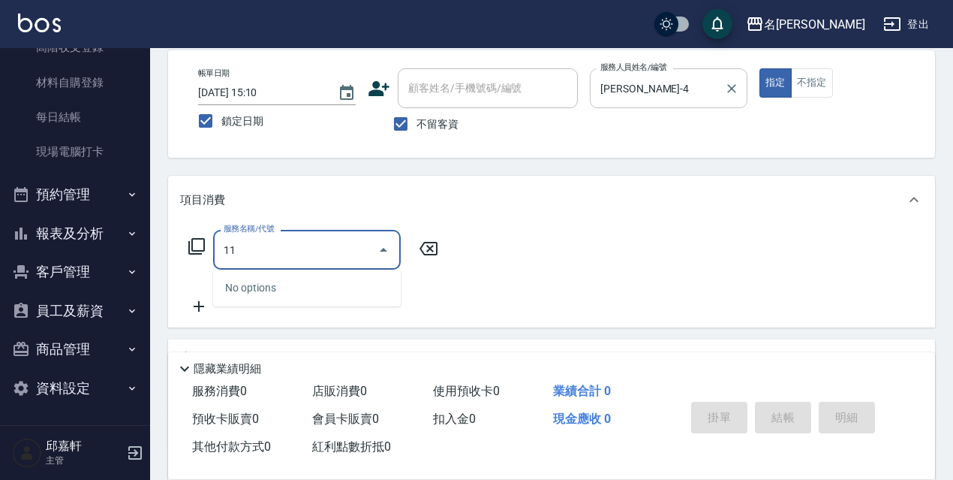
type input "1"
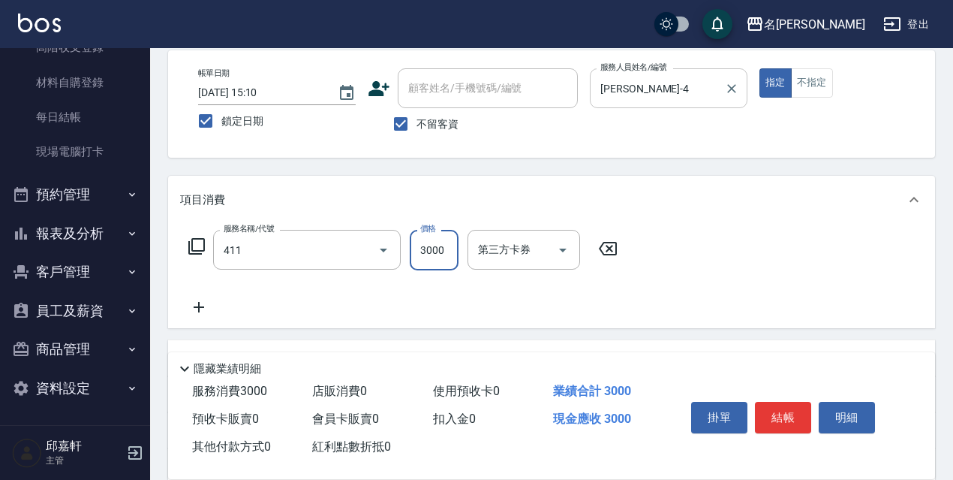
type input "阿速卡燙髮(411)"
type input "1500"
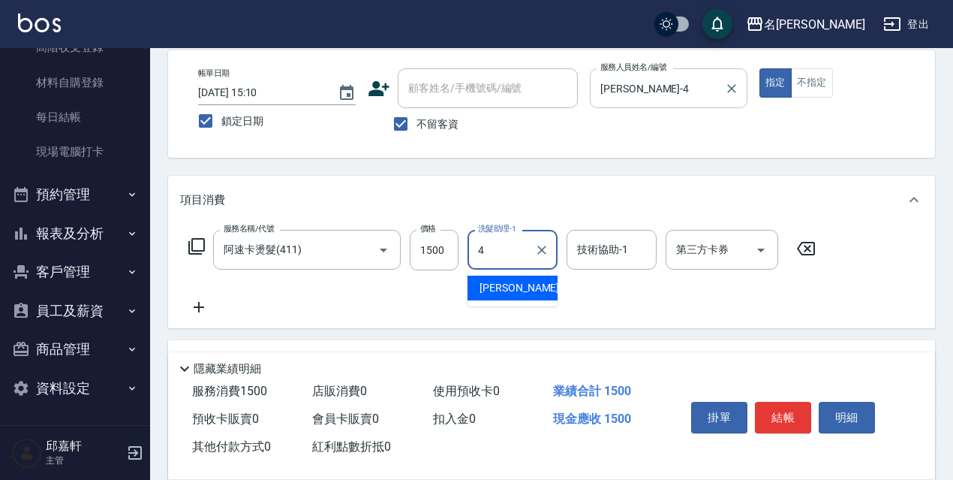
type input "小禎-4"
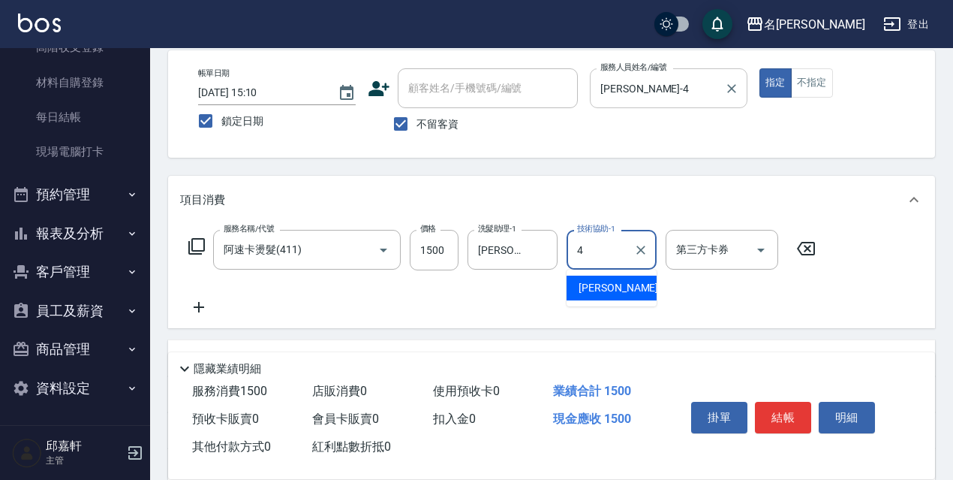
type input "小禎-4"
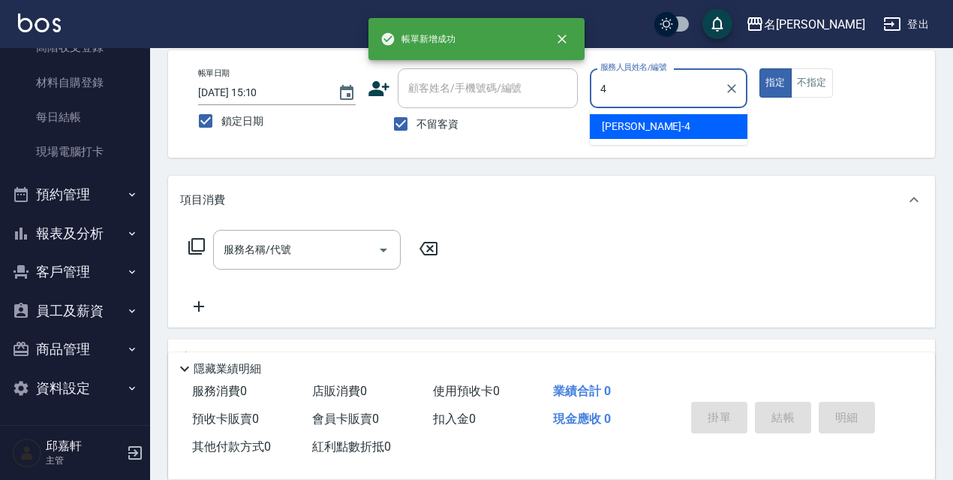
type input "小禎-4"
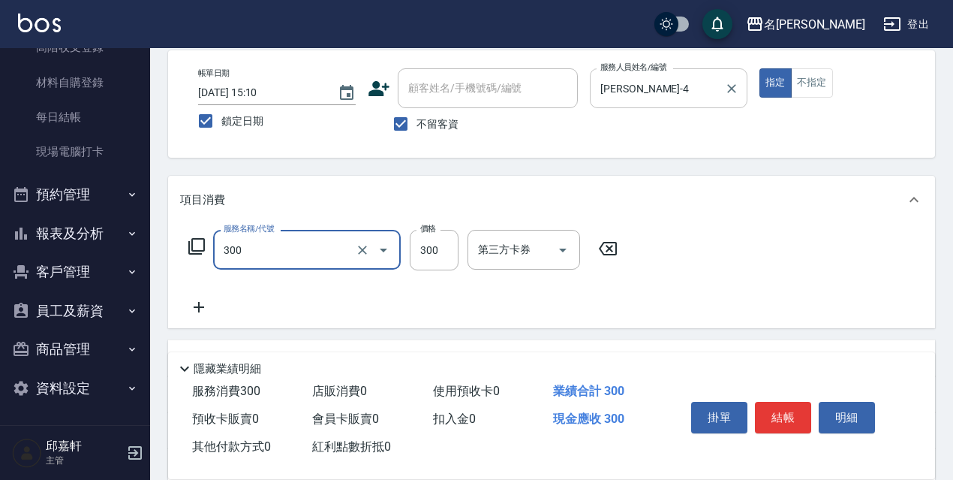
type input "洗髮300(300)"
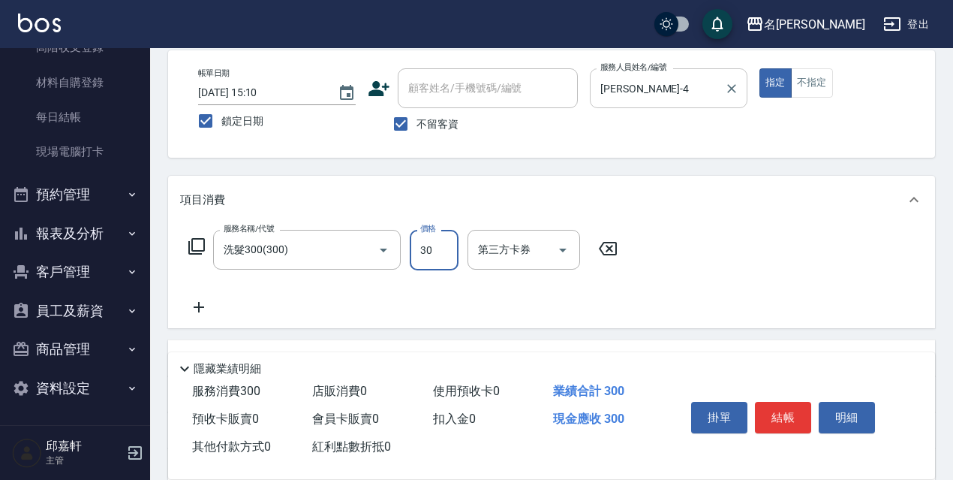
type input "300"
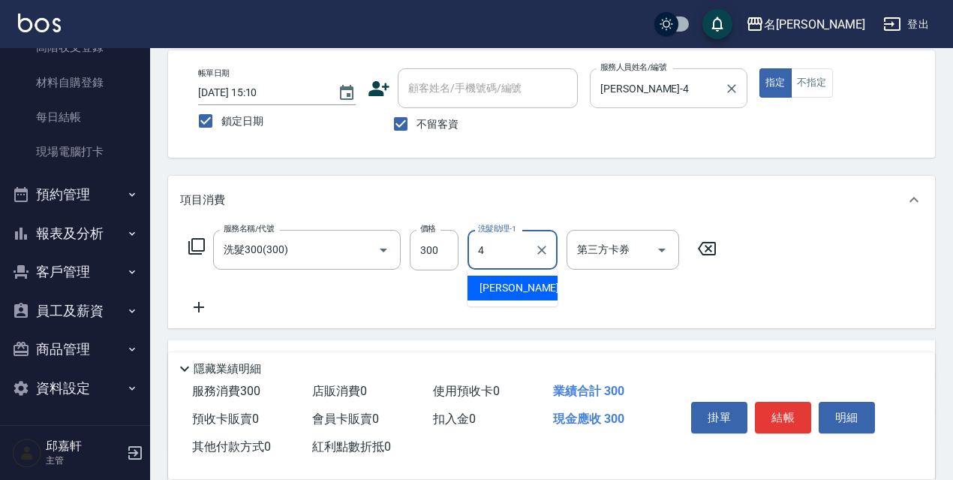
type input "小禎-4"
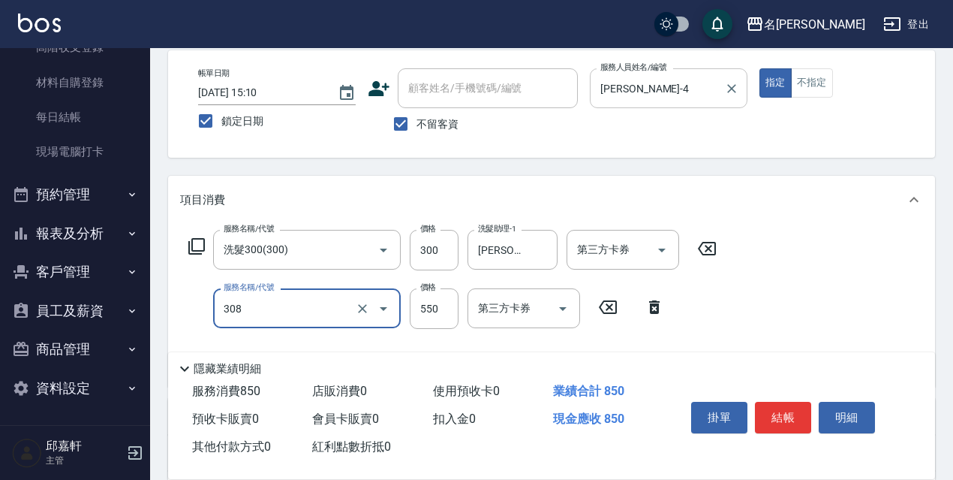
type input "剪髮550(308)"
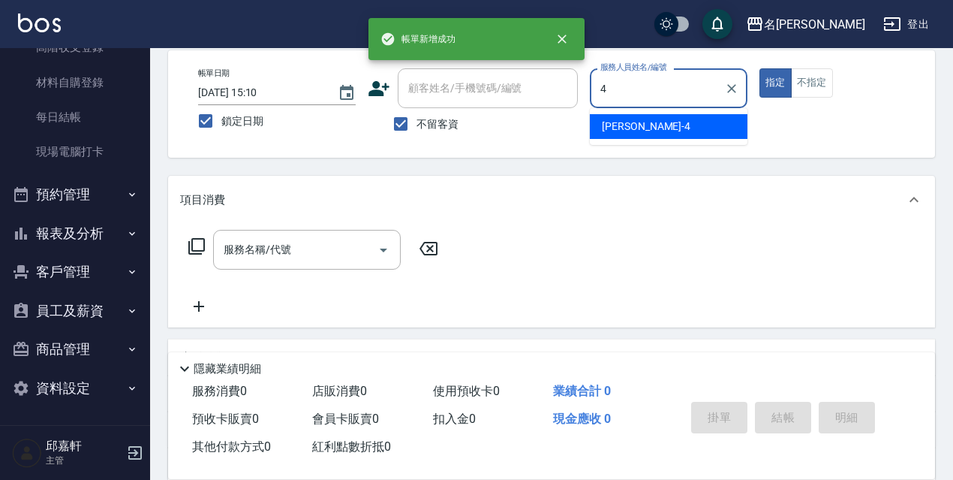
type input "小禎-4"
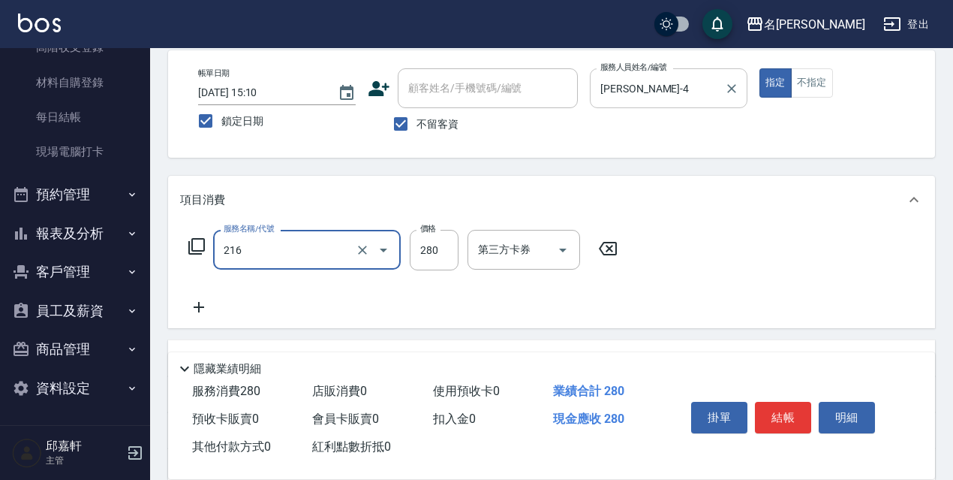
type input "洗髮卷<抵>280(216)"
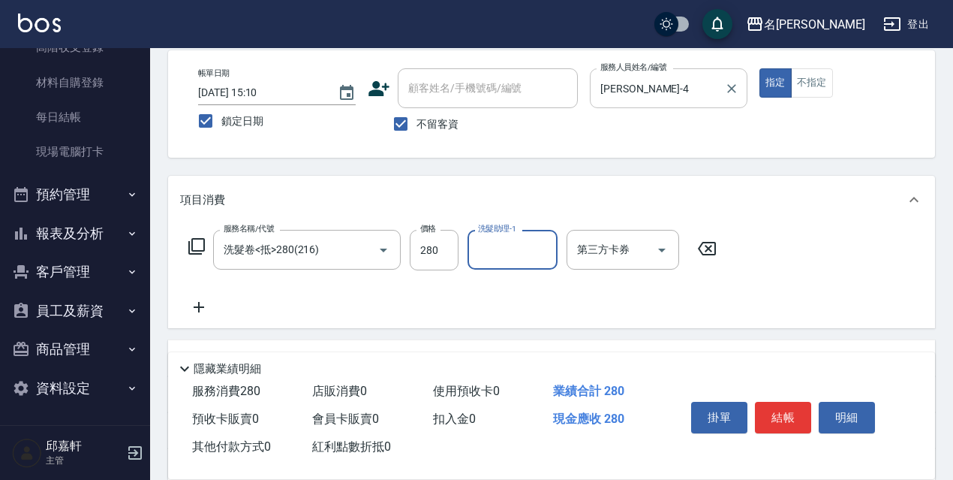
type input "3"
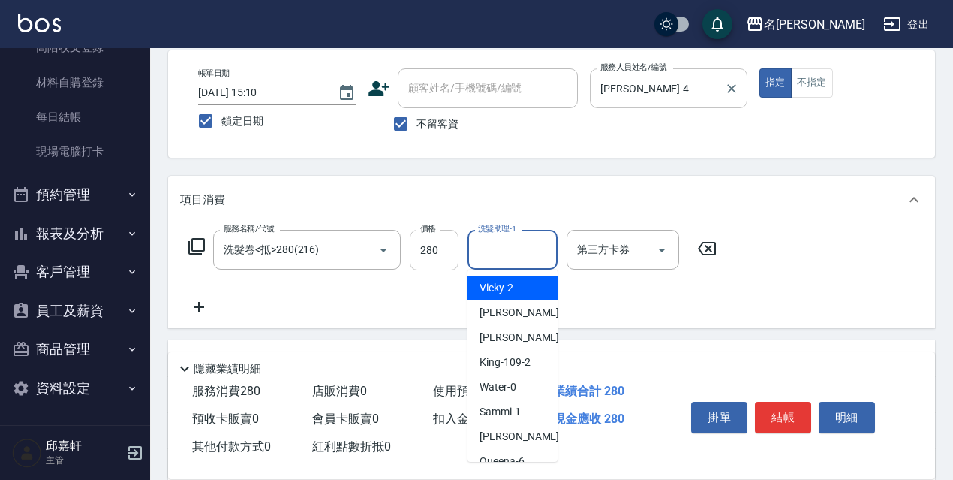
click at [415, 252] on input "280" at bounding box center [434, 250] width 49 height 41
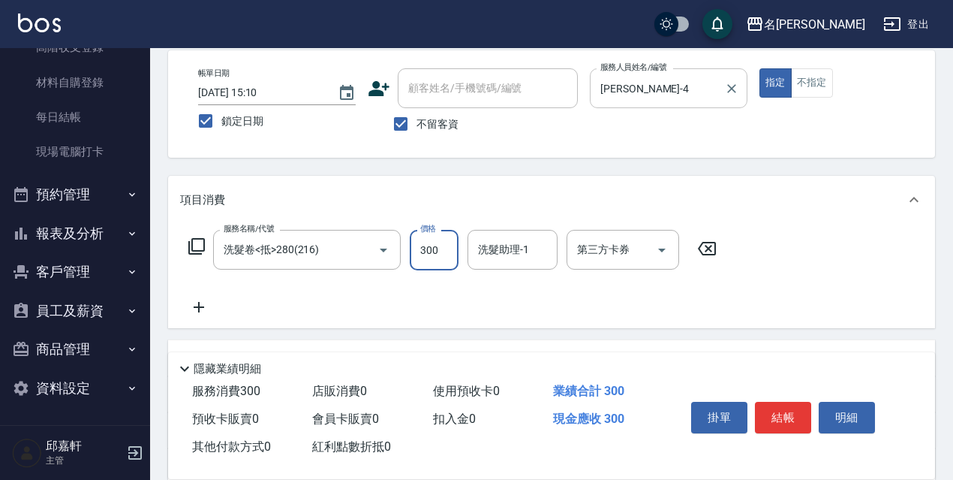
type input "300"
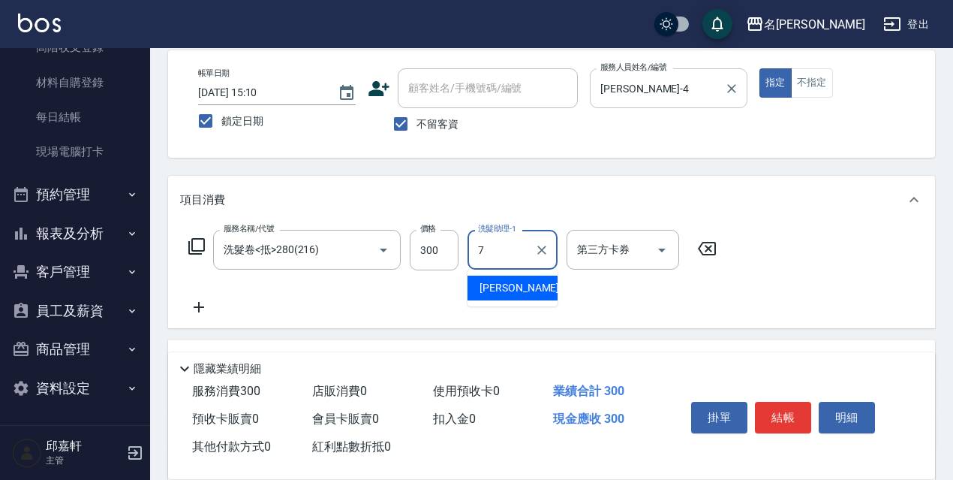
type input "Fanny-7"
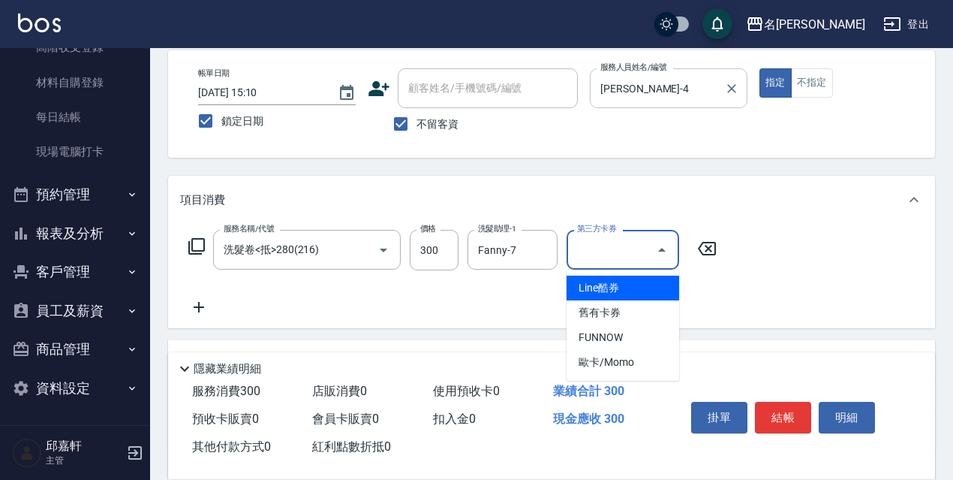
type input "舊有卡券"
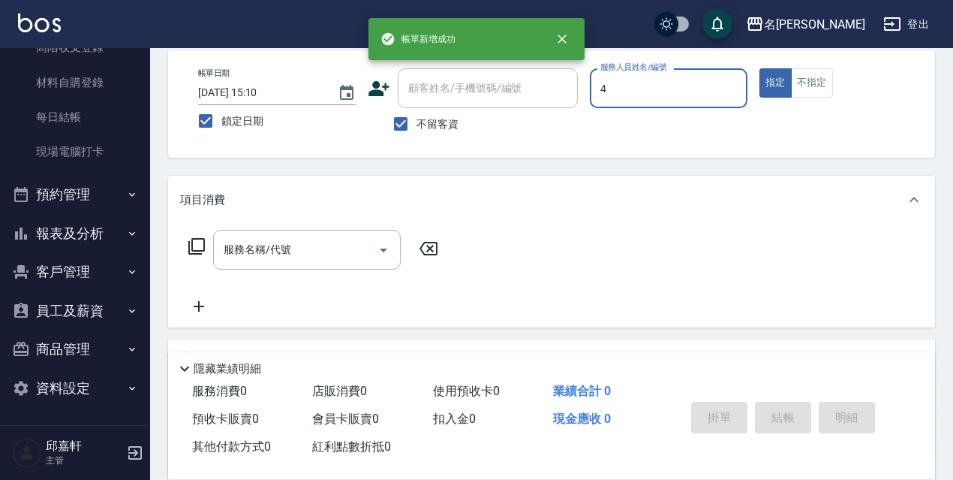
type input "小禎-4"
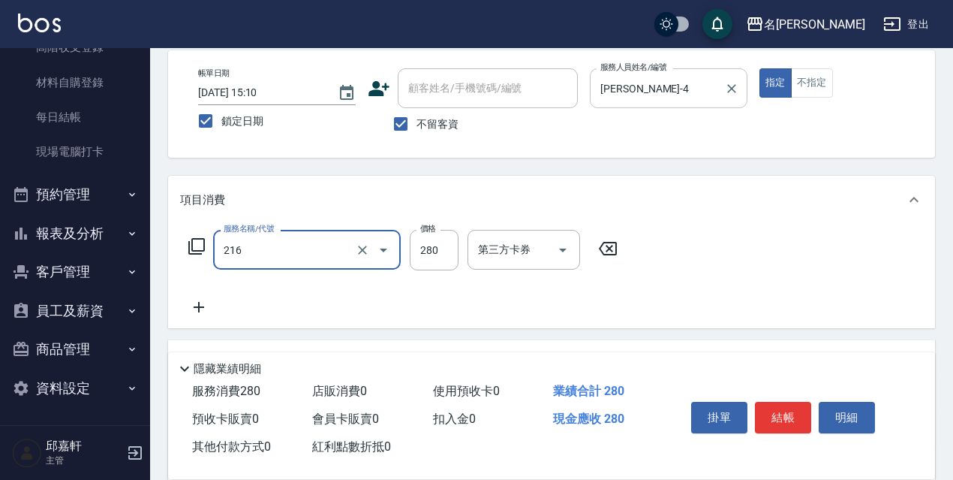
type input "洗髮卷<抵>280(216)"
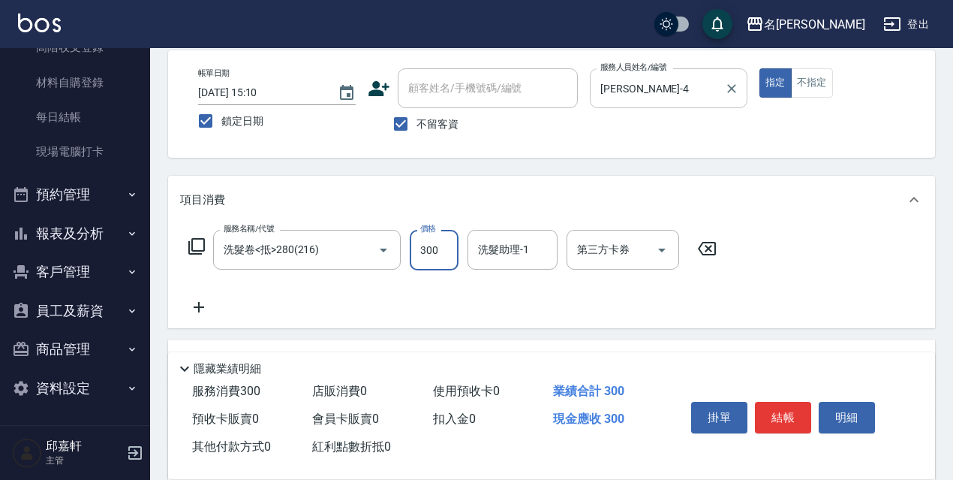
type input "300"
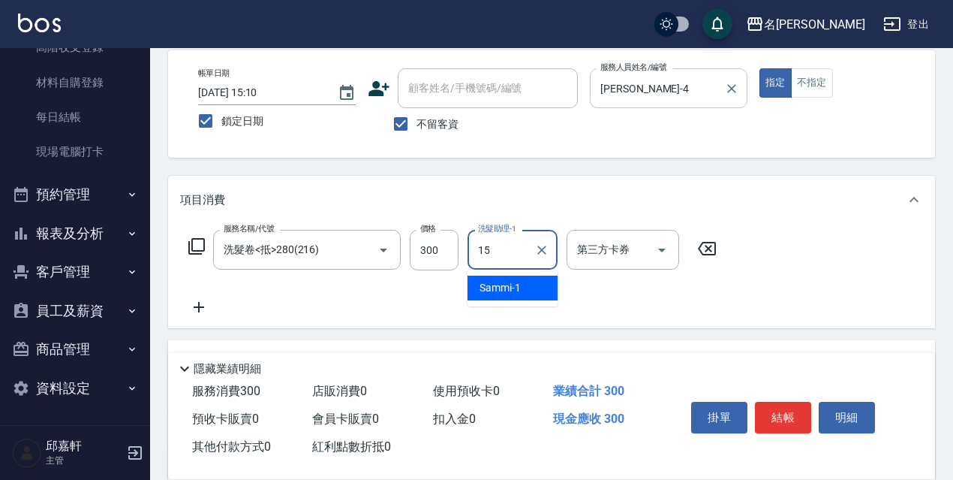
type input "CoCo-15"
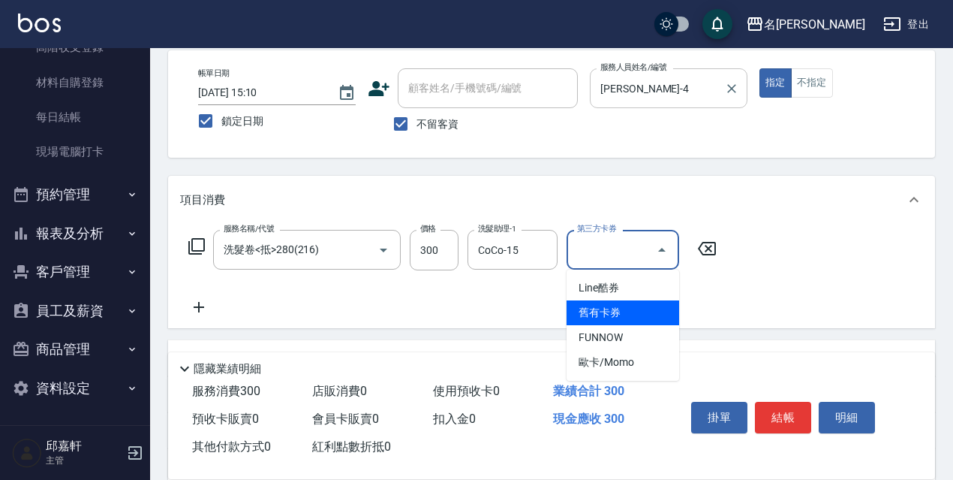
type input "舊有卡券"
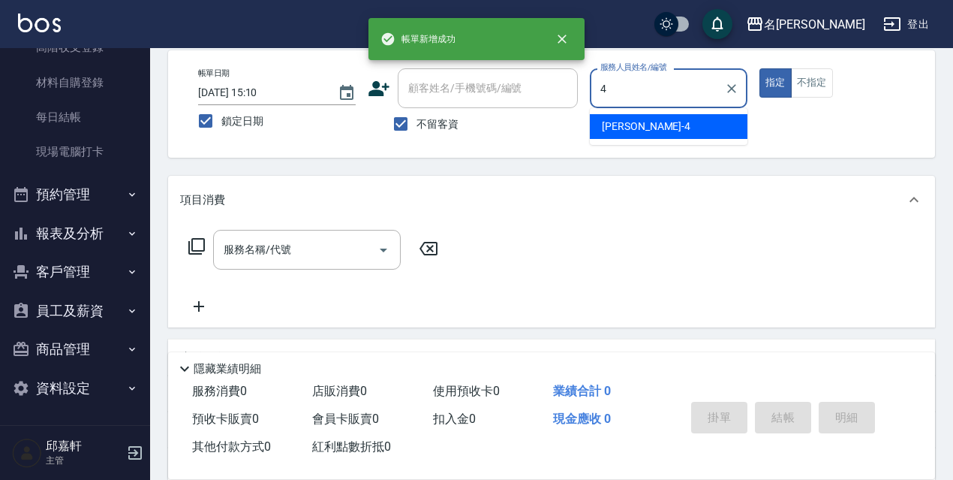
type input "小禎-4"
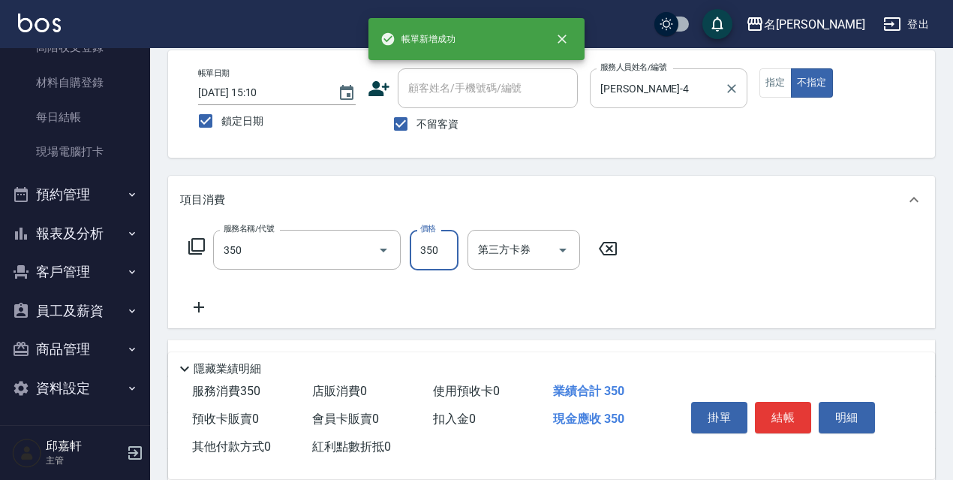
type input "洗髮350(350)"
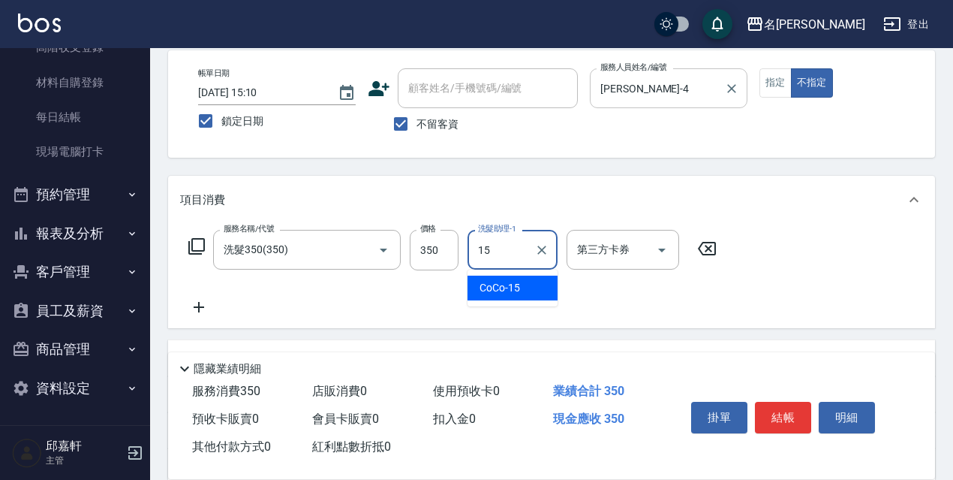
type input "CoCo-15"
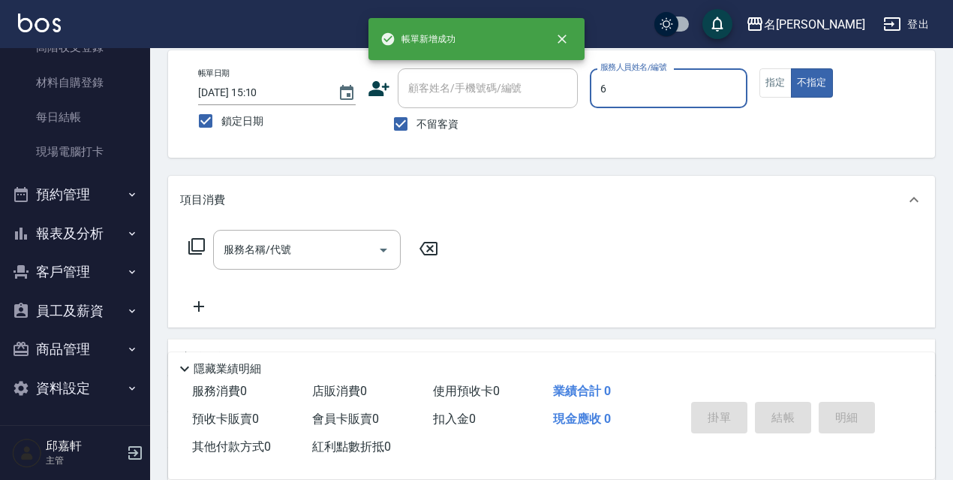
type input "Queena-6"
type button "false"
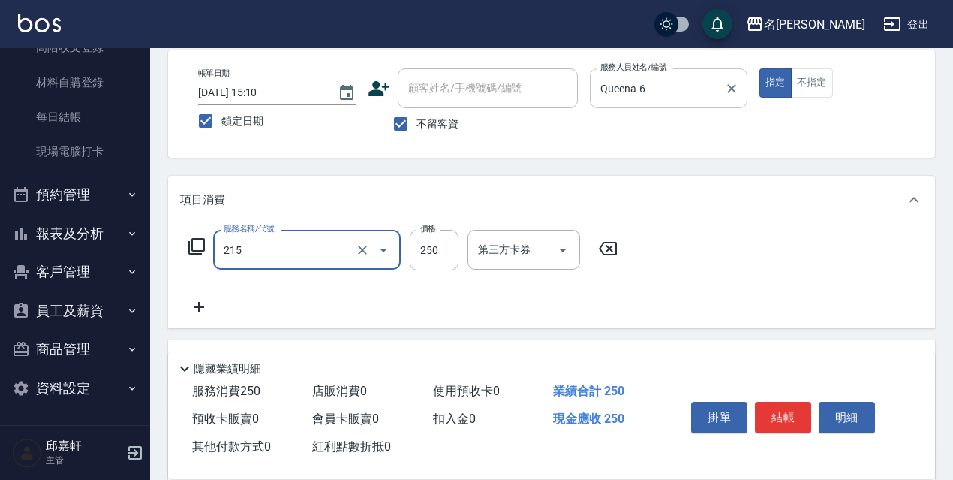
type input "洗髮卷<抵>250(215)"
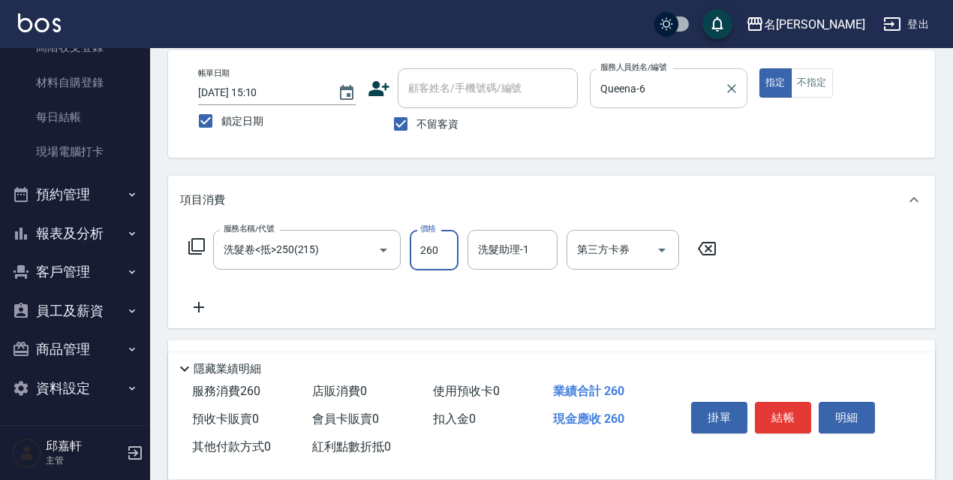
type input "260"
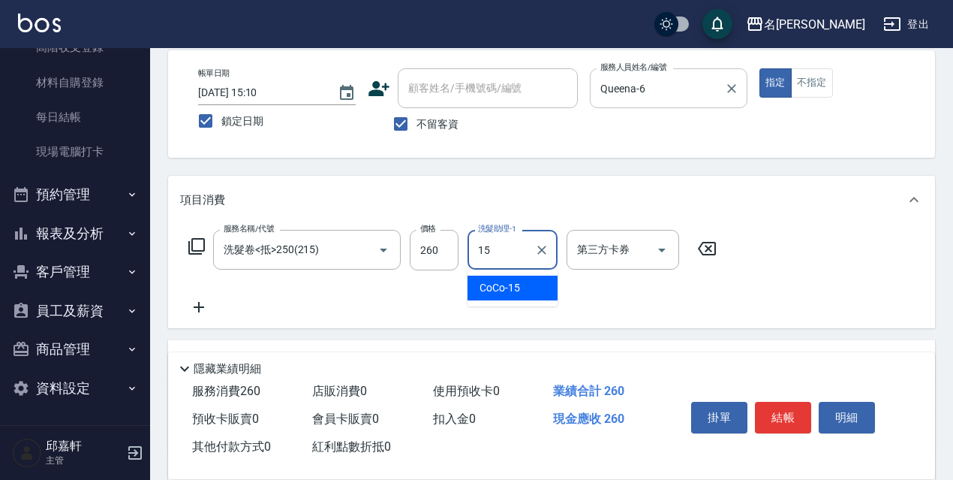
type input "CoCo-15"
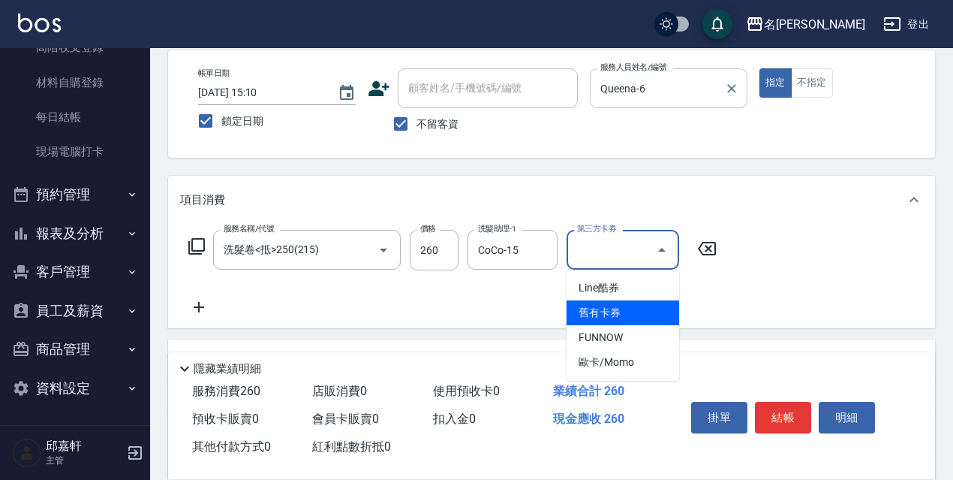
type input "舊有卡券"
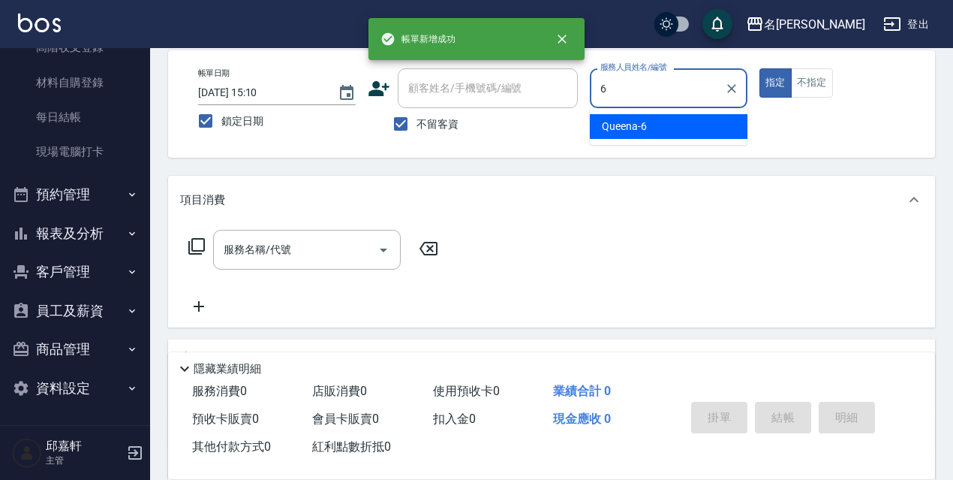
type input "Queena-6"
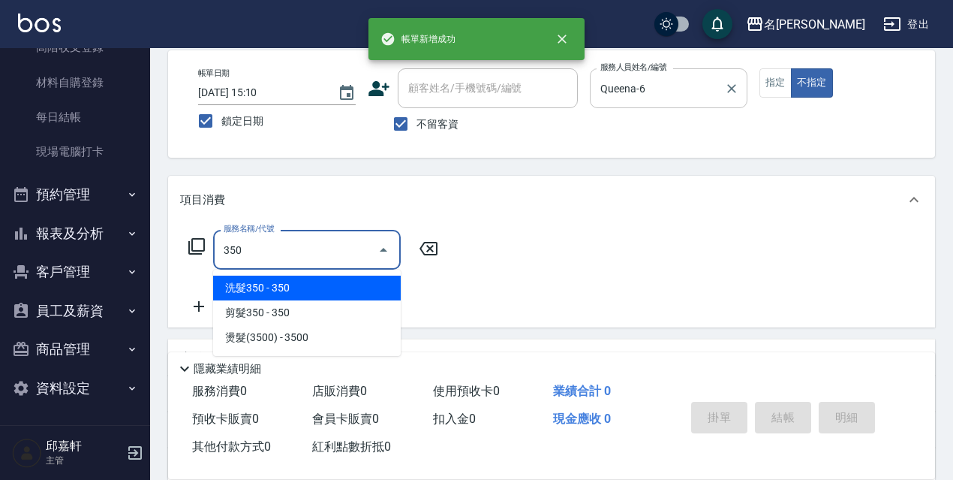
type input "洗髮350(350)"
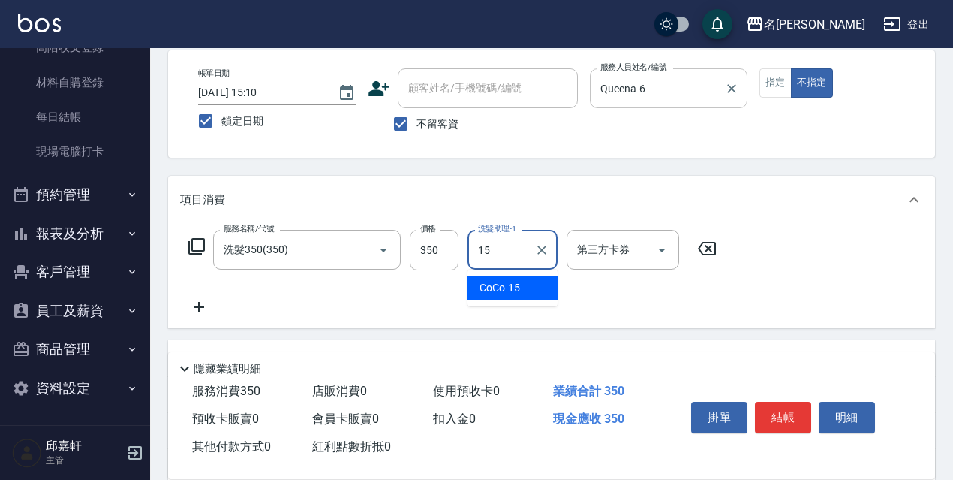
type input "CoCo-15"
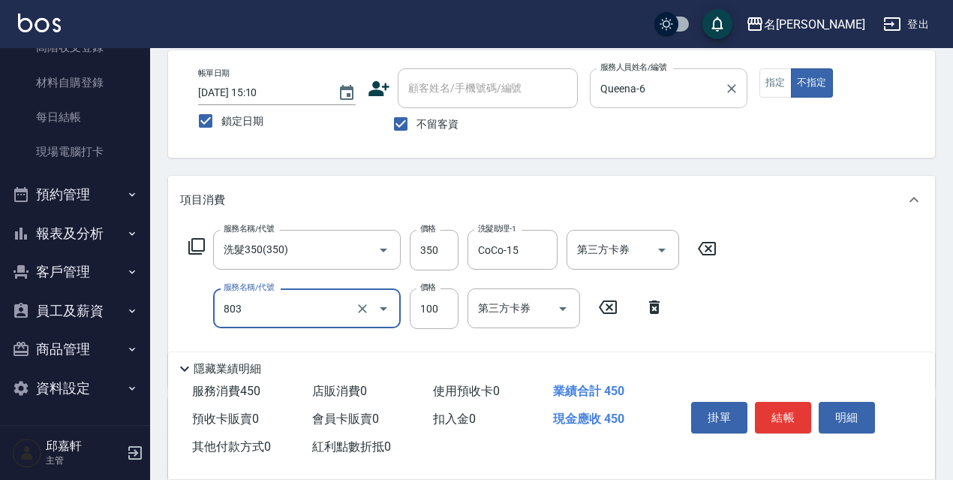
type input "電棒/夾直(803)"
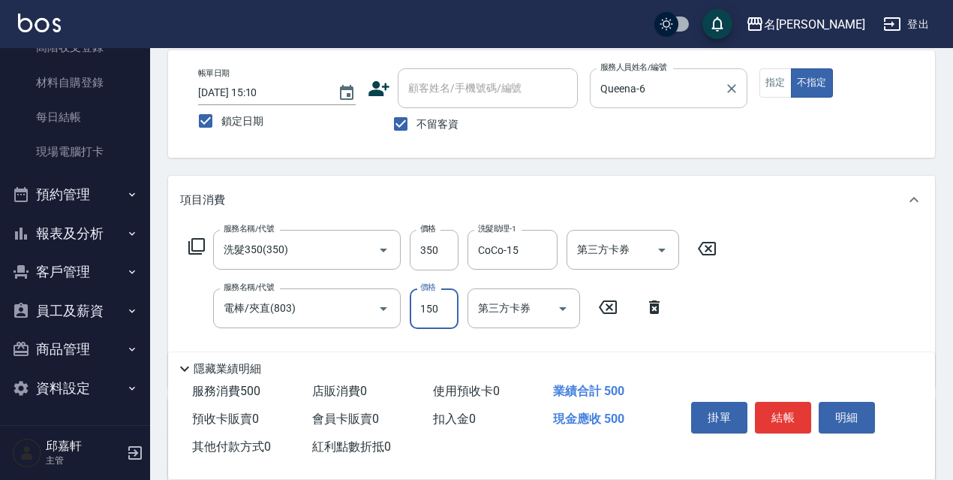
type input "150"
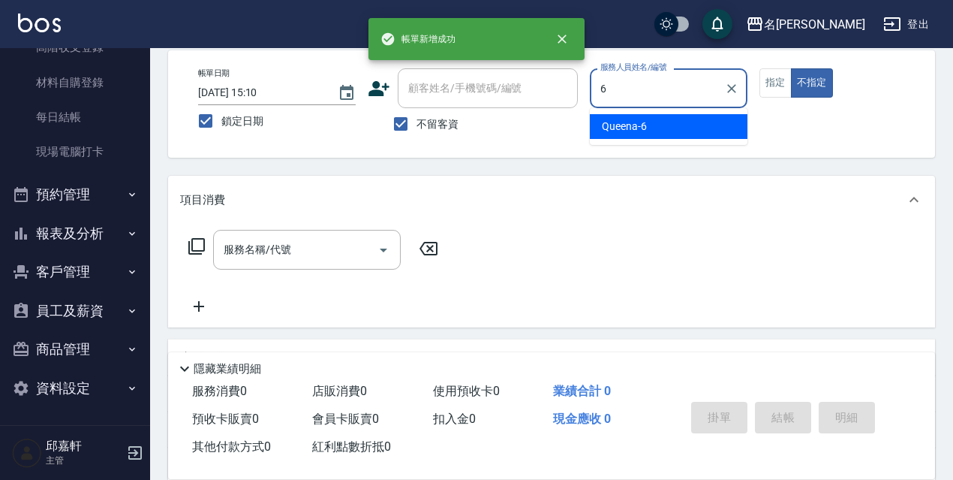
type input "Queena-6"
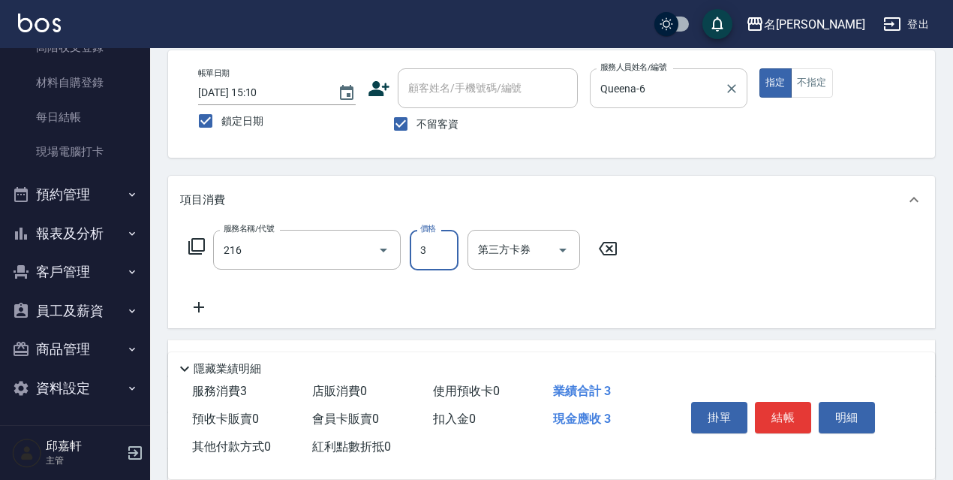
type input "洗髮卷<抵>280(216)"
type input "300"
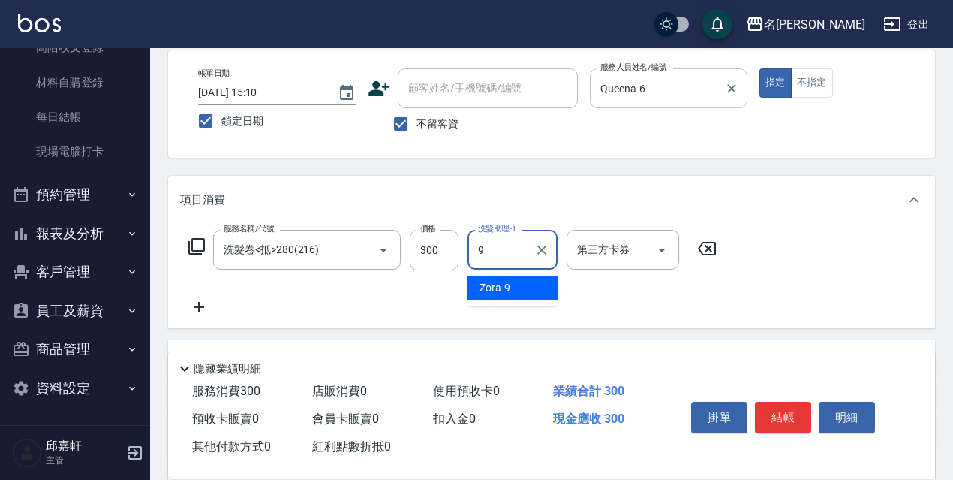
type input "Zora-9"
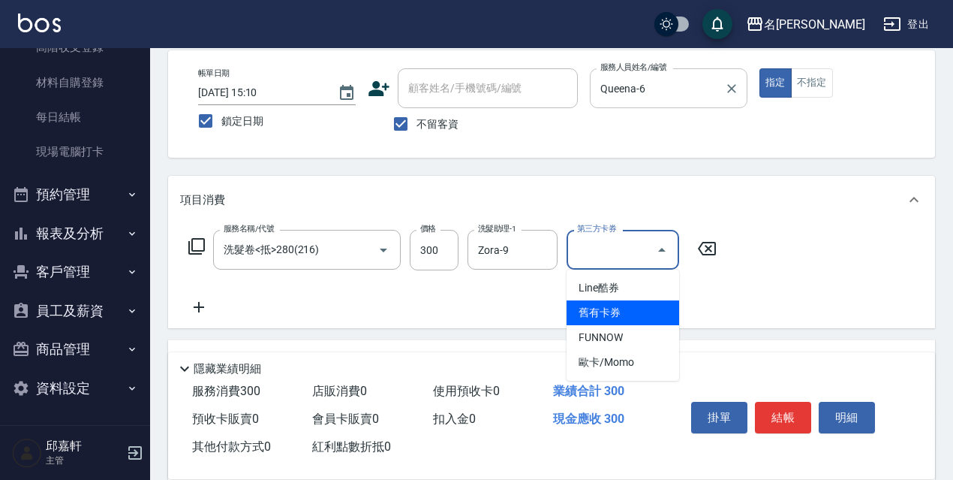
type input "舊有卡券"
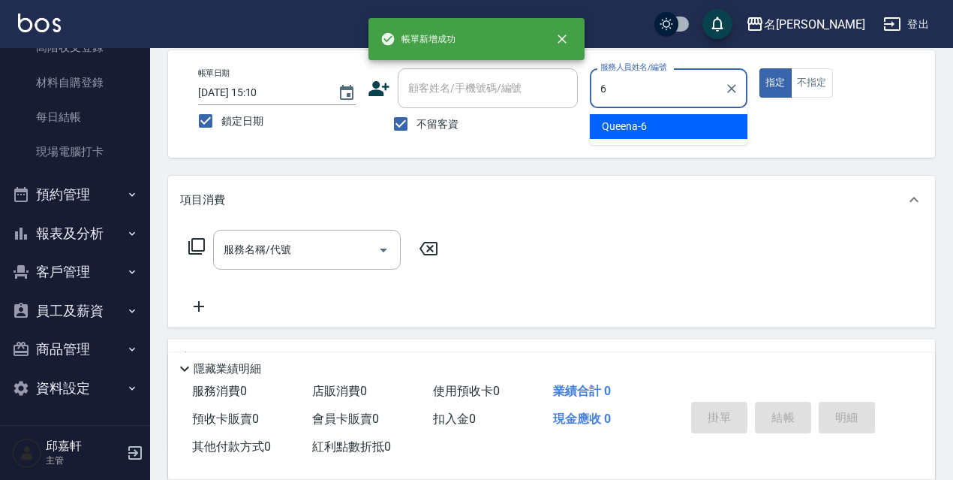
type input "Queena-6"
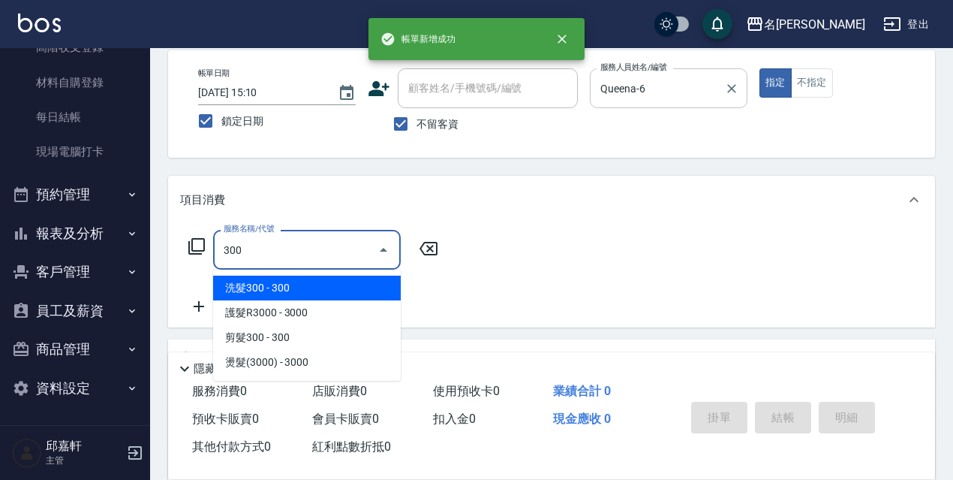
type input "洗髮300(300)"
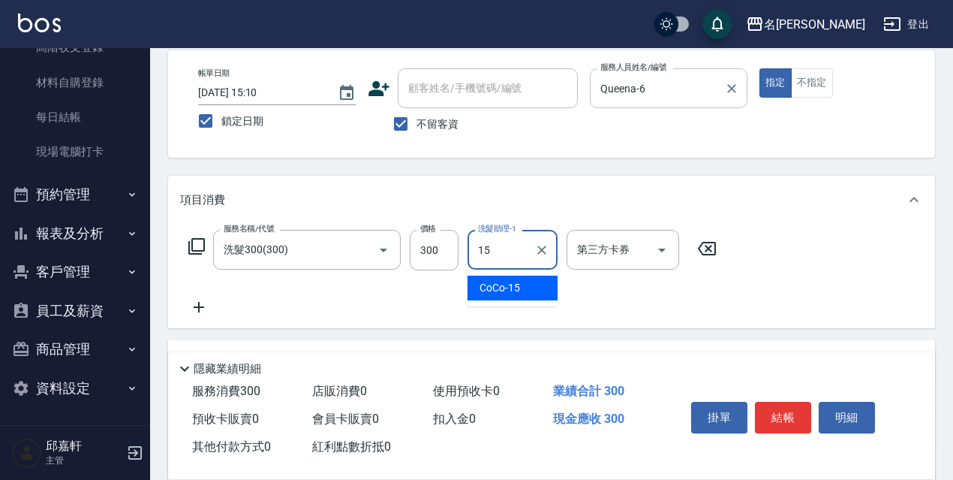
type input "CoCo-15"
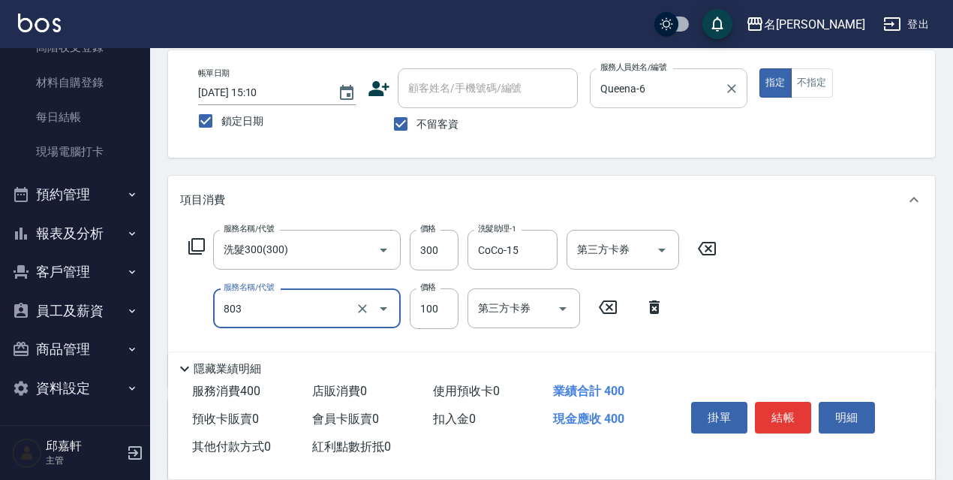
type input "電棒/夾直(803)"
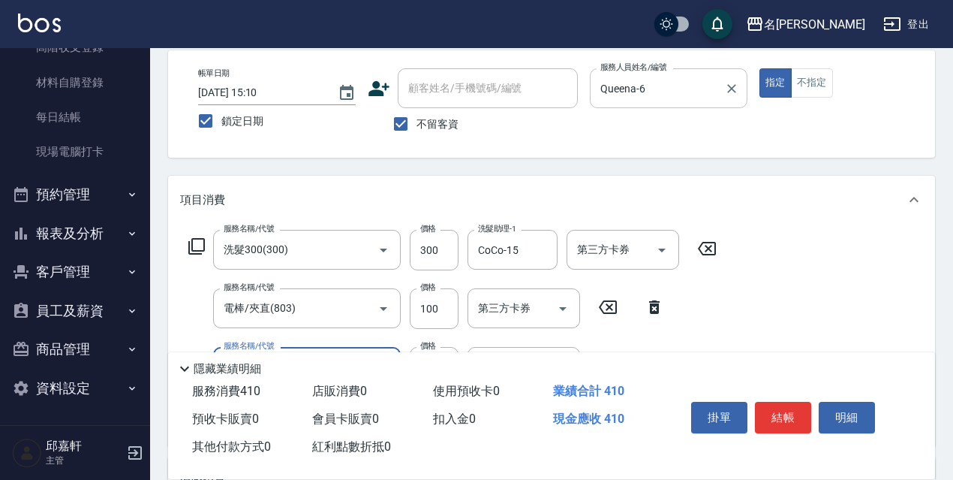
type input "潤絲精(801)"
type input "20"
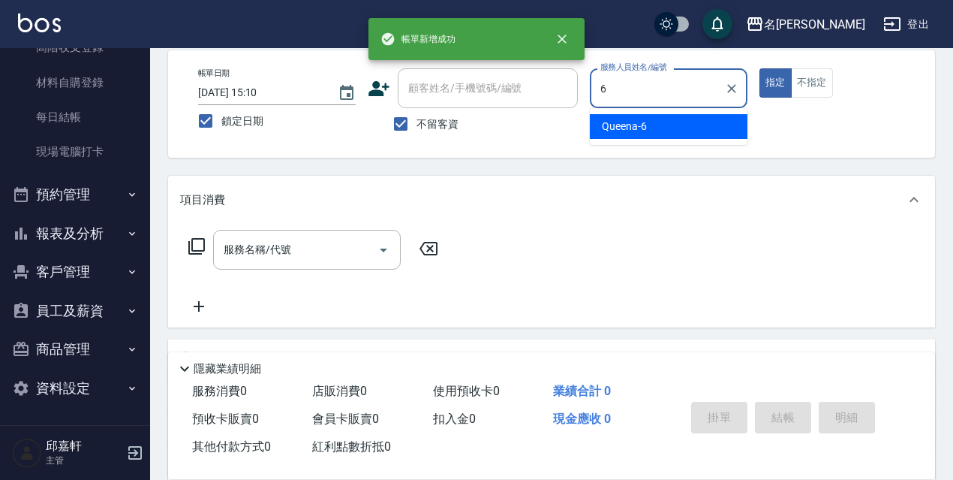
type input "Queena-6"
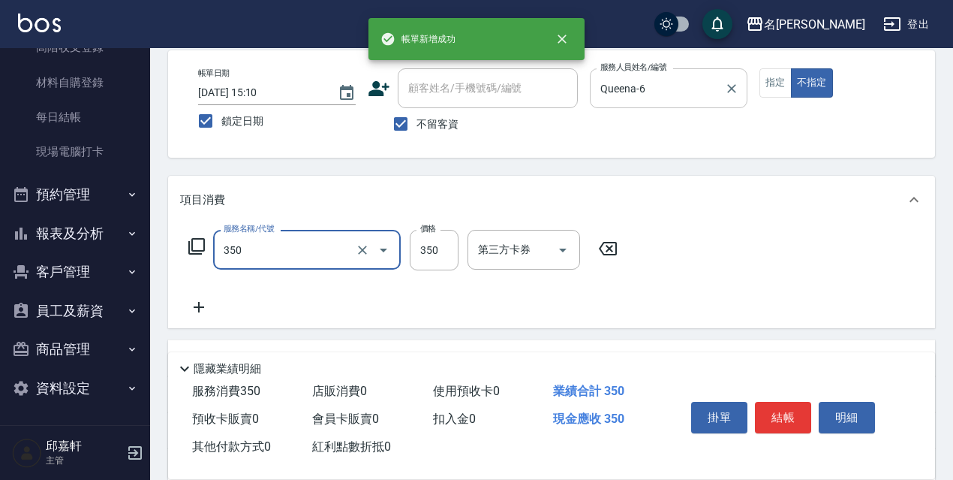
type input "洗髮350(350)"
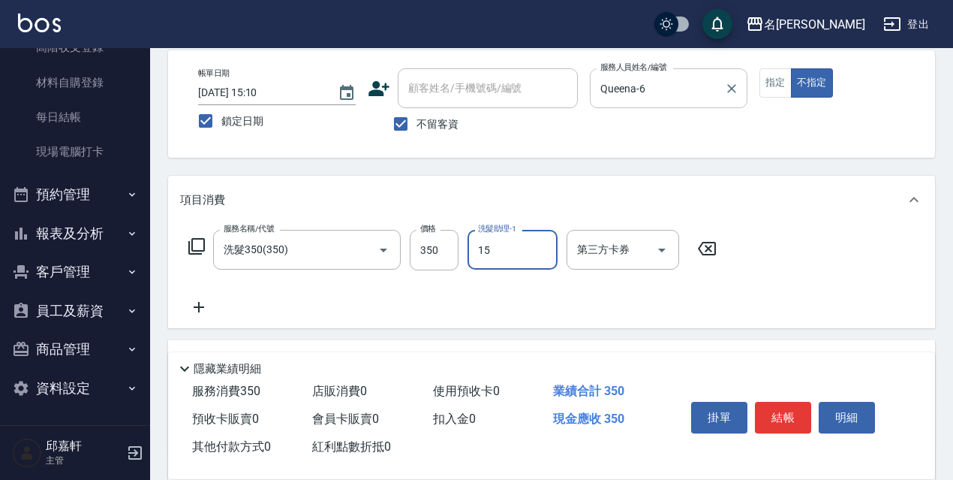
type input "CoCo-15"
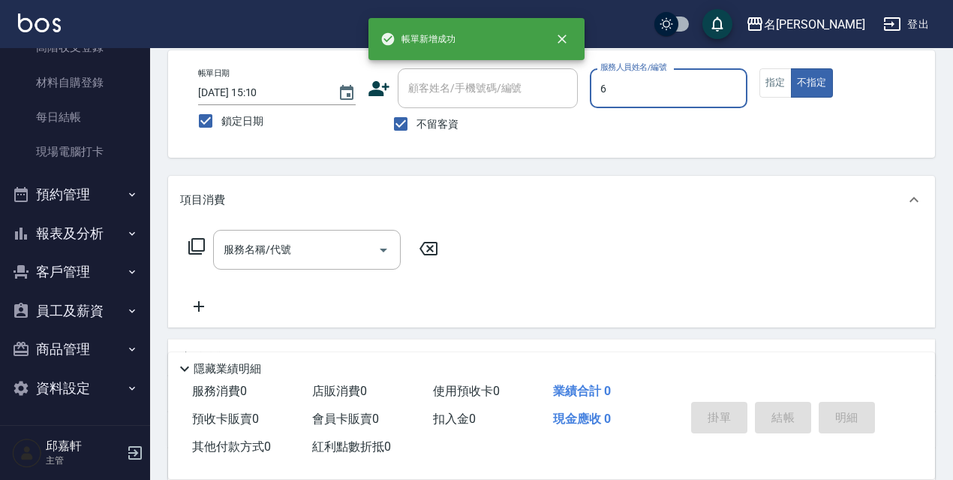
type input "Queena-6"
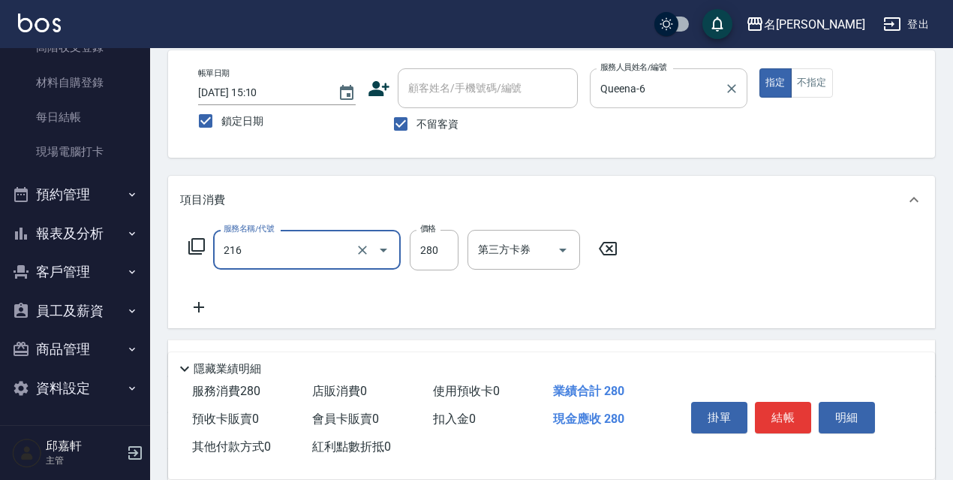
type input "洗髮卷<抵>280(216)"
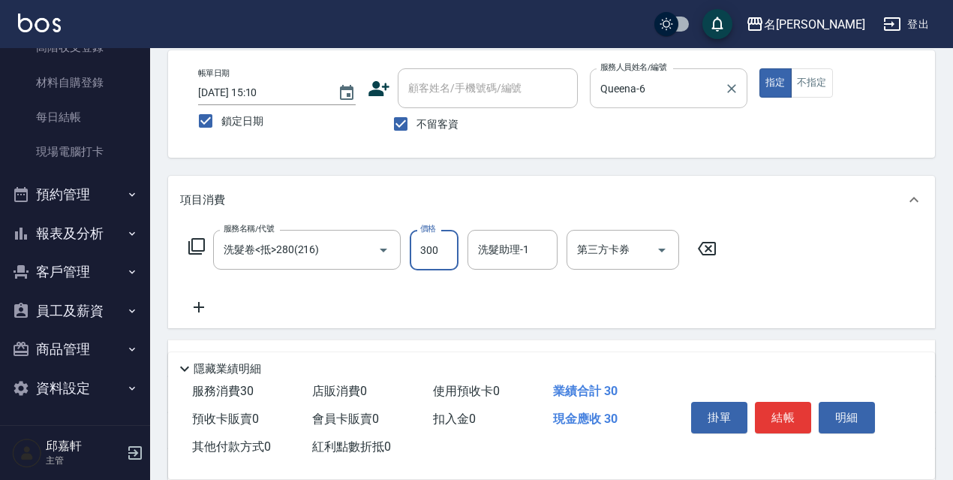
type input "300"
type input "Queena-6"
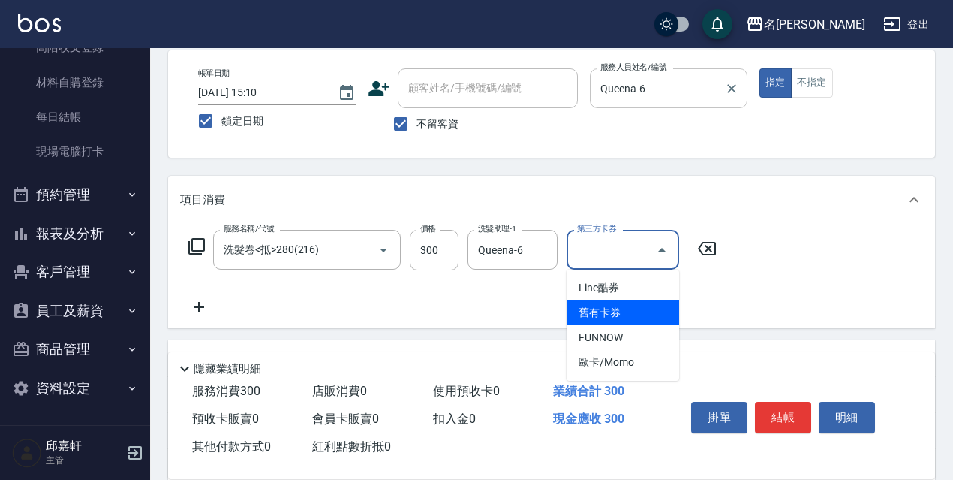
type input "舊有卡券"
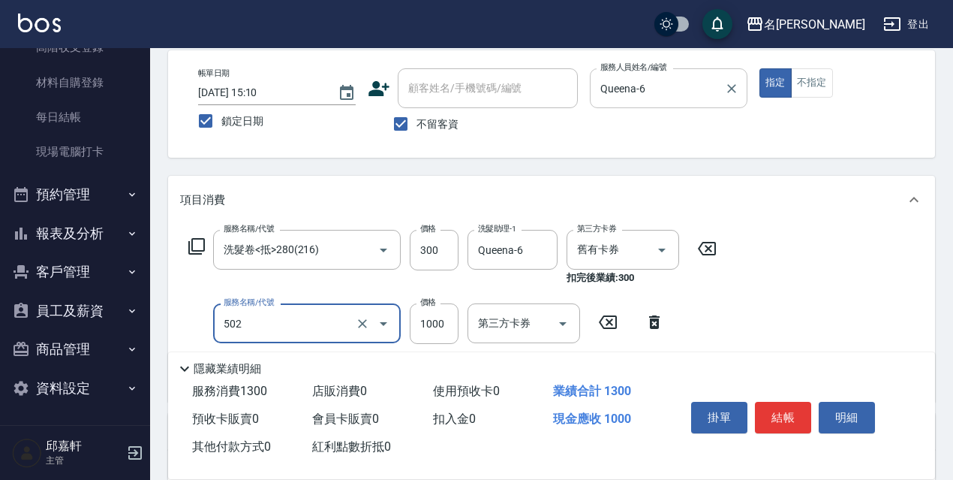
type input "染髮(1000)(502)"
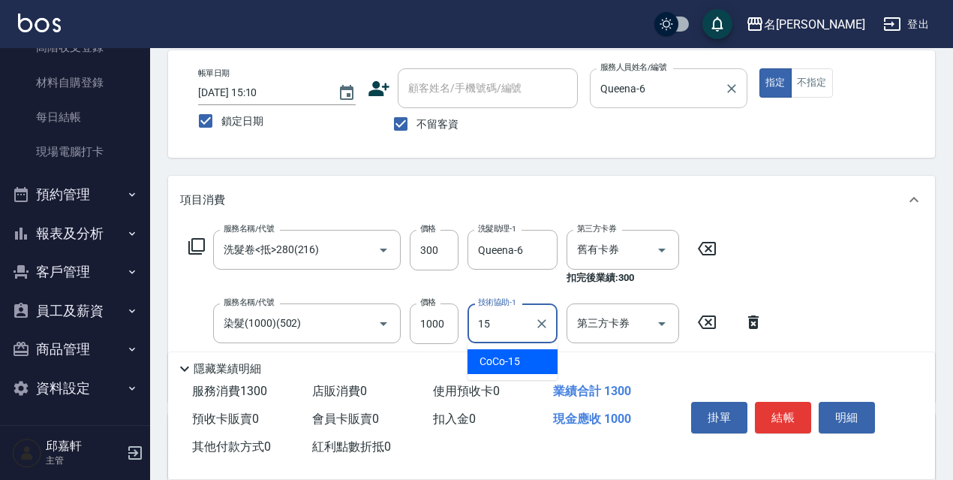
type input "CoCo-15"
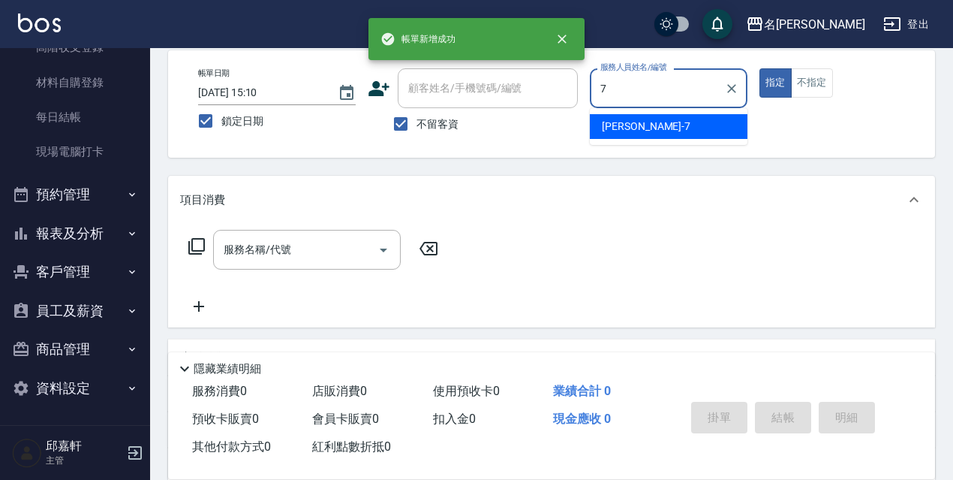
type input "Fanny-7"
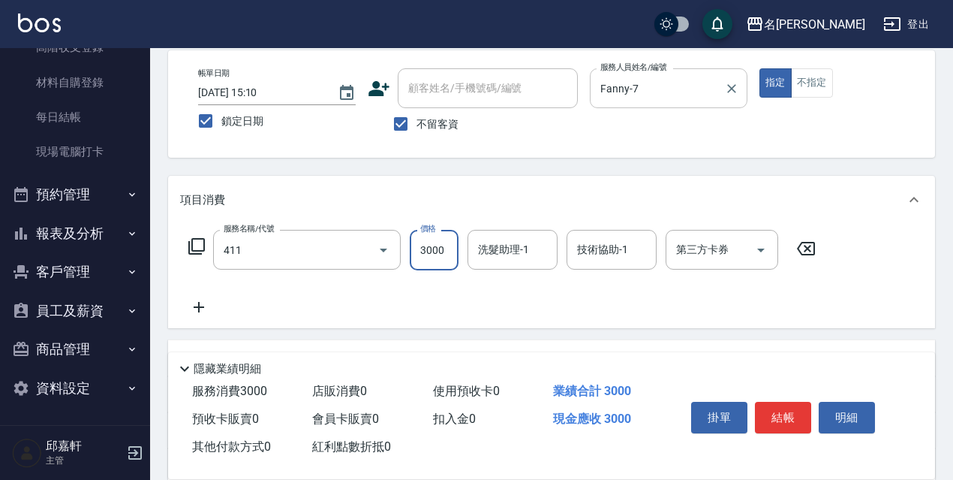
type input "阿速卡燙髮(411)"
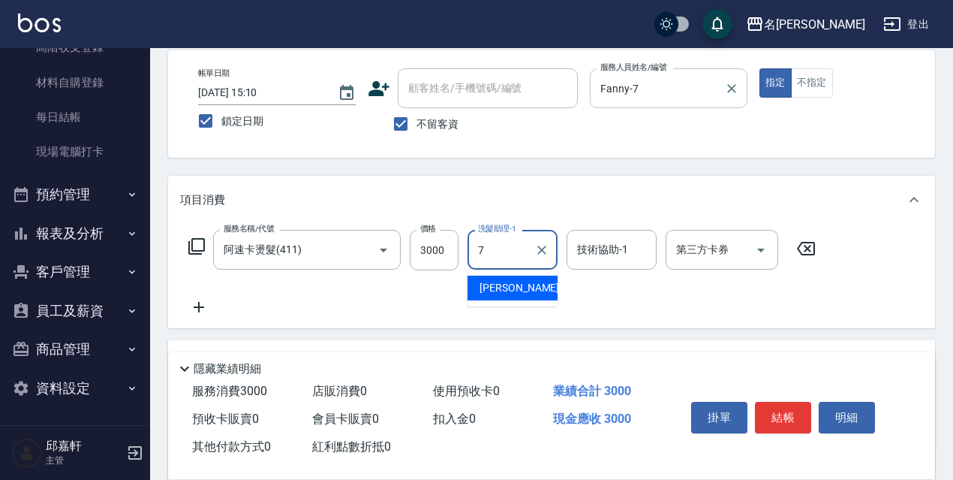
type input "Fanny-7"
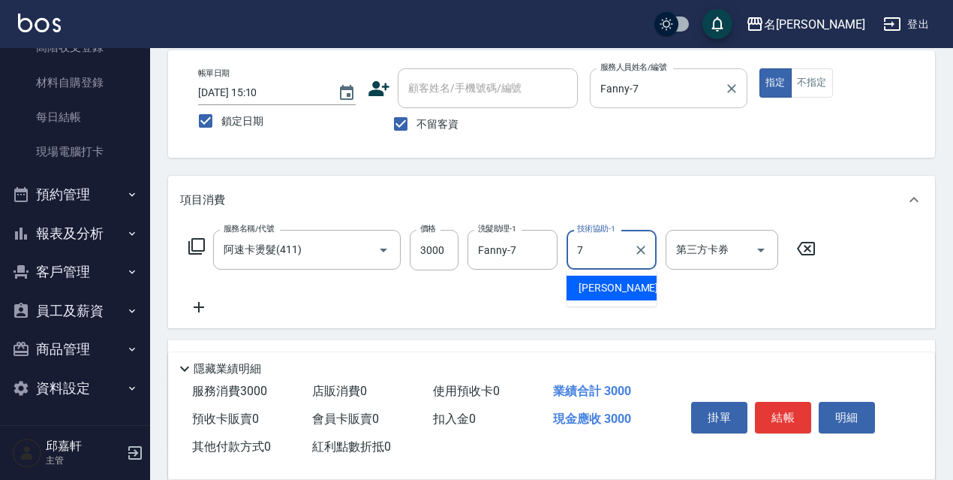
type input "Fanny-7"
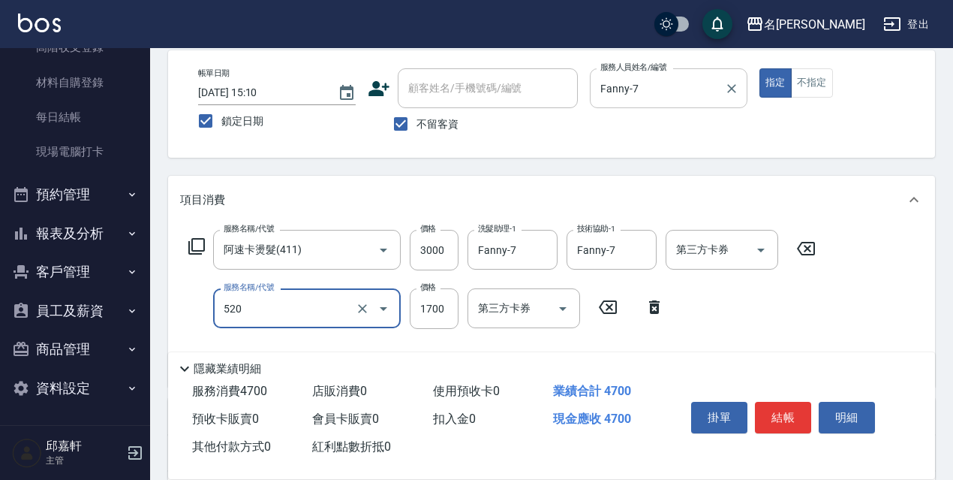
type input "中藥頭皮護理(520)"
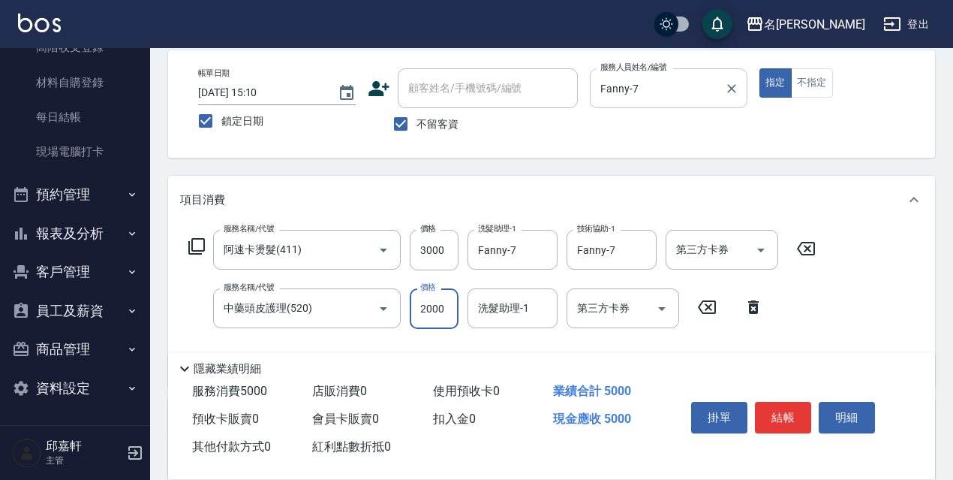
type input "2000"
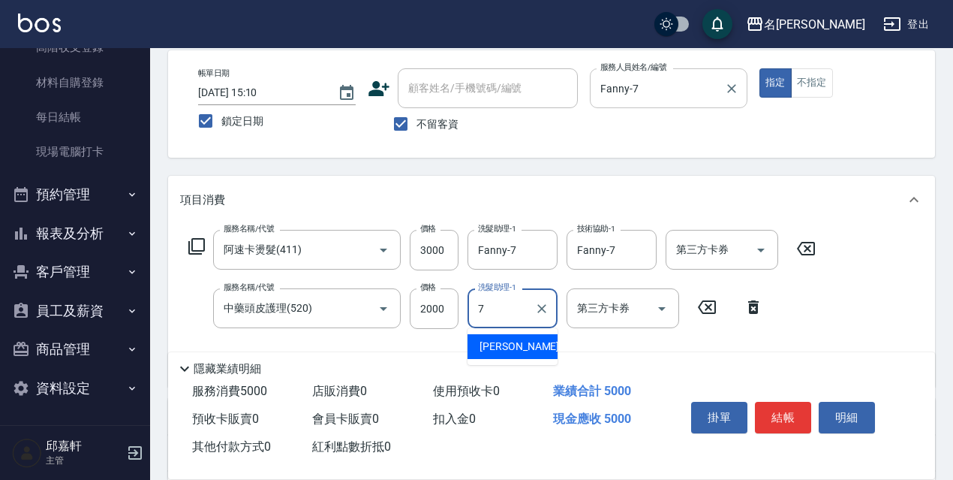
type input "Fanny-7"
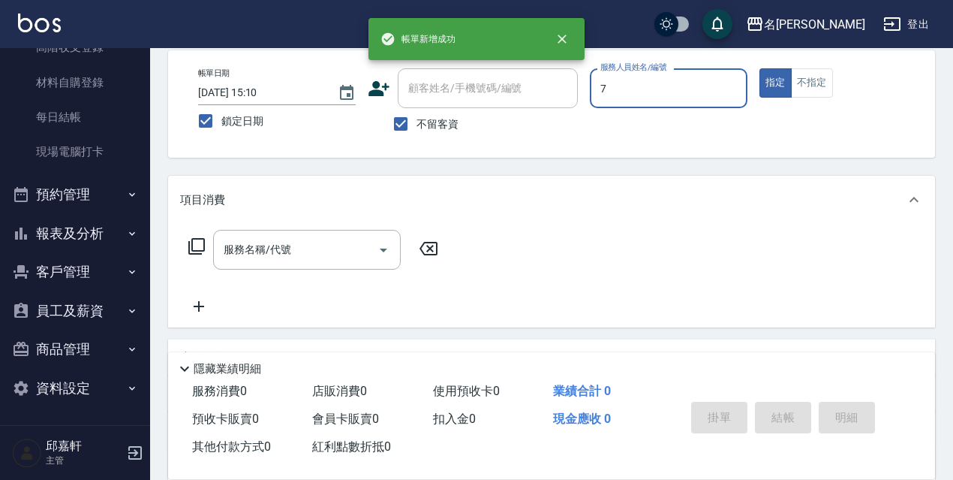
type input "Fanny-7"
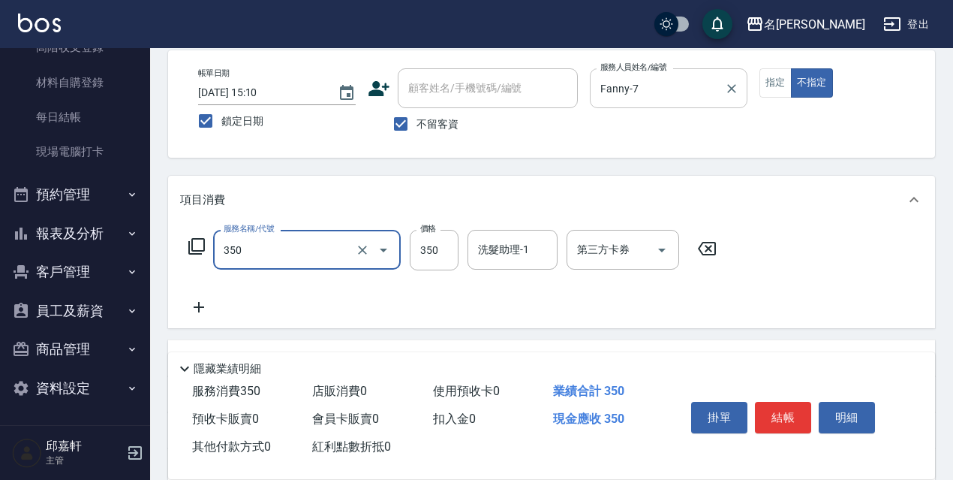
type input "洗髮350(350)"
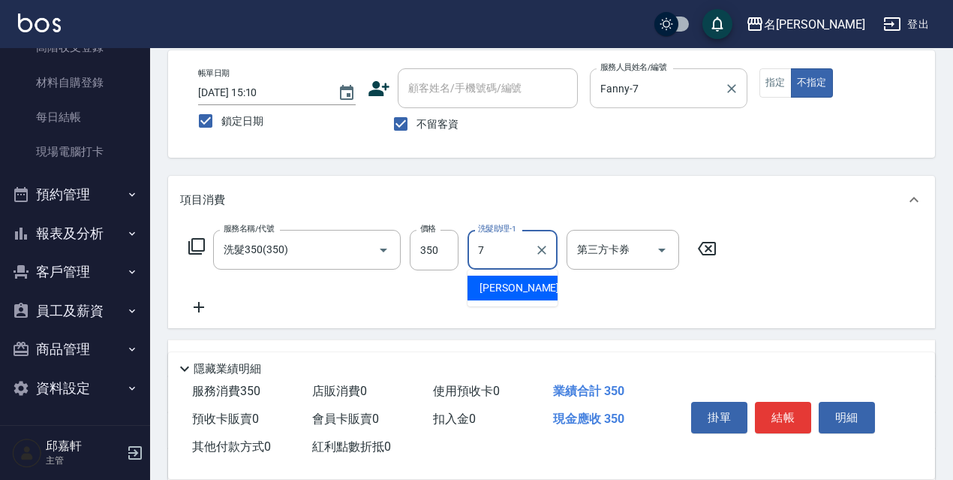
type input "Fanny-7"
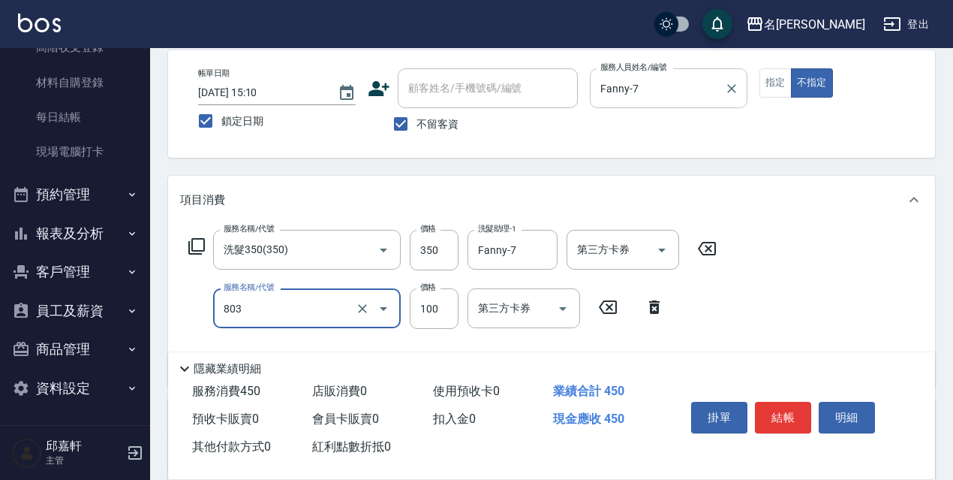
type input "電棒/夾直(803)"
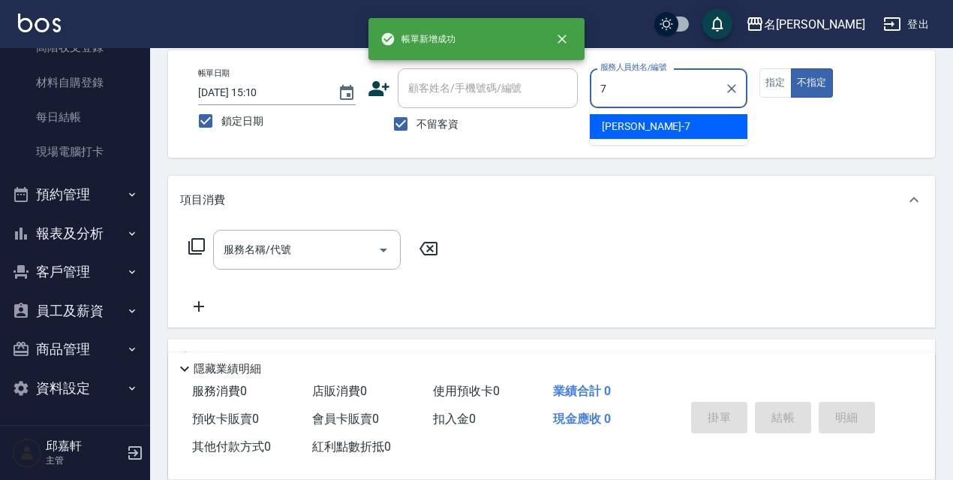
type input "Fanny-7"
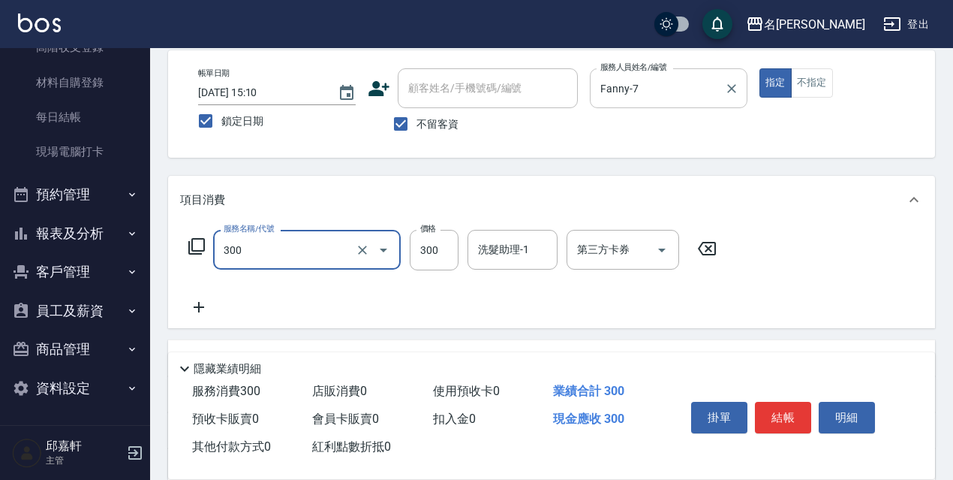
type input "洗髮300(300)"
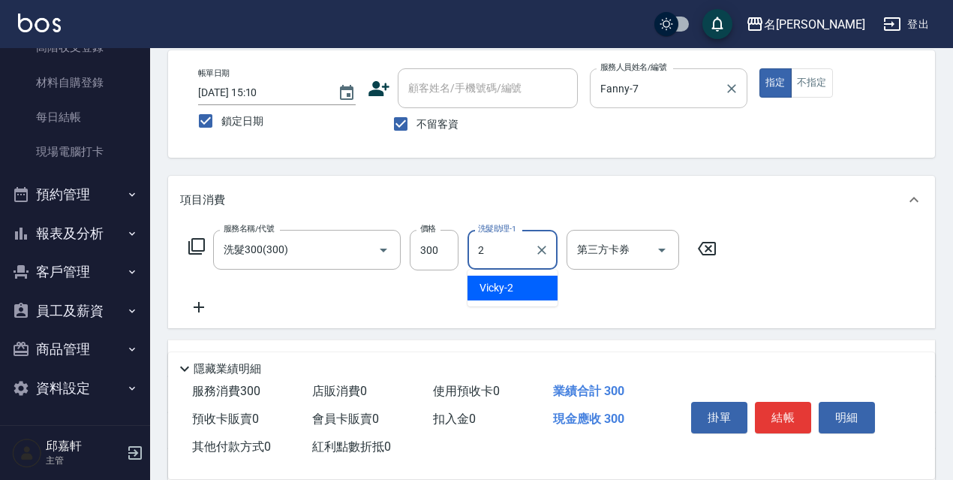
type input "Vicky-2"
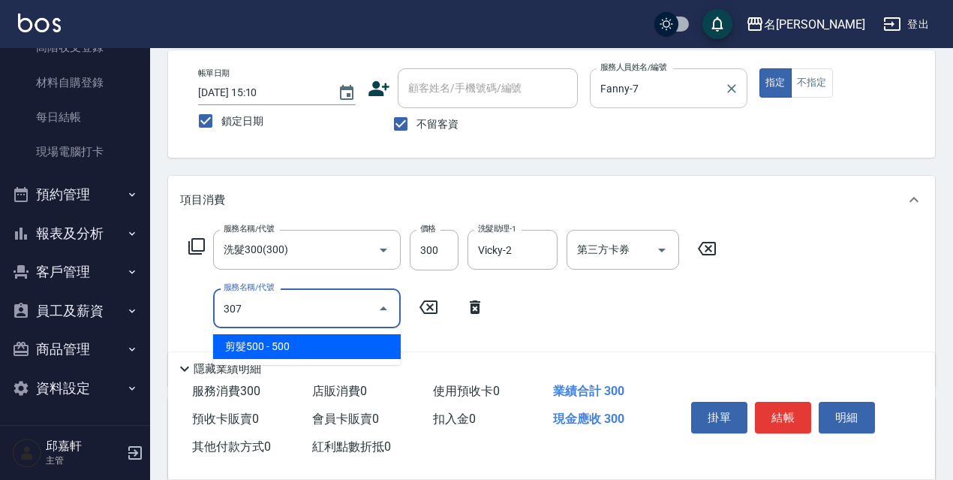
type input "剪髮500(307)"
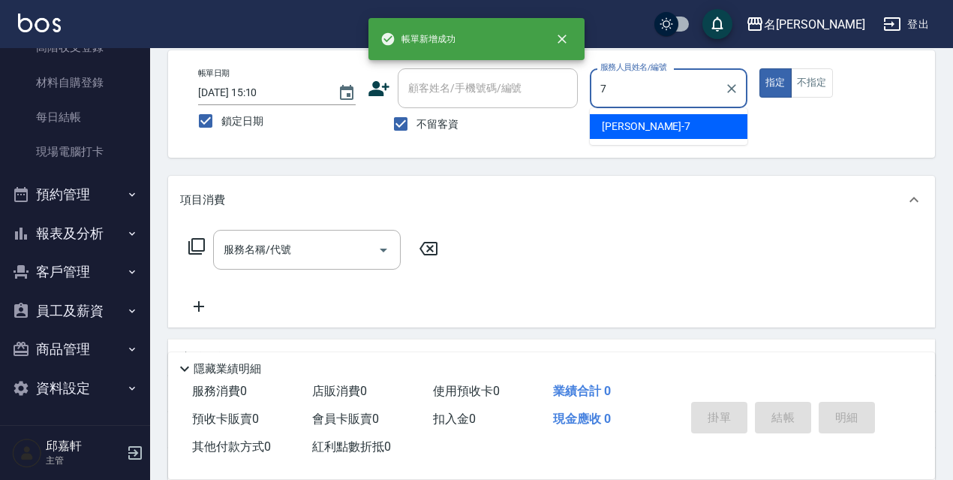
type input "Fanny-7"
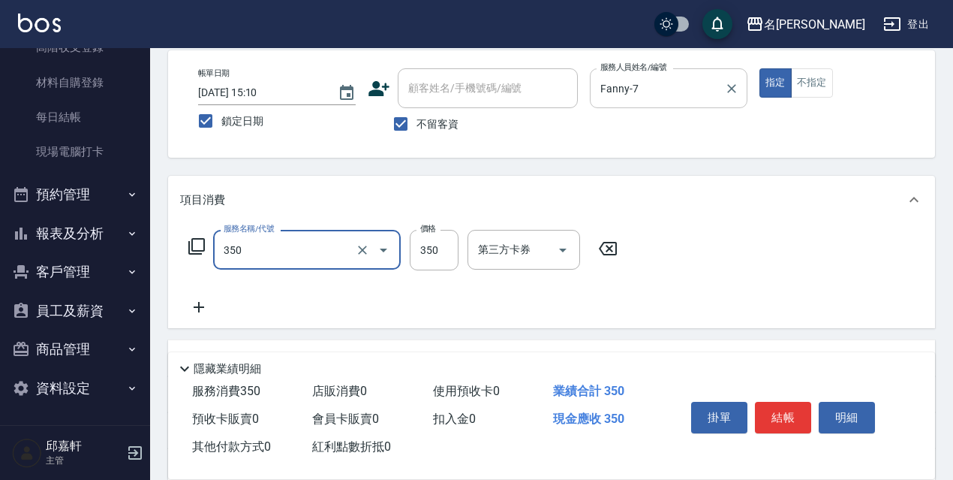
type input "洗髮350(350)"
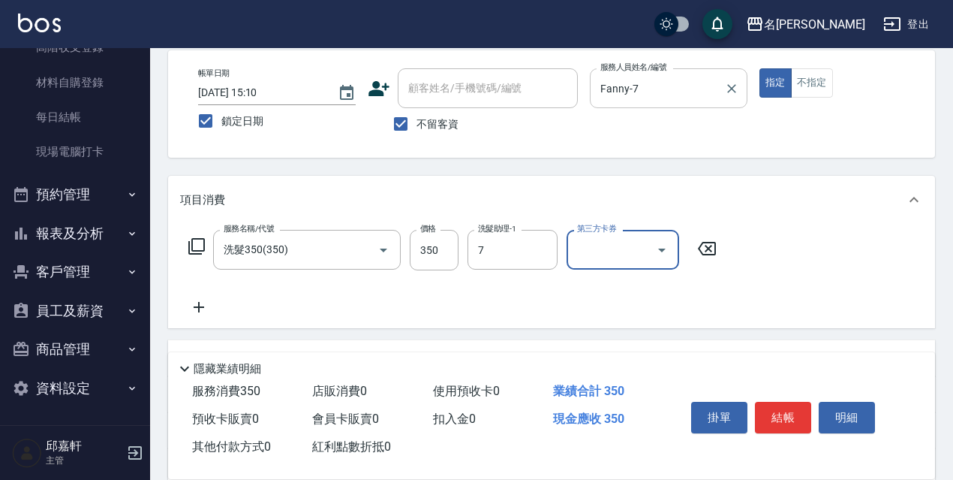
type input "Fanny-7"
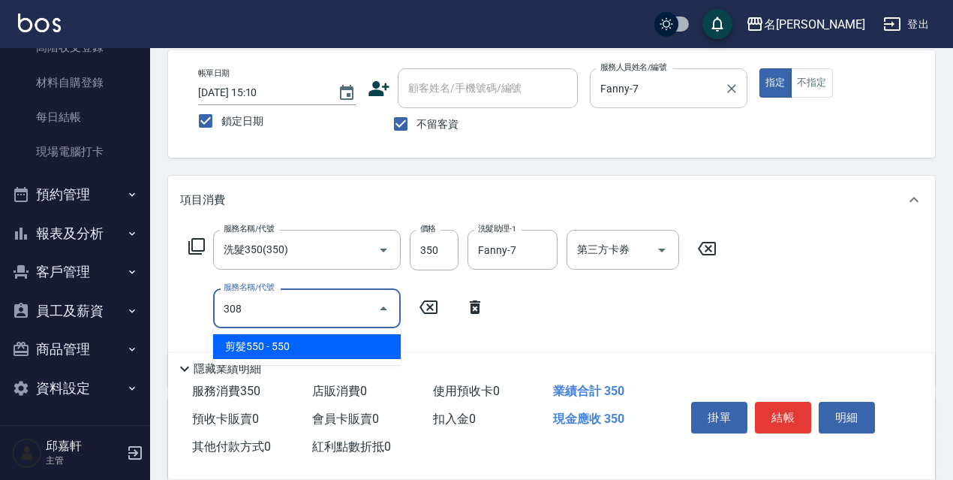
type input "剪髮550(308)"
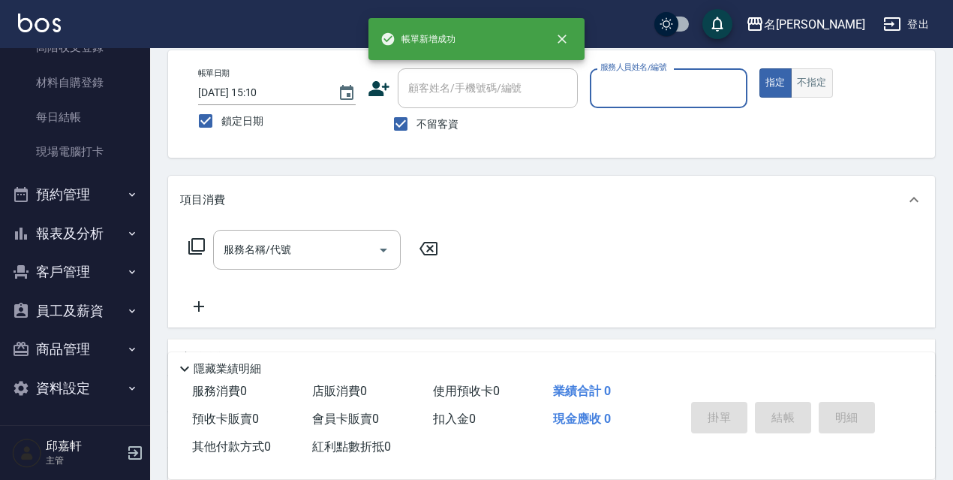
scroll to position [0, 0]
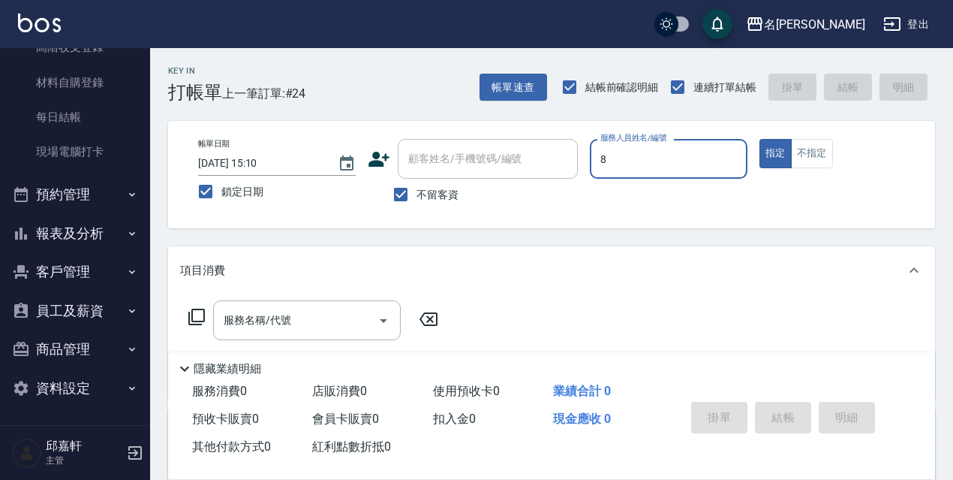
type input "Cindy-8"
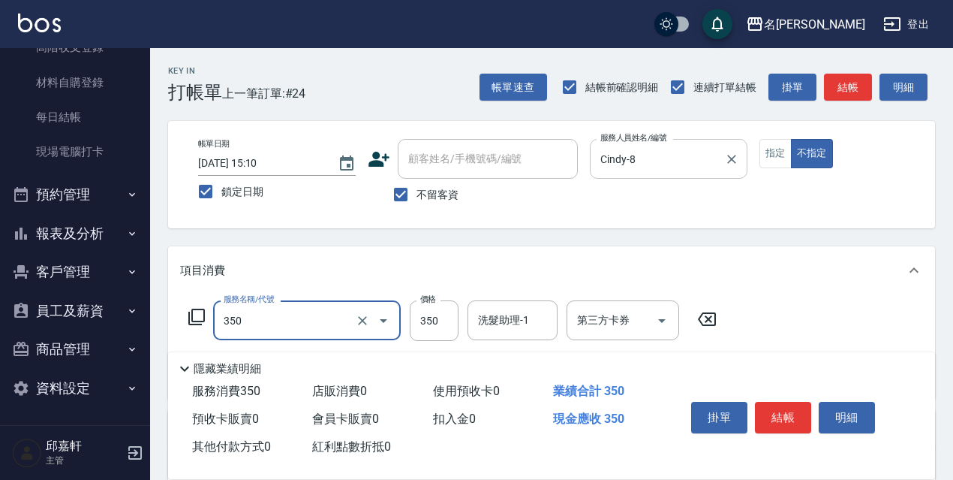
type input "洗髮350(350)"
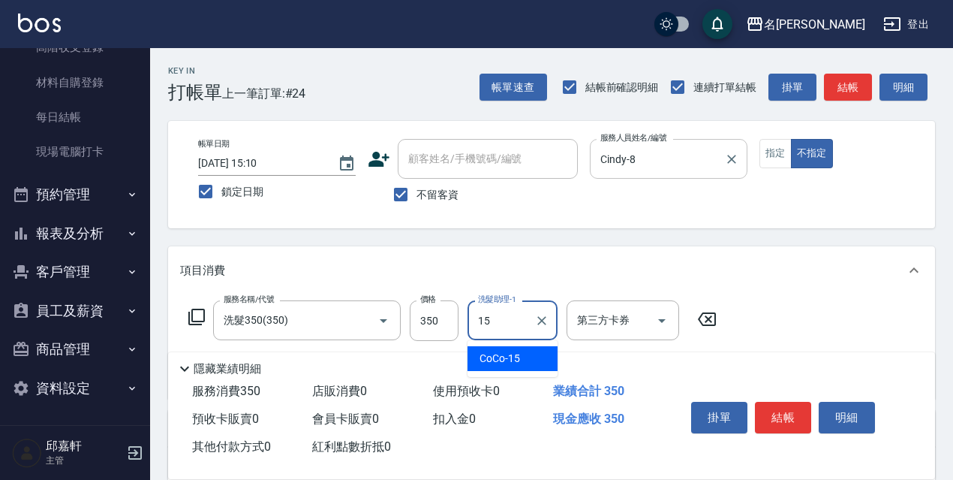
type input "CoCo-15"
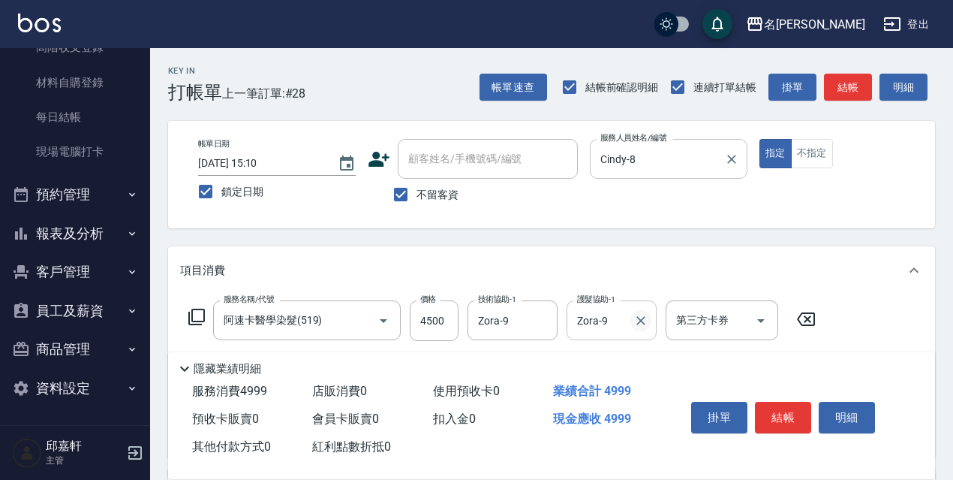
click at [644, 315] on icon "Clear" at bounding box center [640, 320] width 15 height 15
drag, startPoint x: 428, startPoint y: 202, endPoint x: 429, endPoint y: 193, distance: 9.0
click at [427, 202] on span "不留客資" at bounding box center [438, 195] width 42 height 16
click at [417, 202] on input "不留客資" at bounding box center [401, 195] width 32 height 32
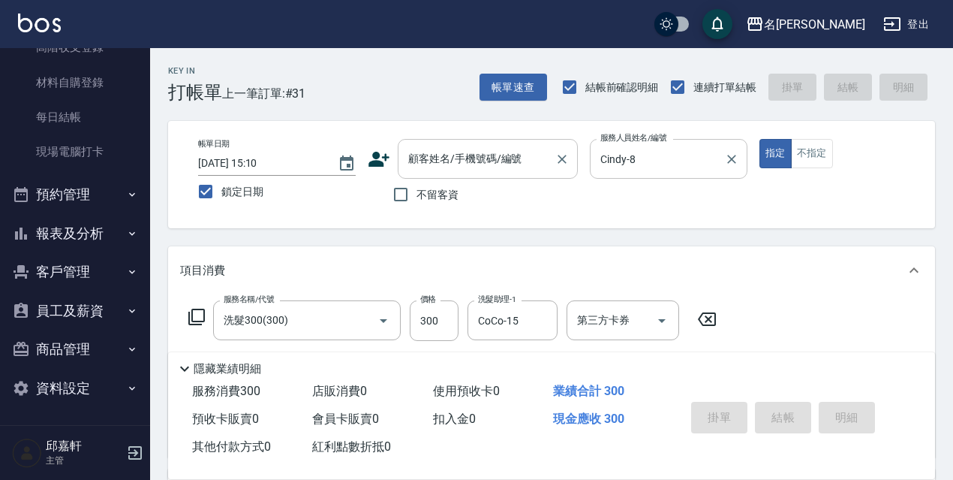
click at [439, 173] on div "顧客姓名/手機號碼/編號" at bounding box center [488, 159] width 180 height 40
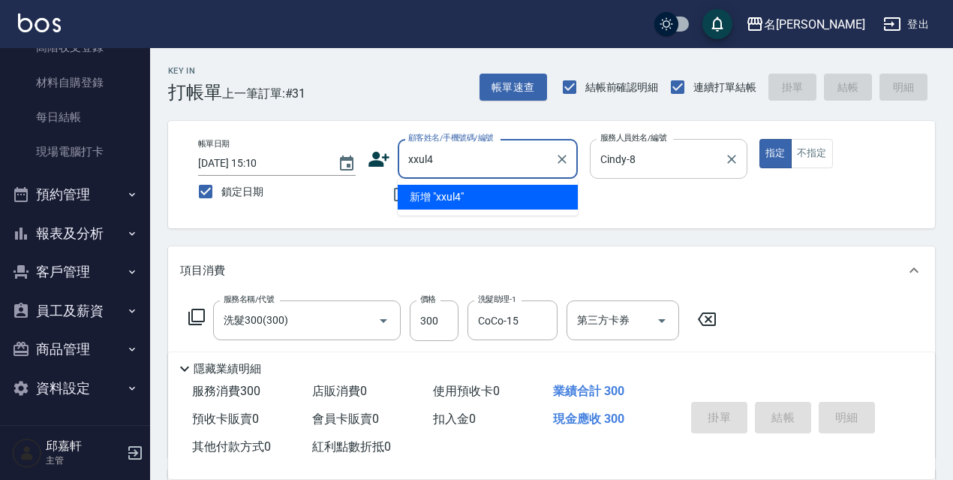
drag, startPoint x: 480, startPoint y: 154, endPoint x: 372, endPoint y: 154, distance: 108.1
click at [372, 154] on div "顧客姓名/手機號碼/編號 xxul4 顧客姓名/手機號碼/編號" at bounding box center [473, 159] width 210 height 40
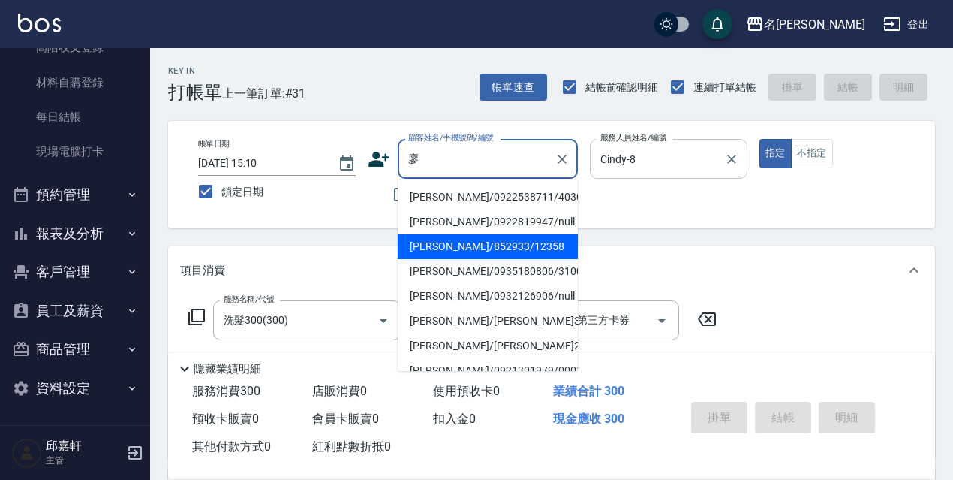
click at [503, 238] on li "廖歆/852933/12358" at bounding box center [488, 246] width 180 height 25
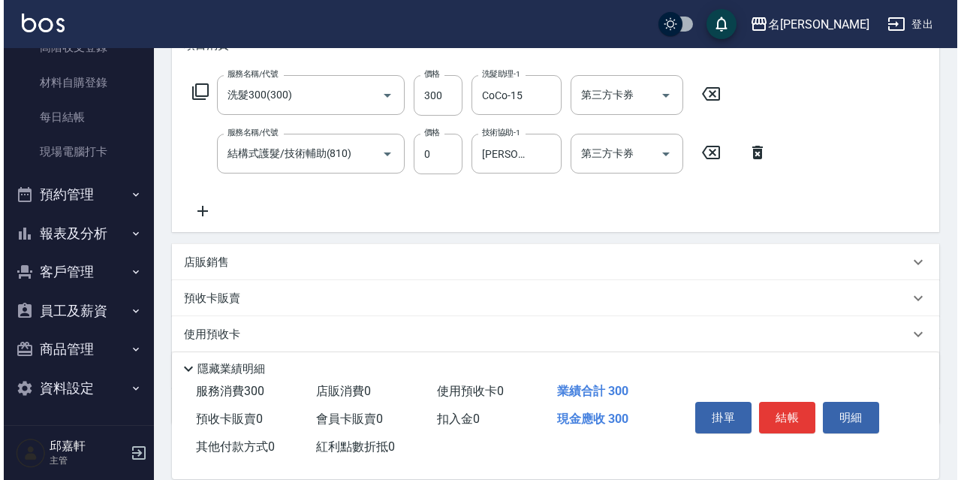
scroll to position [150, 0]
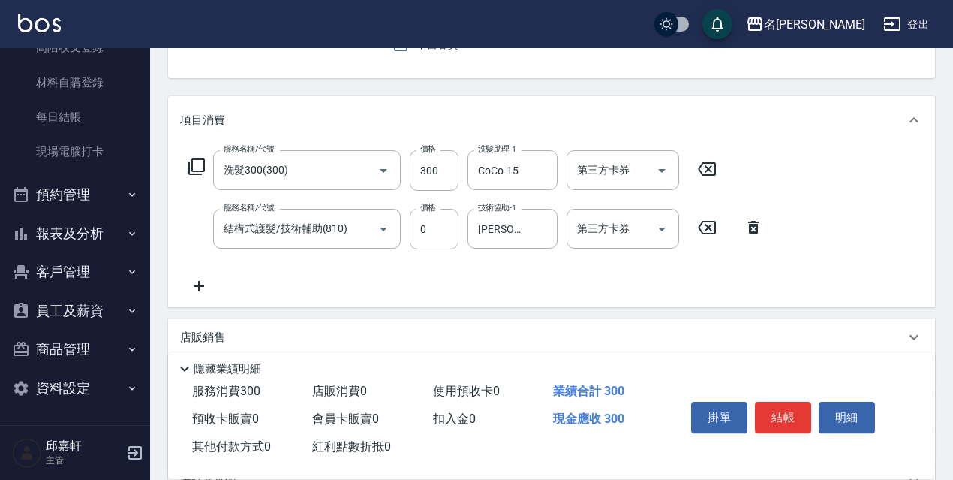
click at [191, 173] on icon at bounding box center [197, 167] width 18 height 18
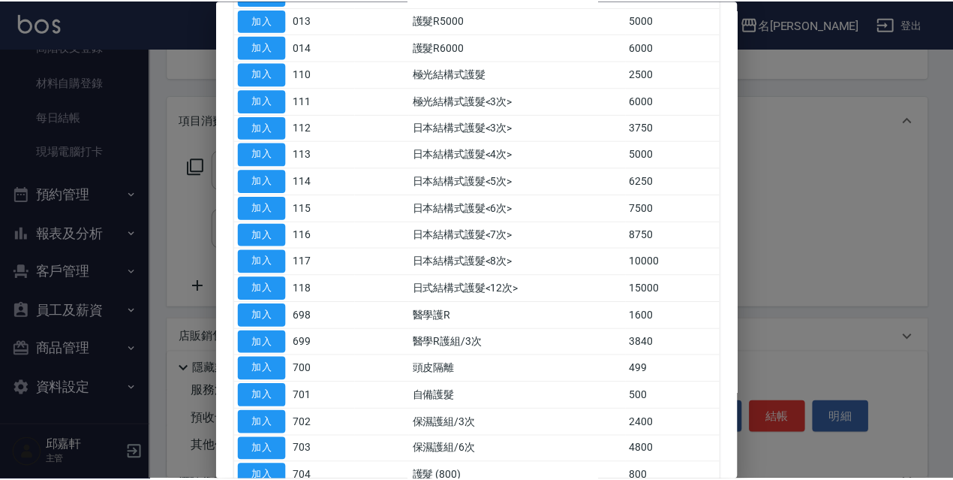
scroll to position [450, 0]
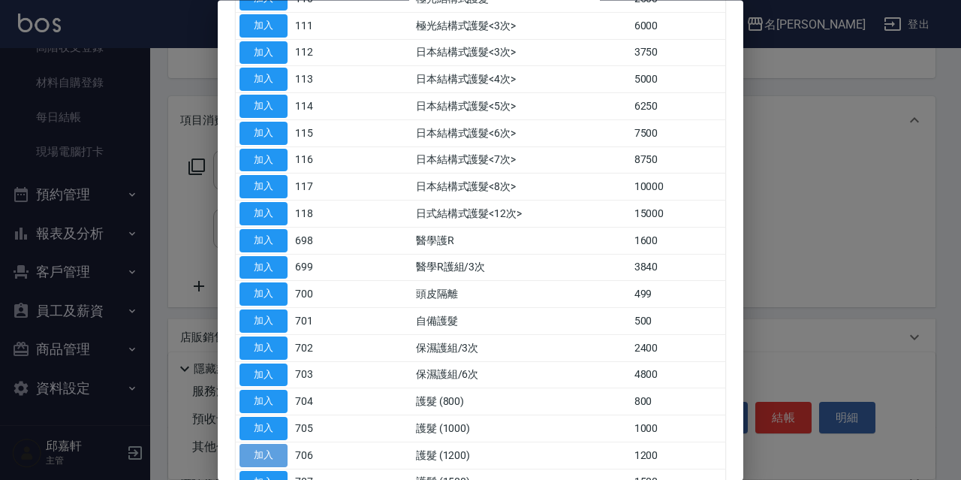
click at [285, 454] on button "加入" at bounding box center [263, 455] width 48 height 23
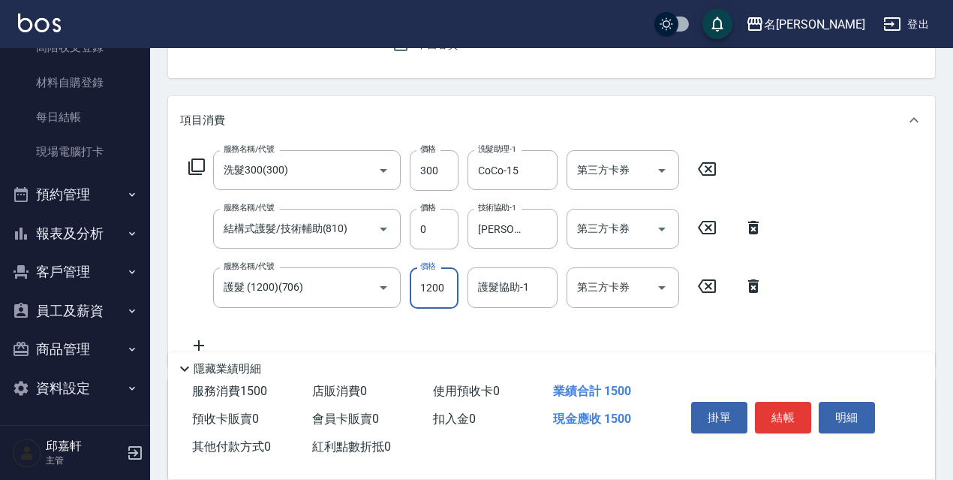
click at [439, 291] on input "1200" at bounding box center [434, 287] width 49 height 41
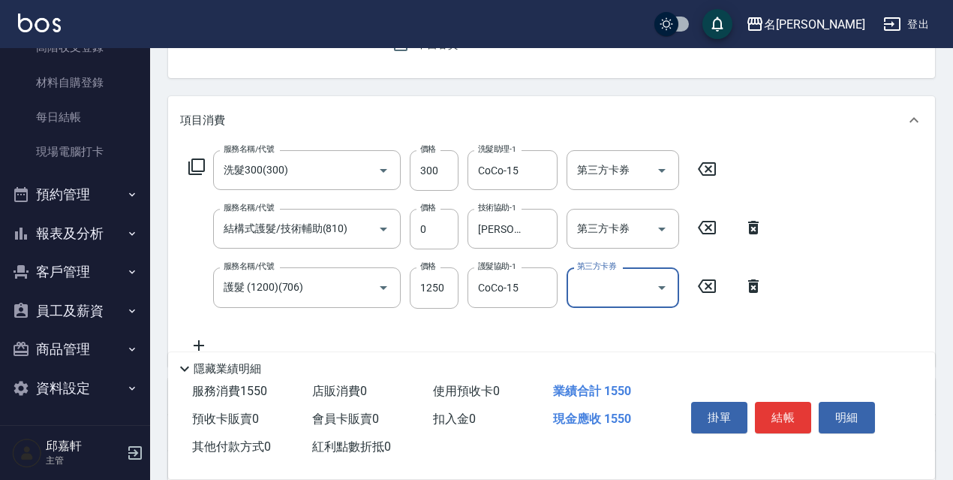
scroll to position [373, 0]
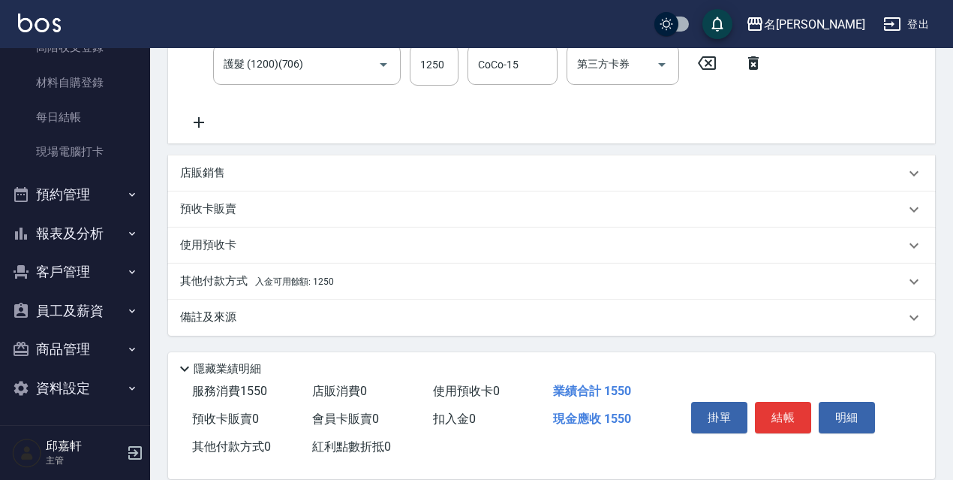
click at [354, 287] on div "其他付款方式 入金可用餘額: 1250" at bounding box center [542, 281] width 725 height 17
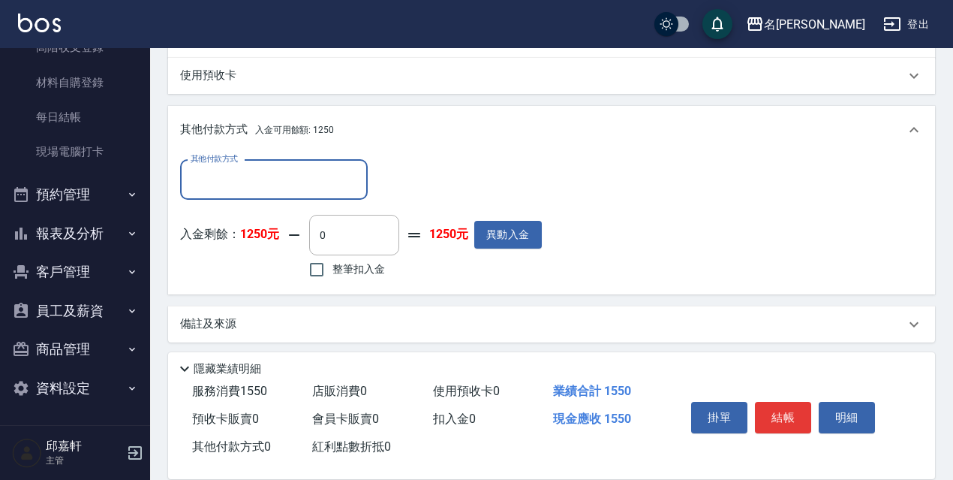
scroll to position [0, 0]
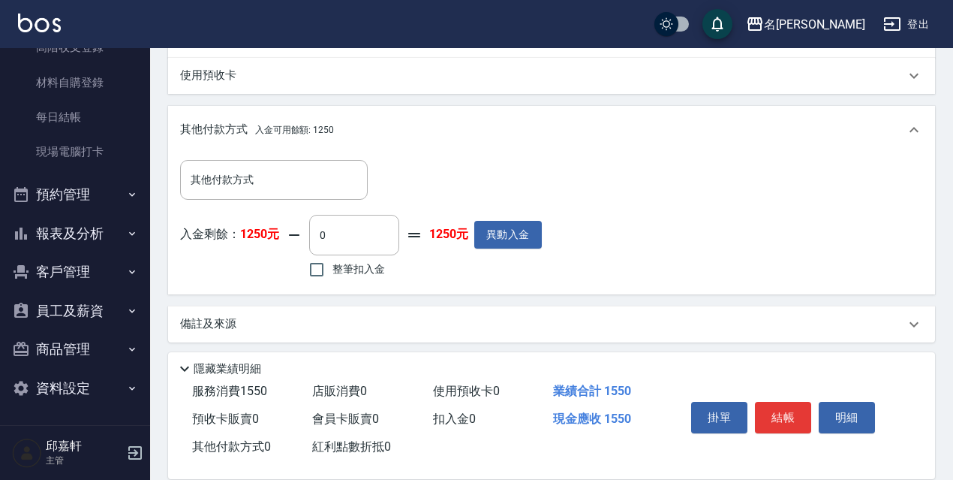
click at [358, 269] on span "整筆扣入金" at bounding box center [359, 269] width 53 height 16
click at [333, 269] on input "整筆扣入金" at bounding box center [317, 270] width 32 height 32
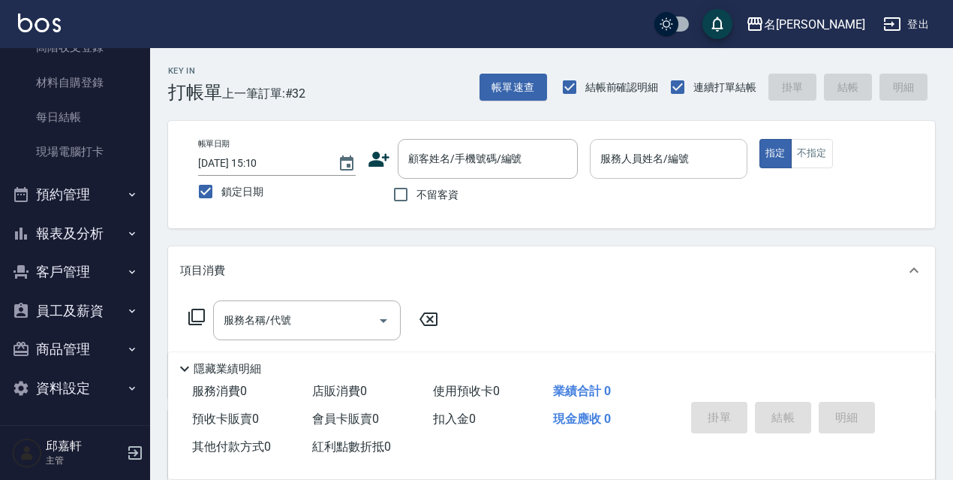
click at [438, 208] on label "不留客資" at bounding box center [422, 195] width 74 height 32
click at [417, 208] on input "不留客資" at bounding box center [401, 195] width 32 height 32
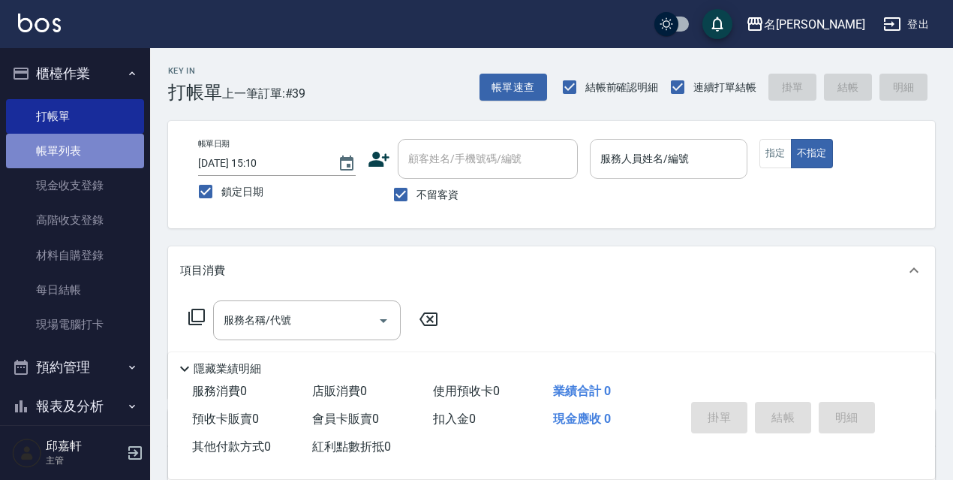
click at [119, 149] on link "帳單列表" at bounding box center [75, 151] width 138 height 35
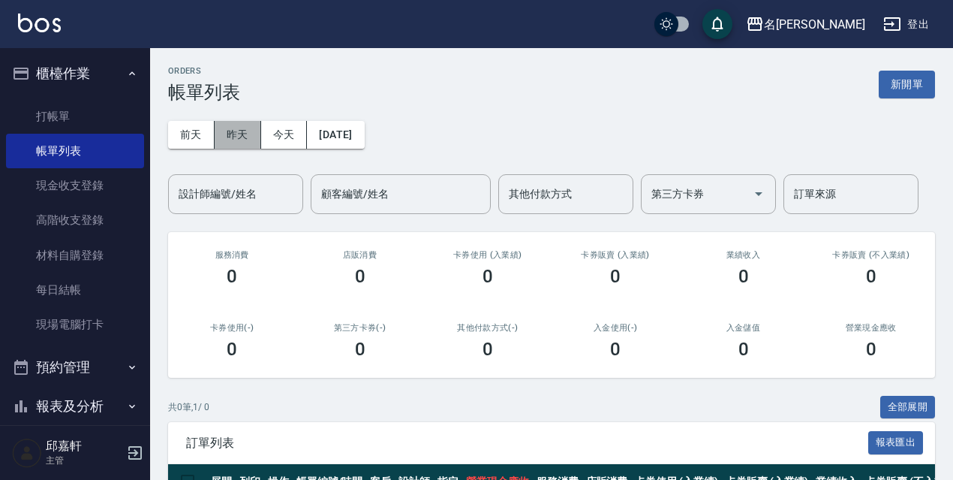
click at [236, 130] on button "昨天" at bounding box center [238, 135] width 47 height 28
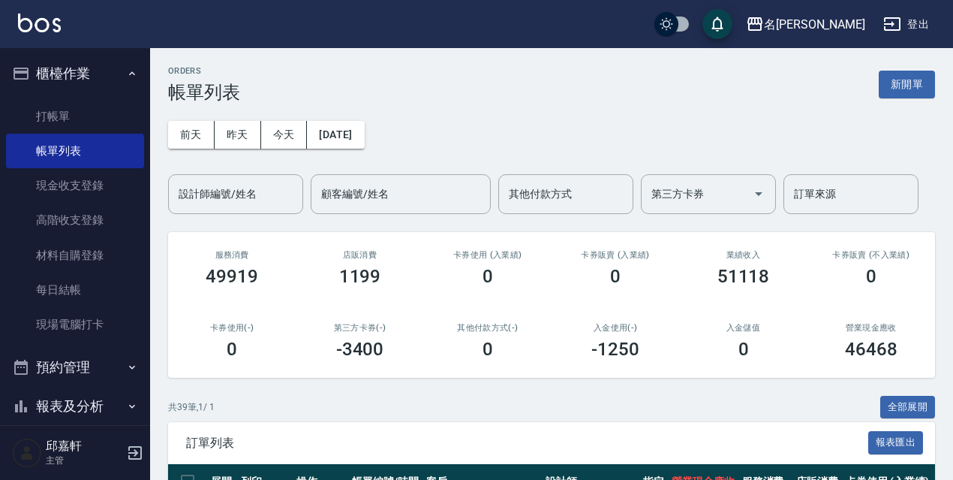
scroll to position [225, 0]
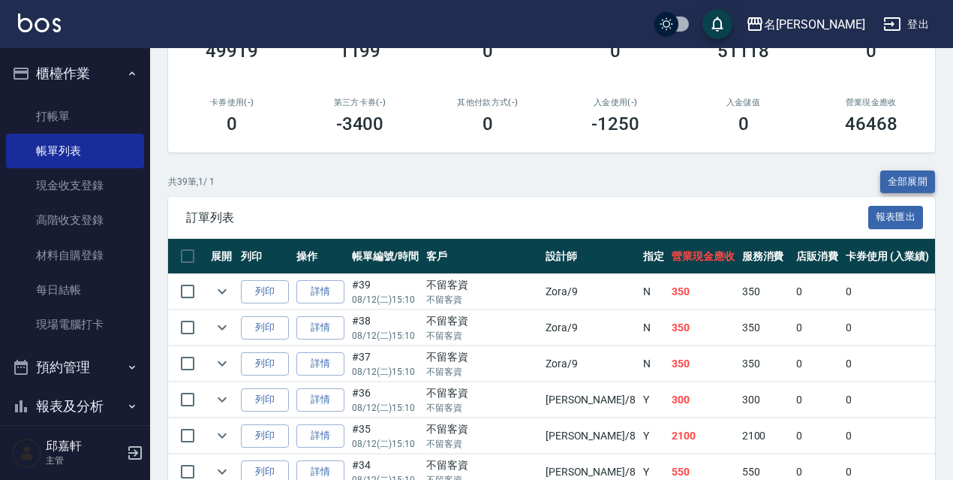
click at [926, 176] on button "全部展開" at bounding box center [908, 181] width 56 height 23
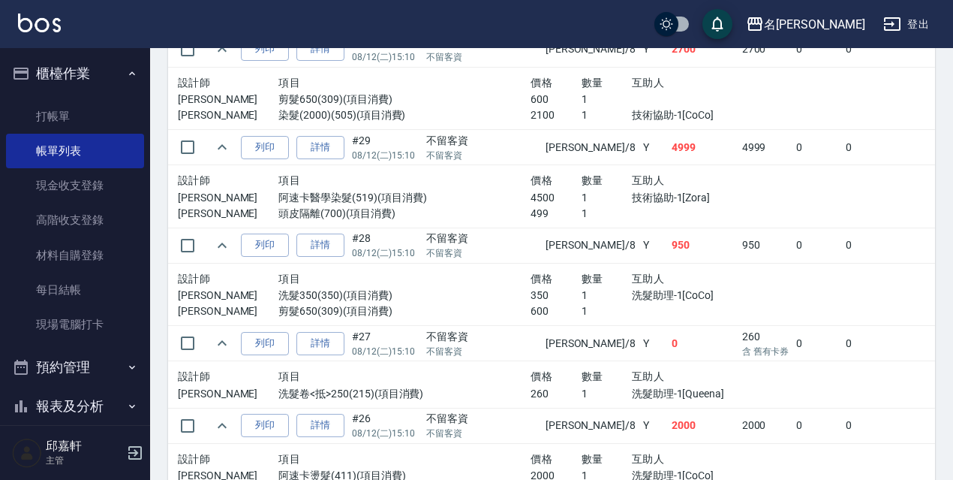
scroll to position [3736, 0]
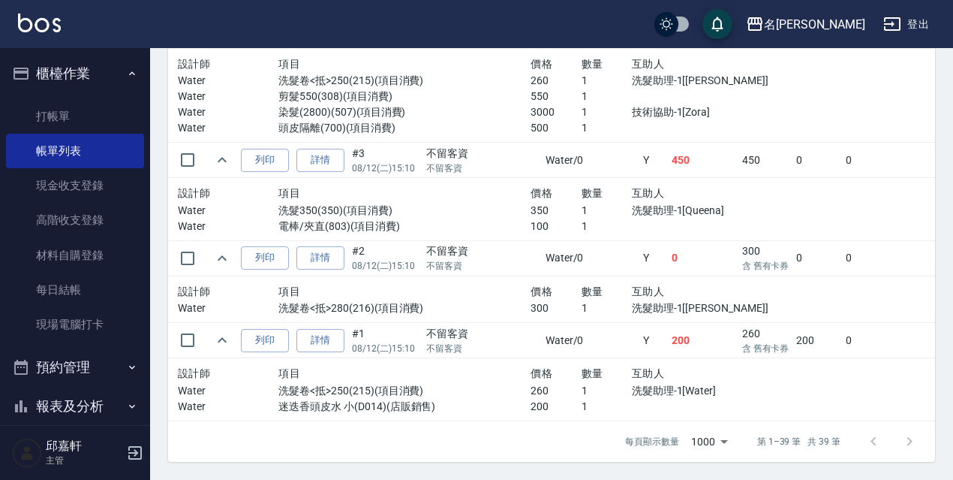
click at [631, 358] on div "設計師 項目 價格 數量 互助人 Water 洗髮卷<抵>250(215)(項目消費) 260 1 洗髮助理-1[Water] Water 迷迭香頭皮水 小(…" at bounding box center [480, 389] width 617 height 62
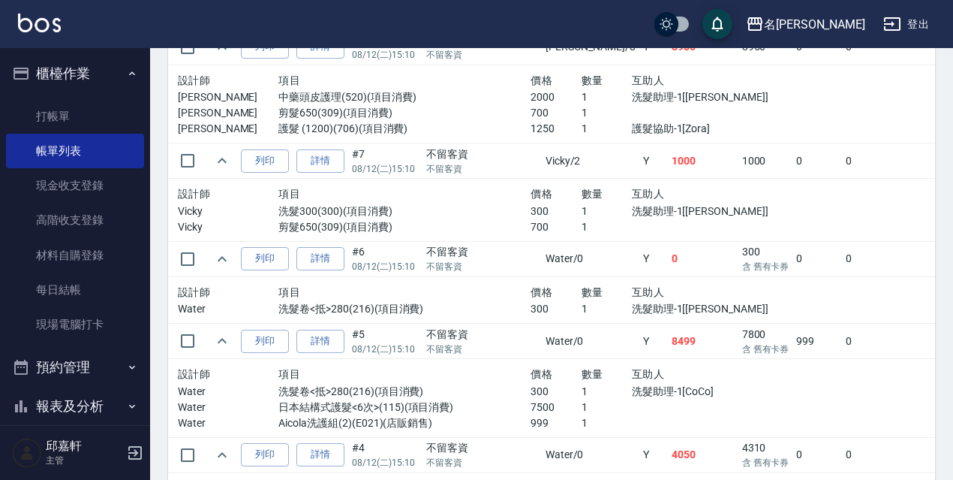
scroll to position [3226, 0]
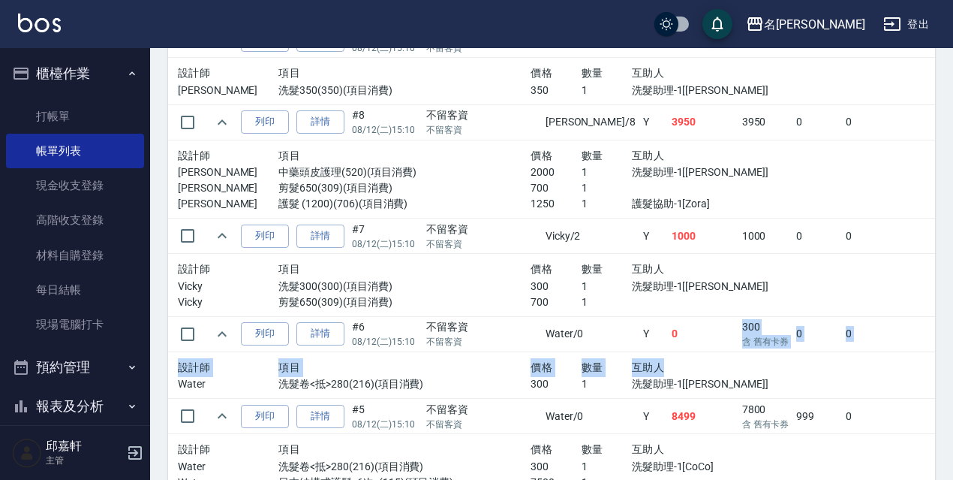
drag, startPoint x: 677, startPoint y: 277, endPoint x: 588, endPoint y: 354, distance: 117.1
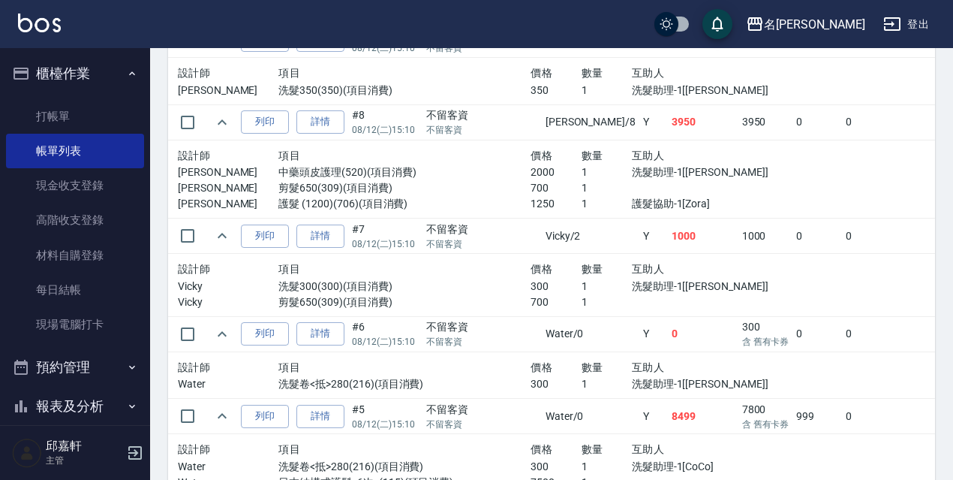
click at [639, 321] on td "Y" at bounding box center [653, 333] width 29 height 35
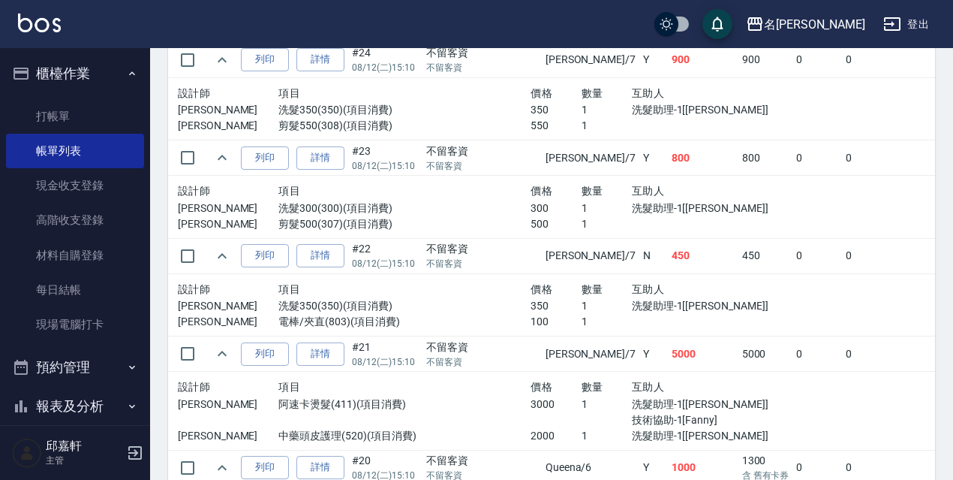
scroll to position [1500, 0]
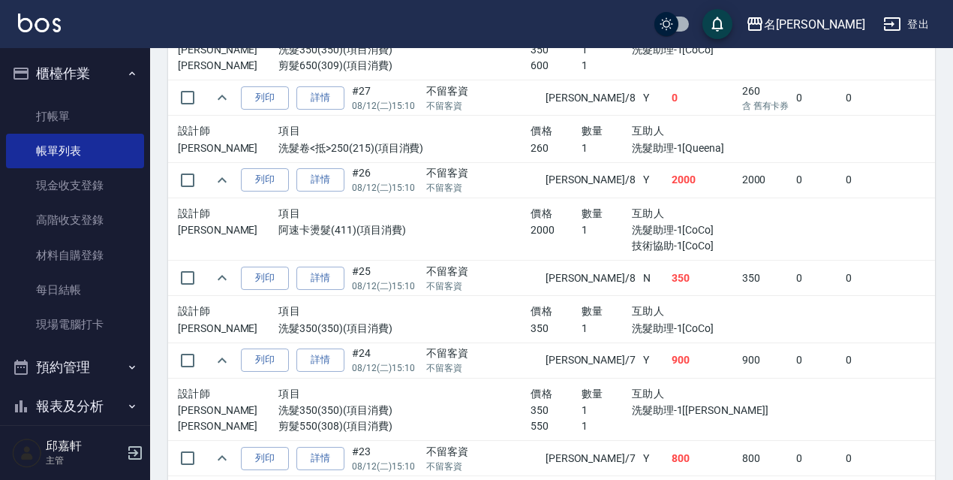
click at [632, 322] on p "洗髮助理-1[CoCo]" at bounding box center [708, 328] width 152 height 16
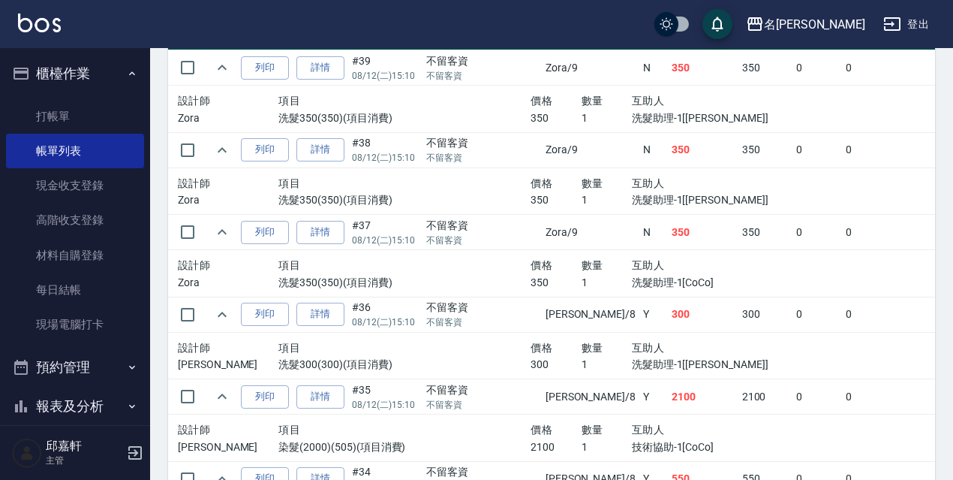
scroll to position [224, 0]
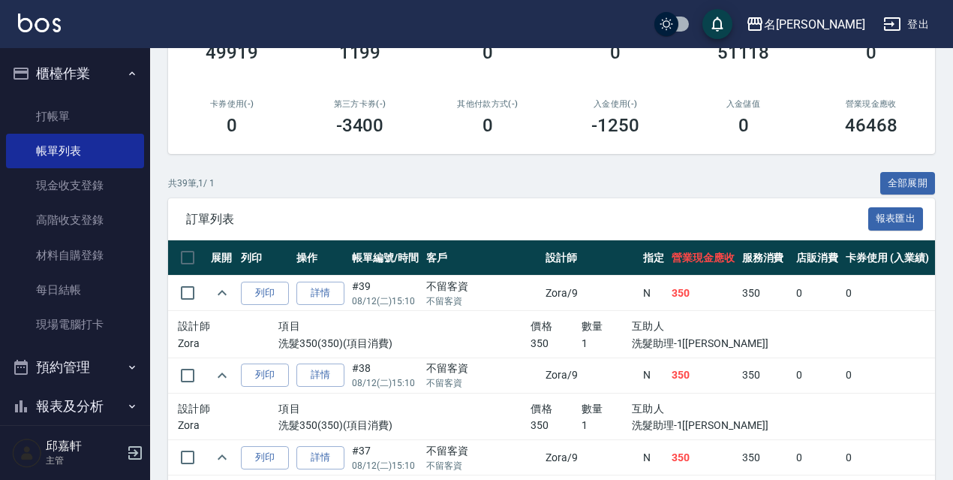
drag, startPoint x: 885, startPoint y: 188, endPoint x: 958, endPoint y: 105, distance: 110.6
click at [887, 188] on button "全部展開" at bounding box center [908, 183] width 56 height 23
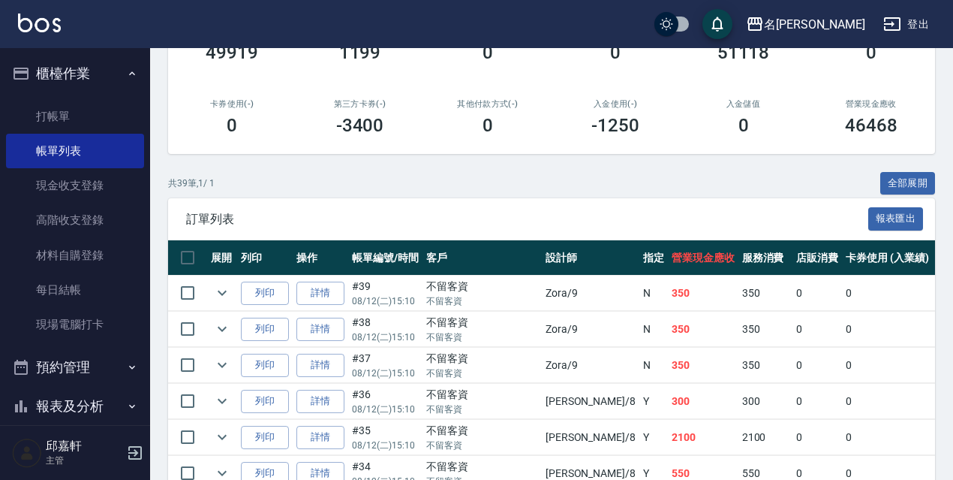
scroll to position [1494, 0]
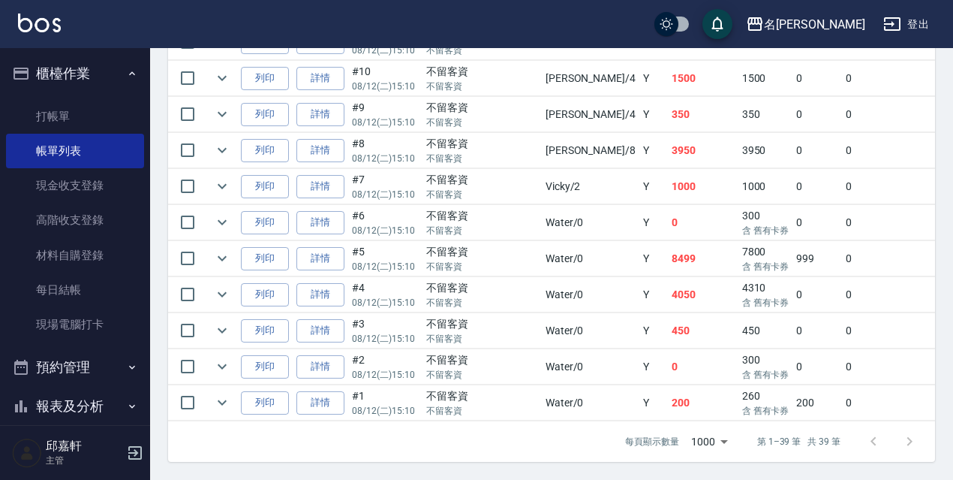
click at [477, 280] on div "不留客資" at bounding box center [482, 288] width 112 height 16
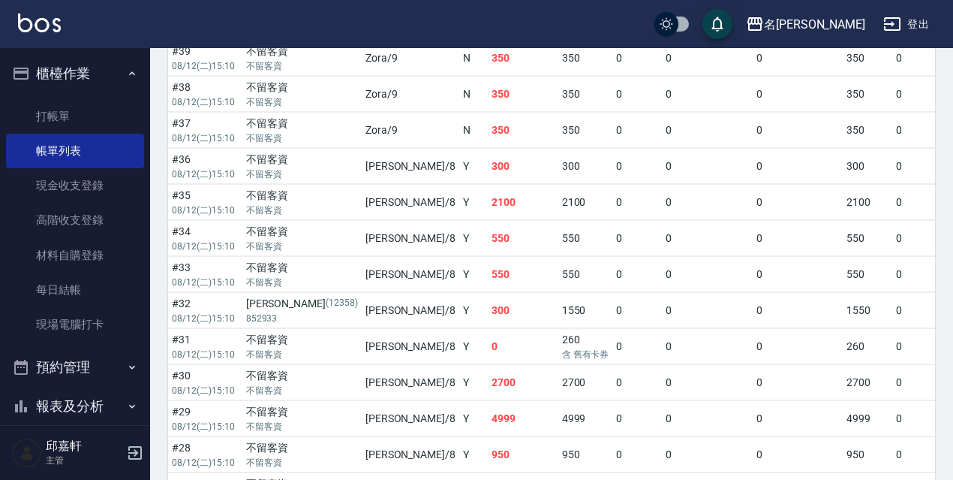
scroll to position [173, 0]
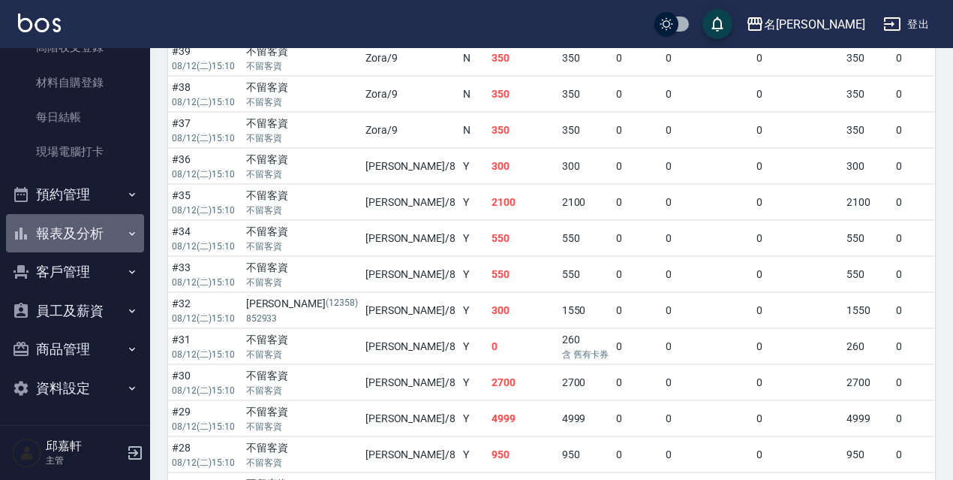
click at [101, 242] on button "報表及分析" at bounding box center [75, 233] width 138 height 39
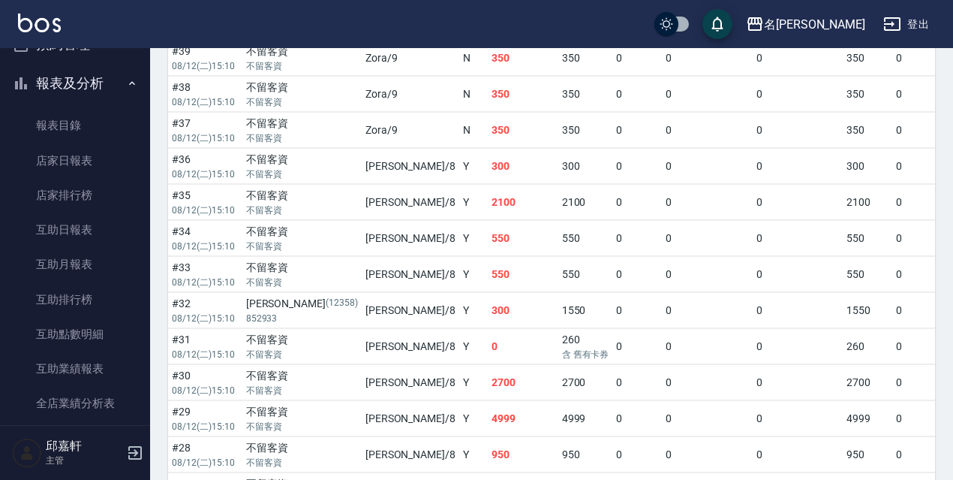
scroll to position [398, 0]
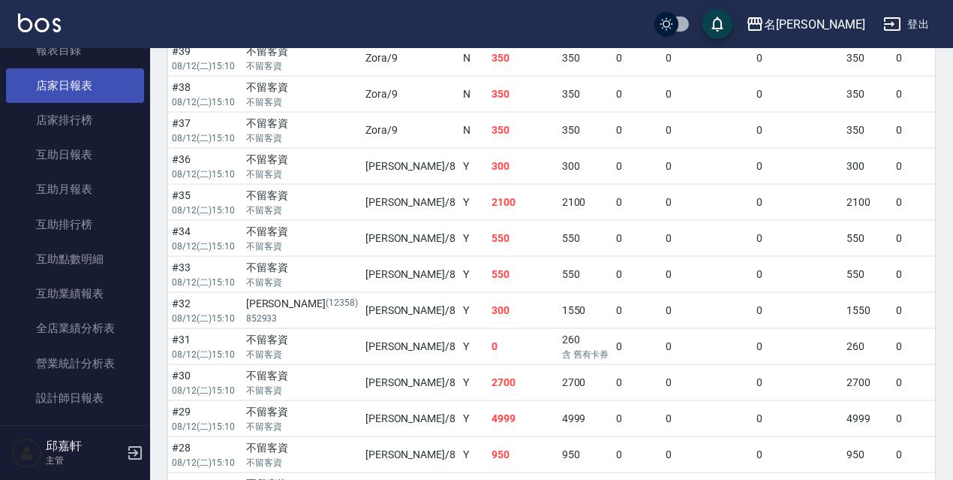
click at [109, 92] on link "店家日報表" at bounding box center [75, 85] width 138 height 35
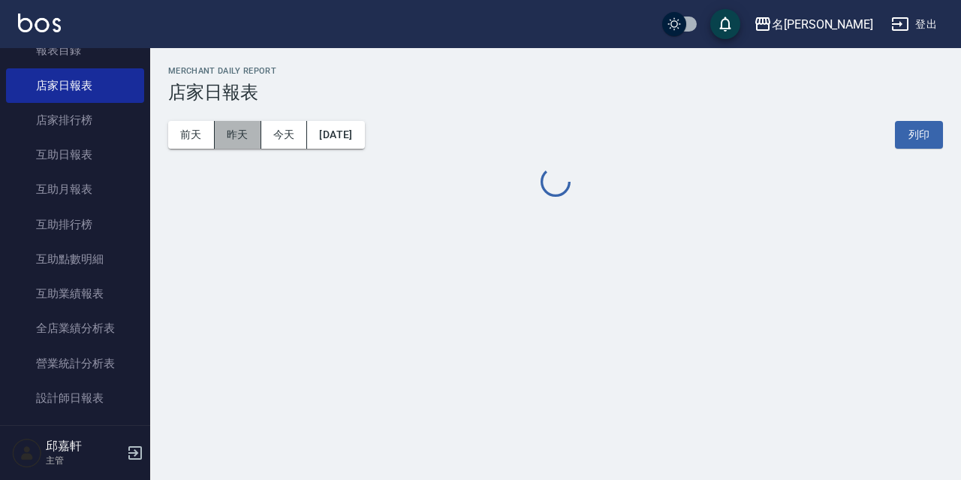
click at [233, 126] on button "昨天" at bounding box center [238, 135] width 47 height 28
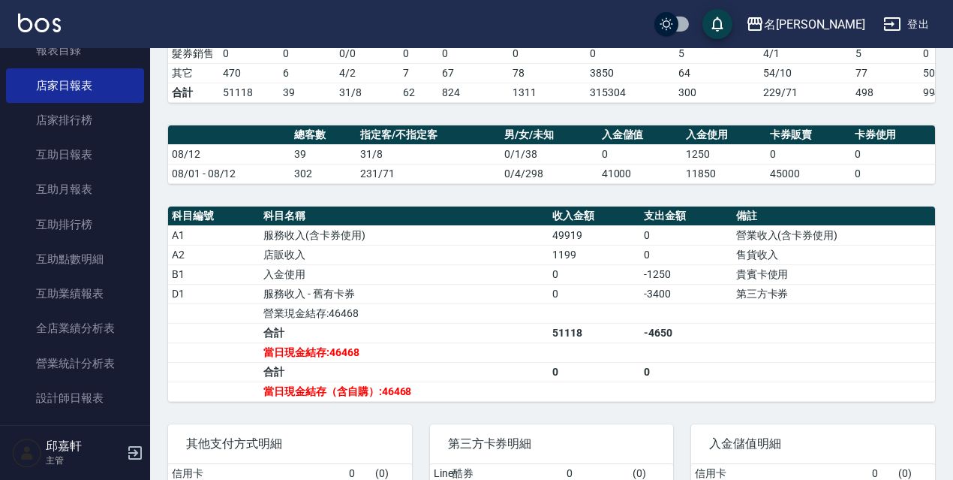
scroll to position [450, 0]
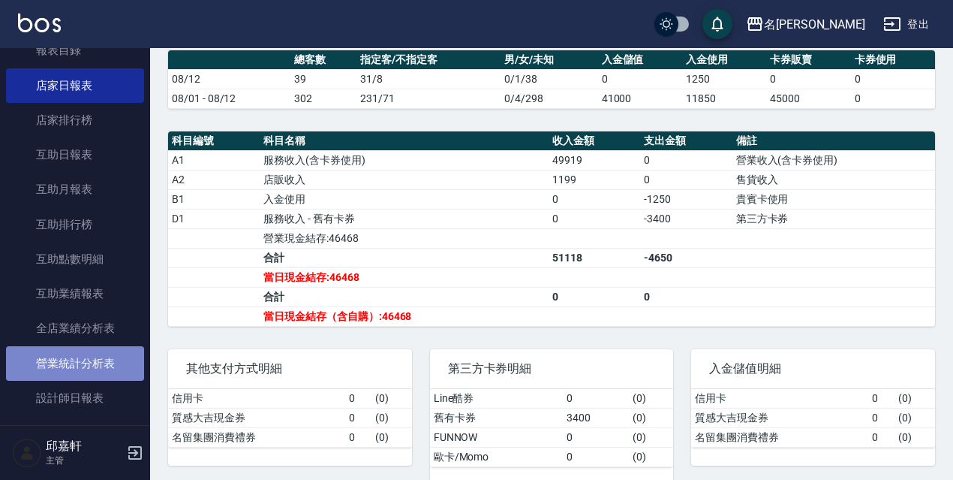
click at [84, 378] on link "營業統計分析表" at bounding box center [75, 363] width 138 height 35
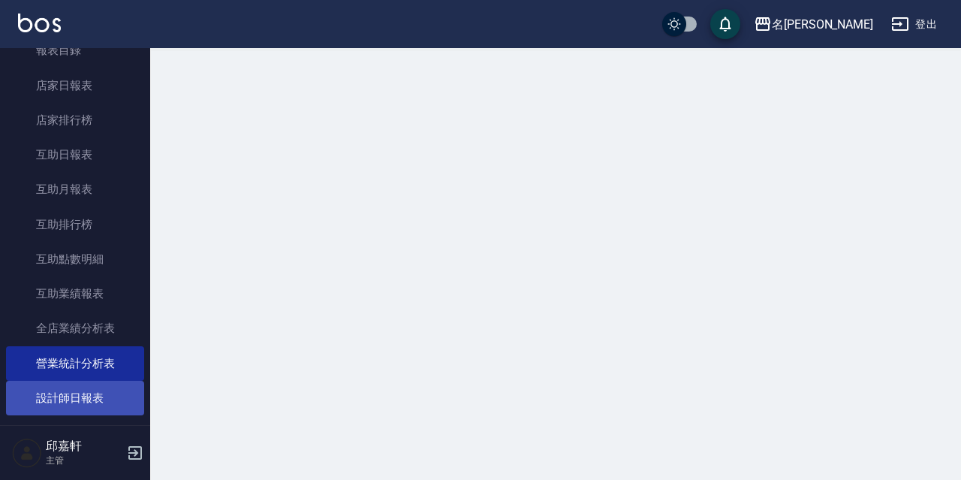
click at [96, 386] on link "設計師日報表" at bounding box center [75, 398] width 138 height 35
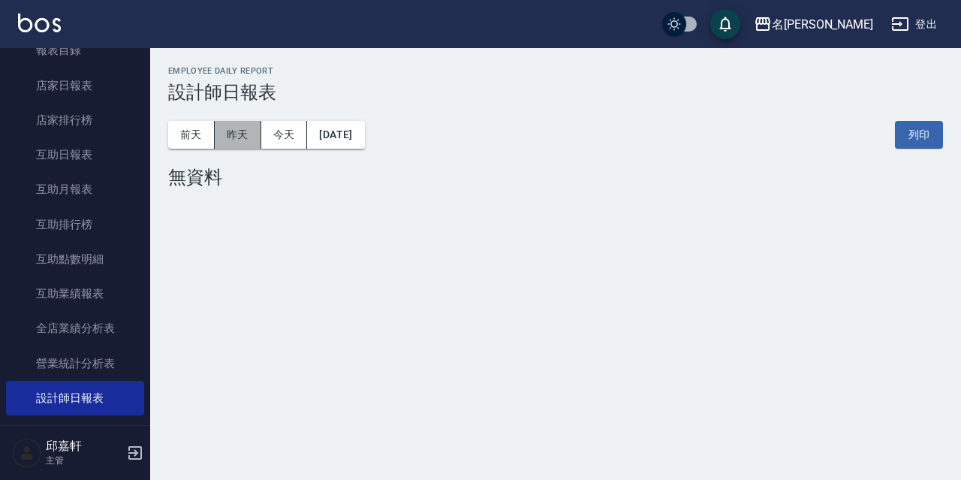
click at [248, 142] on button "昨天" at bounding box center [238, 135] width 47 height 28
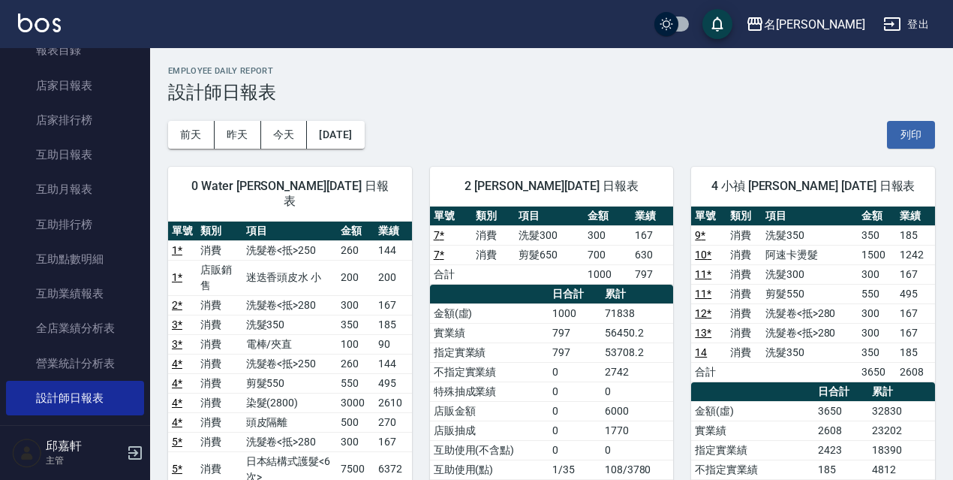
click at [920, 26] on button "登出" at bounding box center [906, 25] width 58 height 28
